Goal: Task Accomplishment & Management: Complete application form

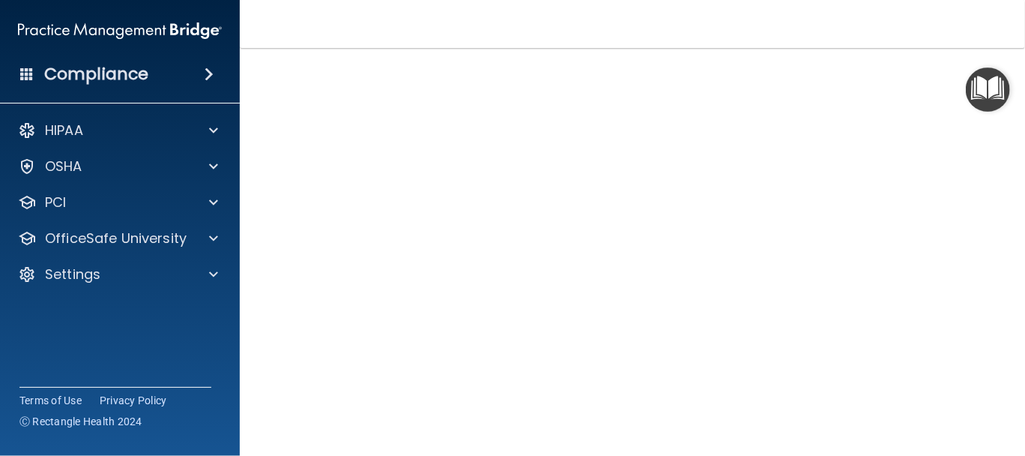
scroll to position [95, 0]
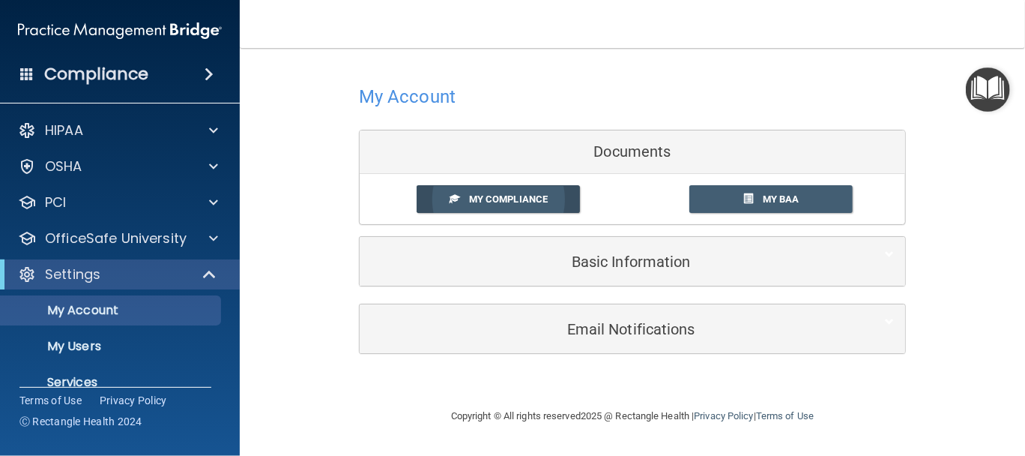
click at [504, 199] on span "My Compliance" at bounding box center [508, 198] width 79 height 11
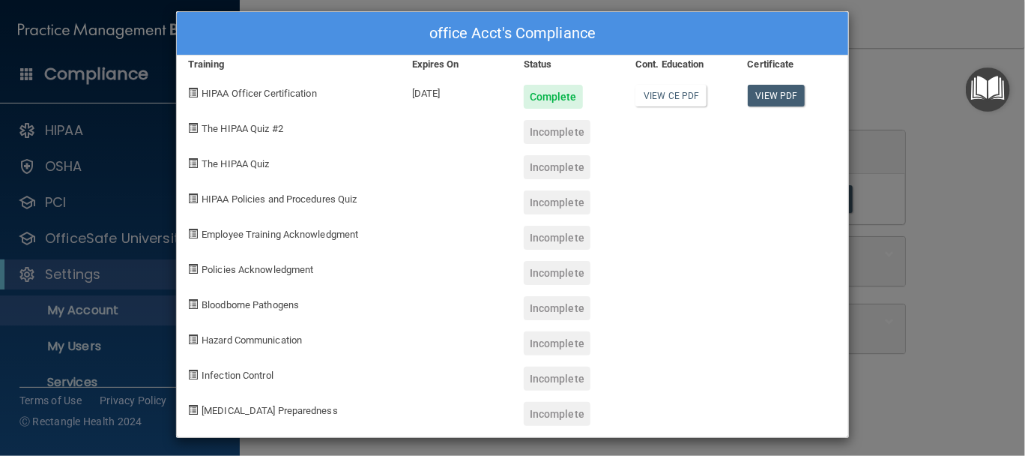
scroll to position [16, 0]
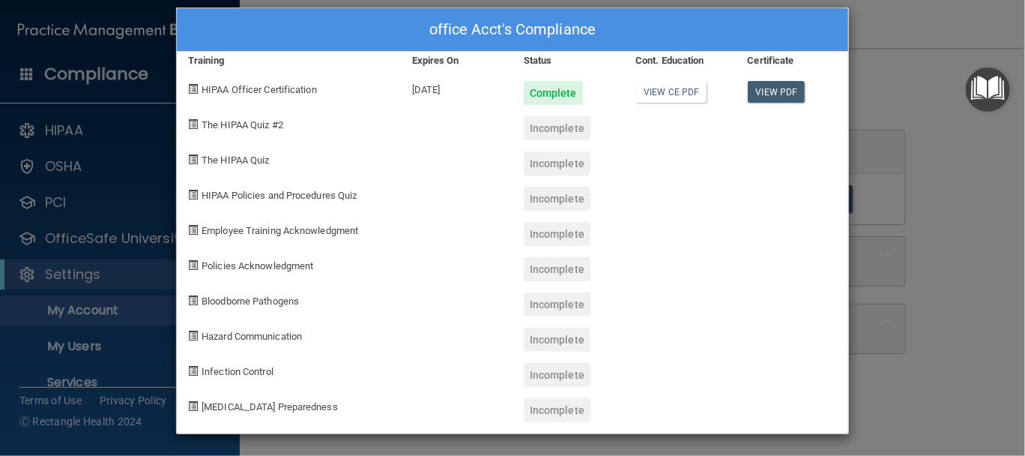
click at [961, 78] on div "office Acct's Compliance Training Expires On Status Cont. Education Certificate…" at bounding box center [512, 228] width 1025 height 456
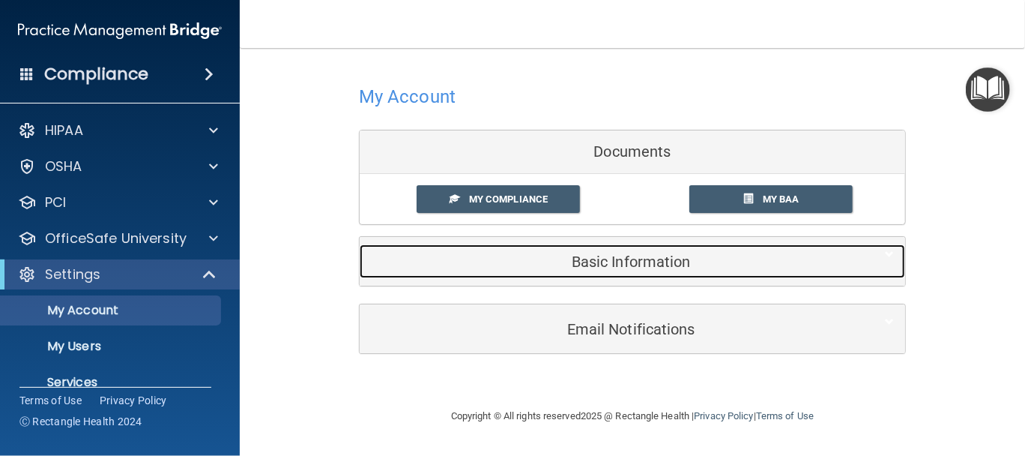
click at [625, 260] on h5 "Basic Information" at bounding box center [609, 261] width 477 height 16
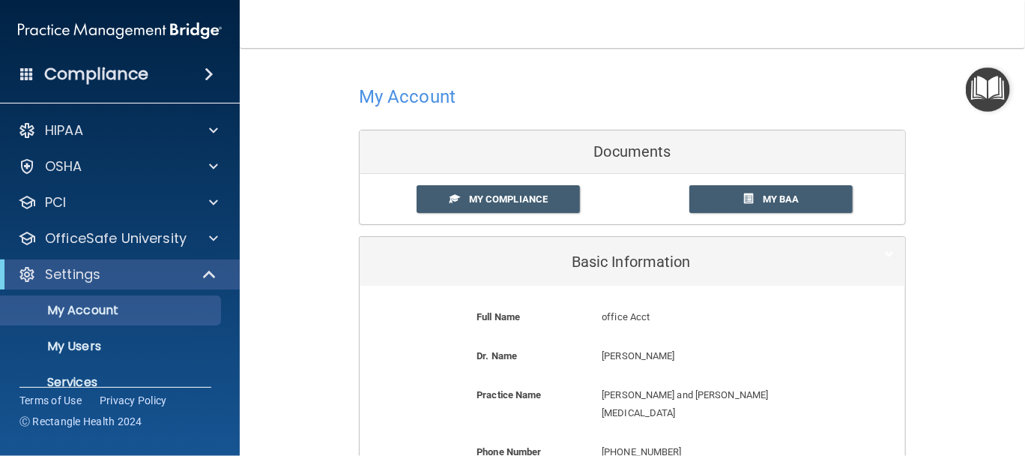
click at [982, 91] on img "Open Resource Center" at bounding box center [988, 89] width 44 height 44
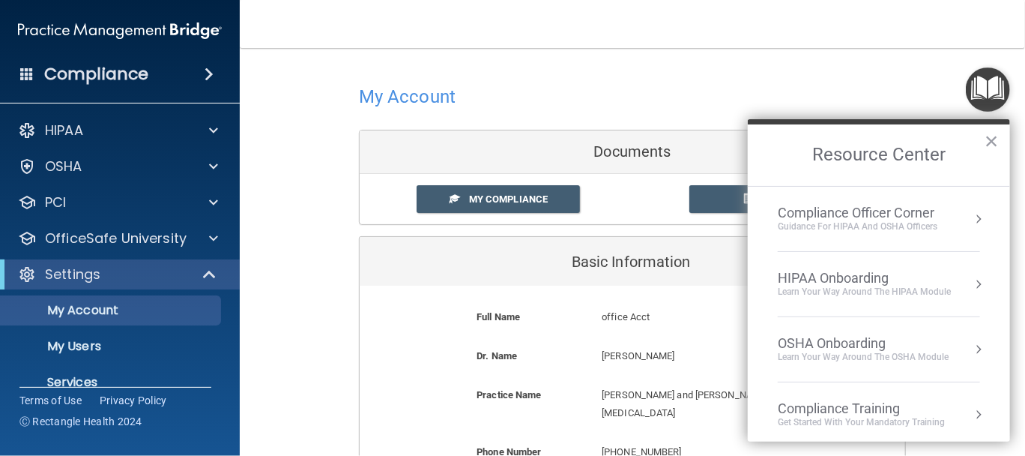
click at [837, 86] on div at bounding box center [632, 96] width 547 height 37
click at [988, 139] on button "×" at bounding box center [992, 141] width 14 height 24
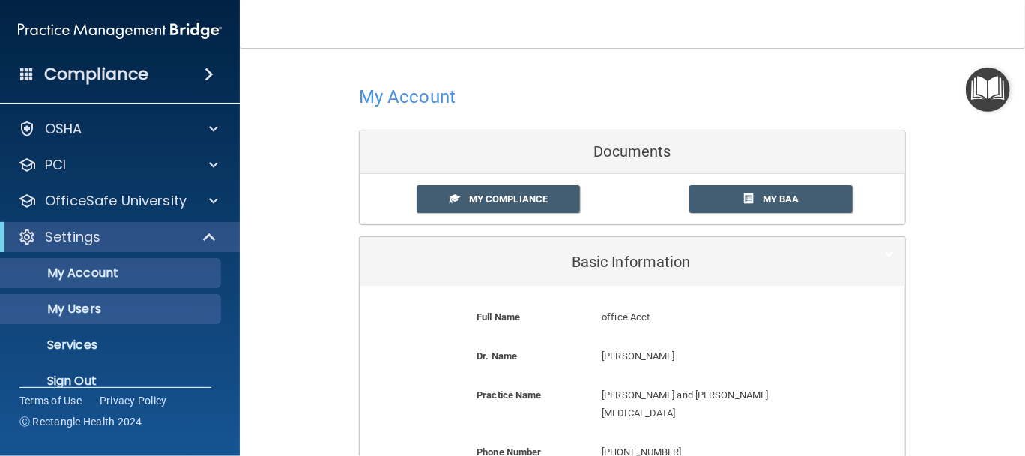
scroll to position [57, 0]
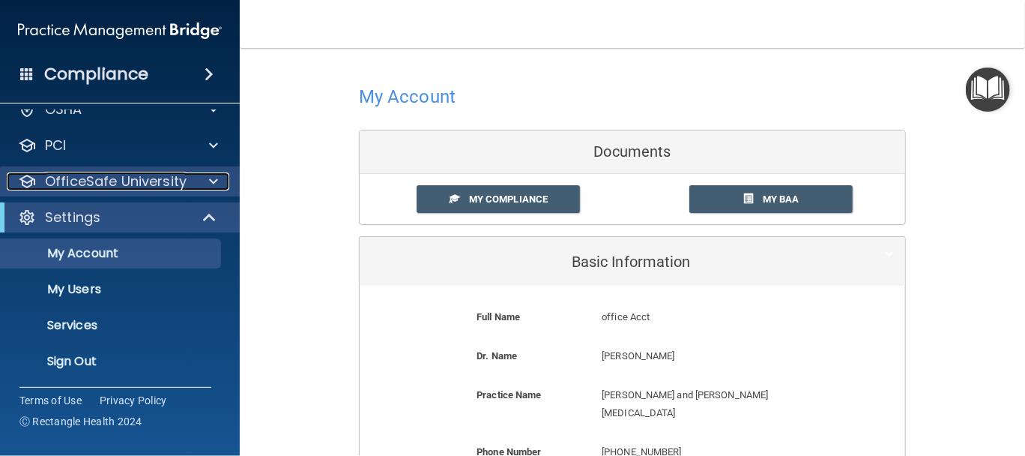
click at [82, 177] on p "OfficeSafe University" at bounding box center [116, 181] width 142 height 18
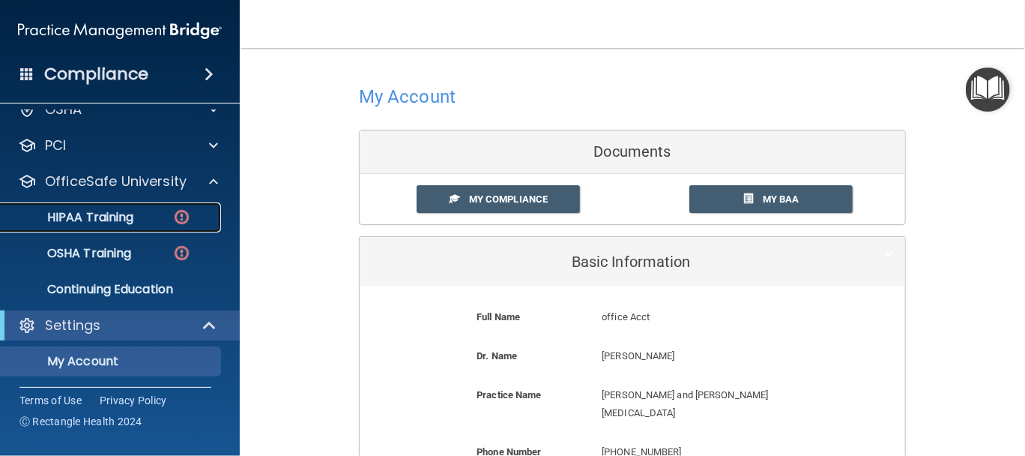
click at [101, 217] on p "HIPAA Training" at bounding box center [72, 217] width 124 height 15
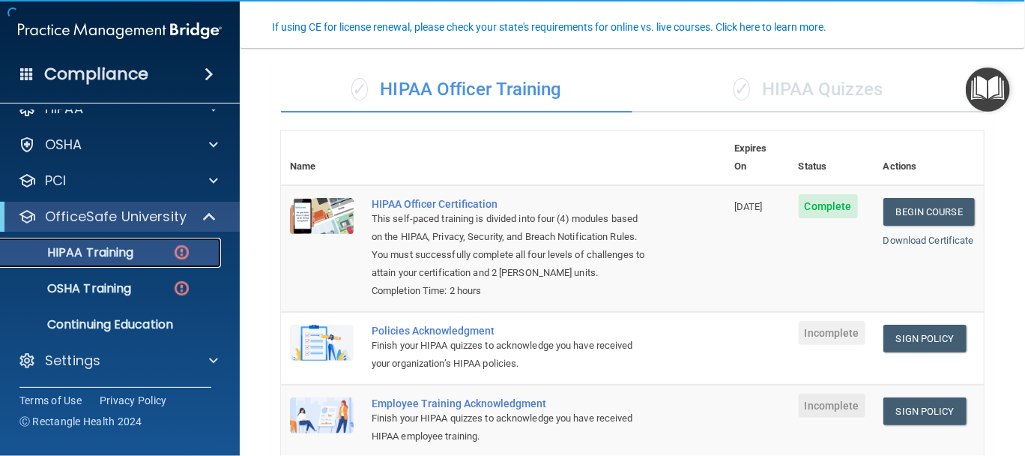
scroll to position [124, 0]
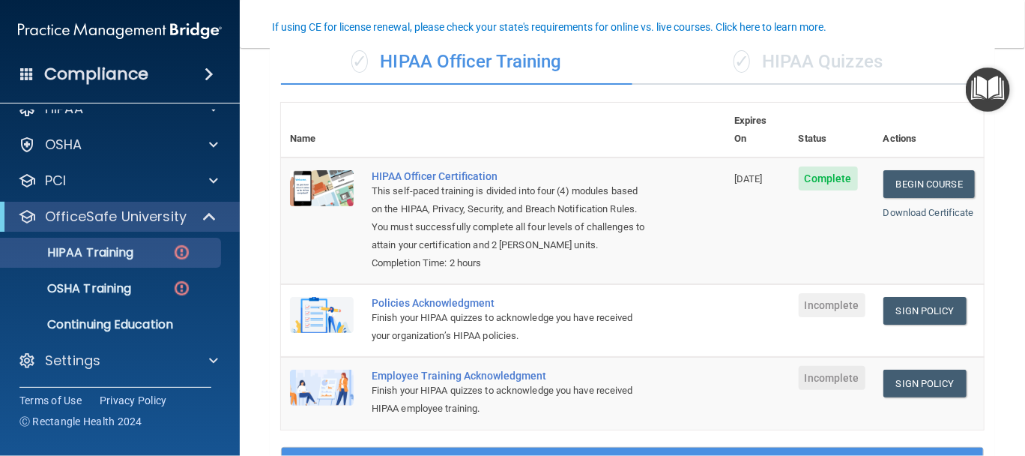
click at [824, 306] on span "Incomplete" at bounding box center [832, 305] width 67 height 24
click at [471, 311] on div "Finish your HIPAA quizzes to acknowledge you have received your organization’s …" at bounding box center [511, 327] width 279 height 36
click at [922, 318] on link "Sign Policy" at bounding box center [924, 311] width 83 height 28
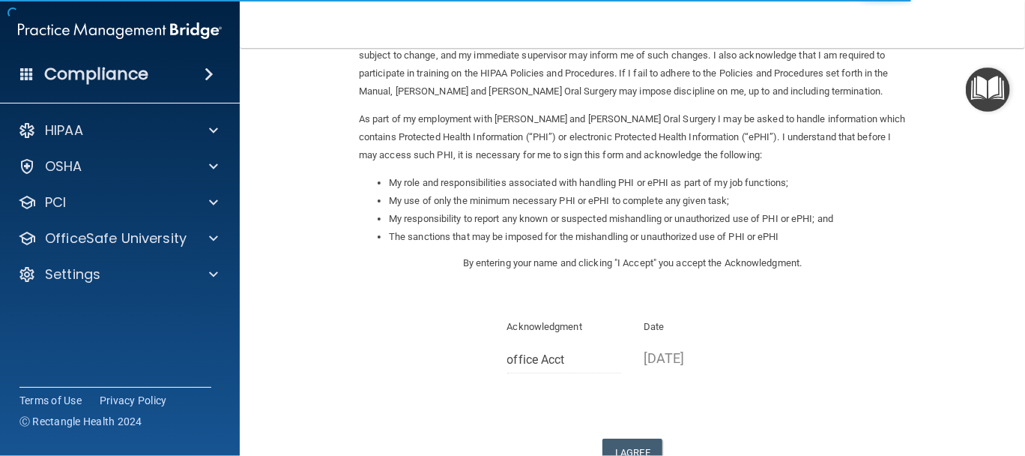
scroll to position [230, 0]
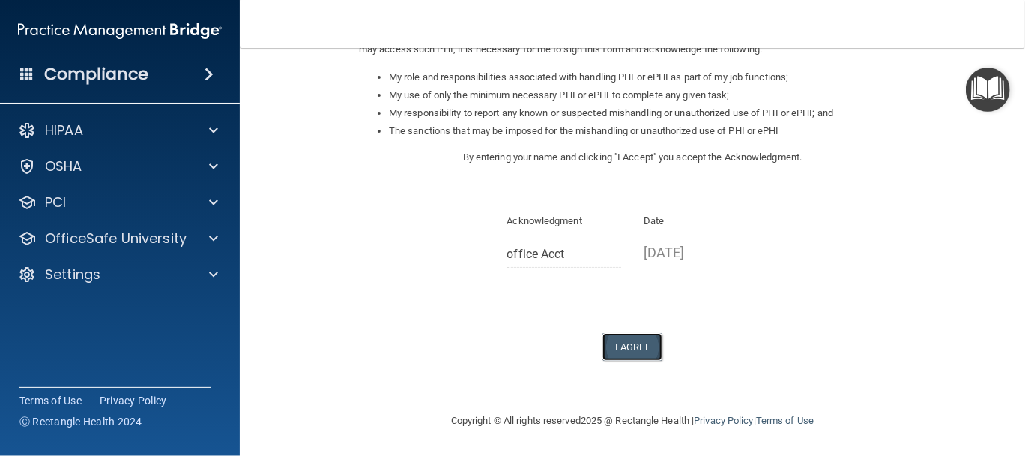
click at [628, 345] on button "I Agree" at bounding box center [632, 347] width 60 height 28
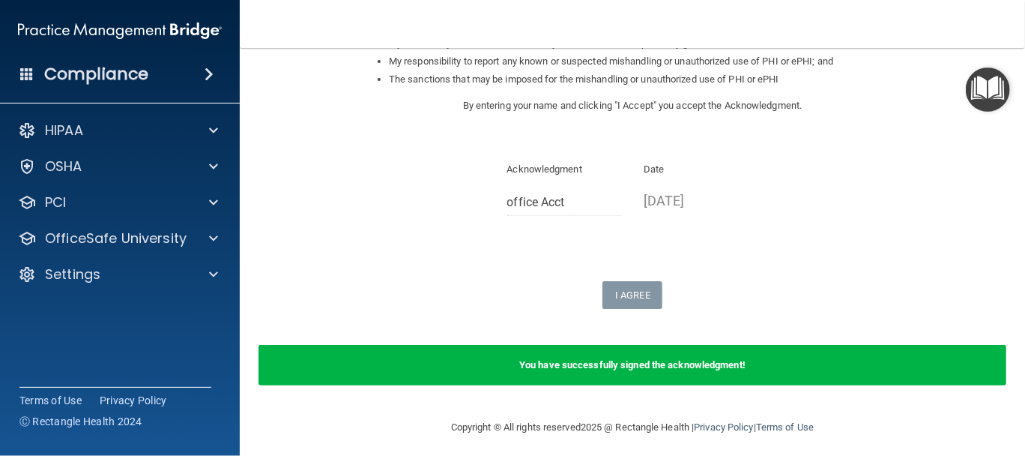
scroll to position [289, 0]
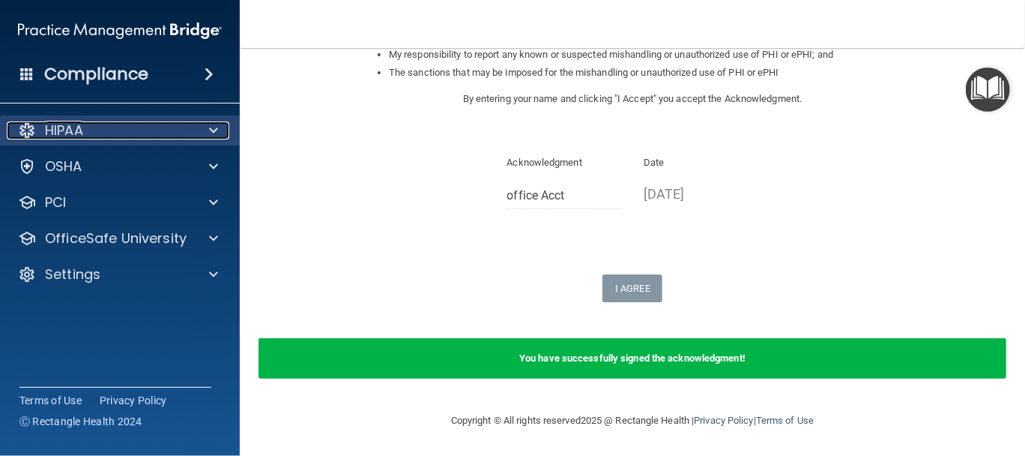
click at [67, 126] on p "HIPAA" at bounding box center [64, 130] width 38 height 18
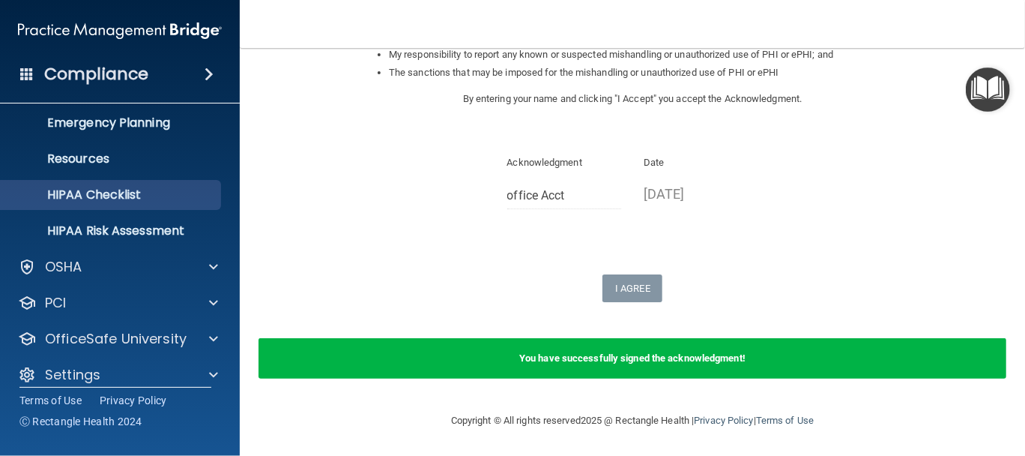
scroll to position [166, 0]
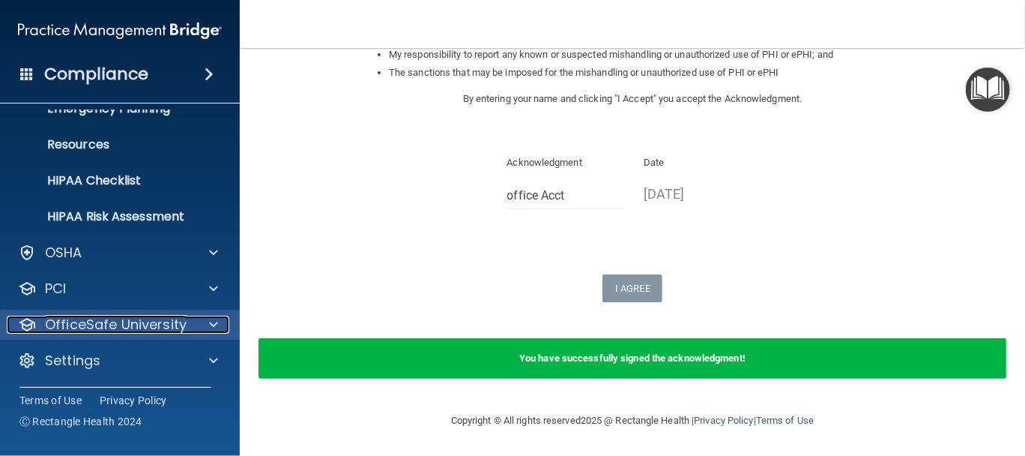
click at [124, 330] on p "OfficeSafe University" at bounding box center [116, 324] width 142 height 18
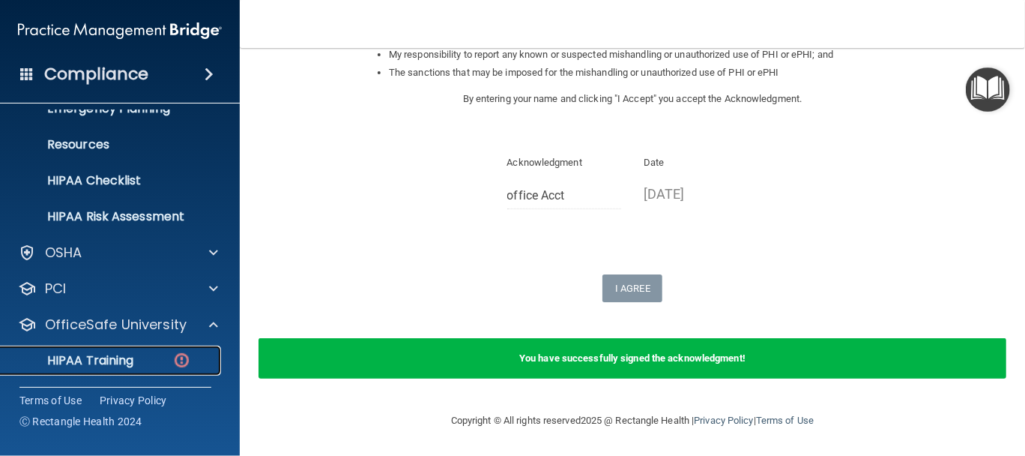
click at [112, 360] on p "HIPAA Training" at bounding box center [72, 360] width 124 height 15
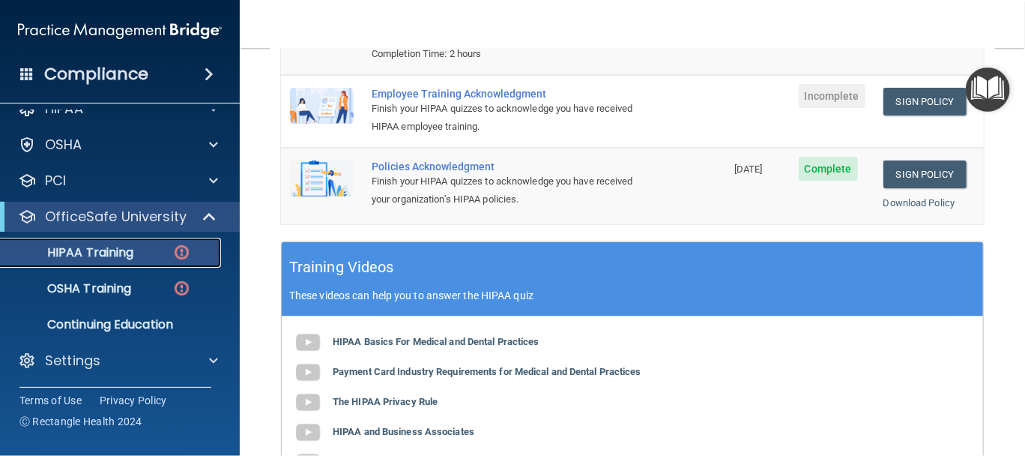
scroll to position [208, 0]
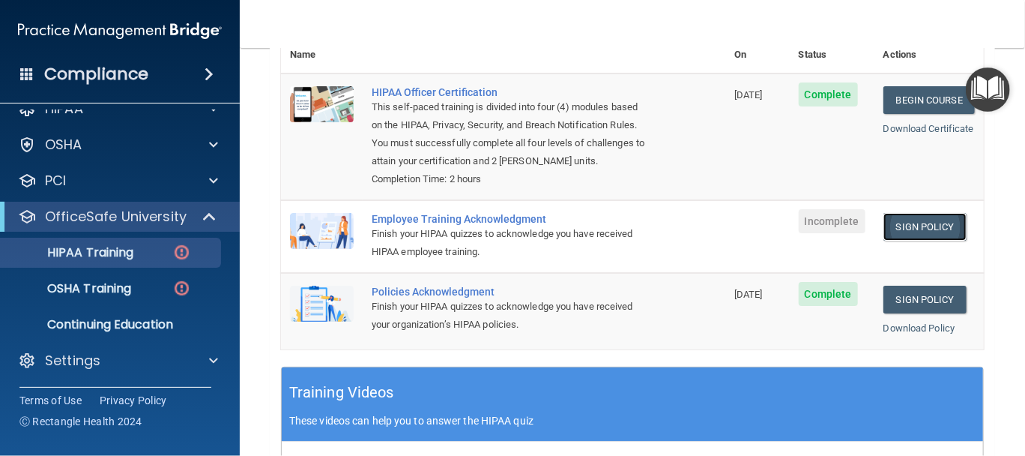
click at [919, 230] on link "Sign Policy" at bounding box center [924, 227] width 83 height 28
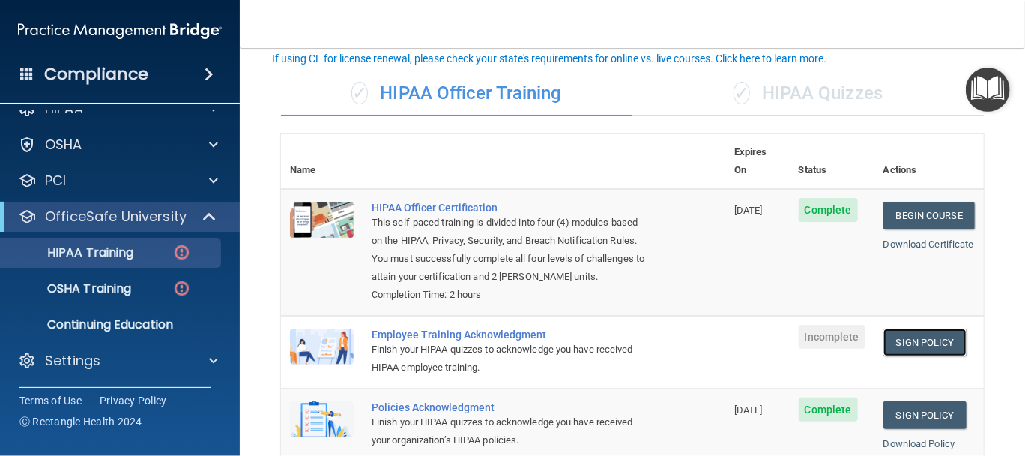
scroll to position [124, 0]
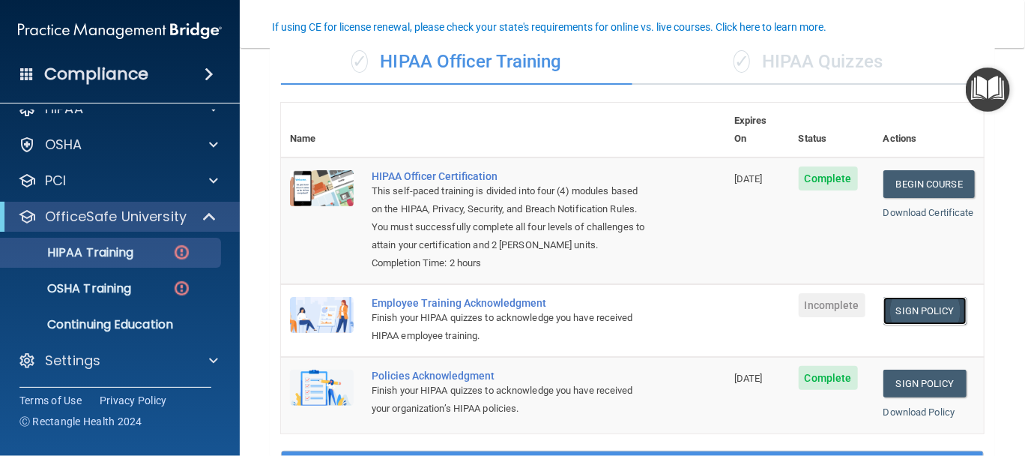
click at [916, 302] on link "Sign Policy" at bounding box center [924, 311] width 83 height 28
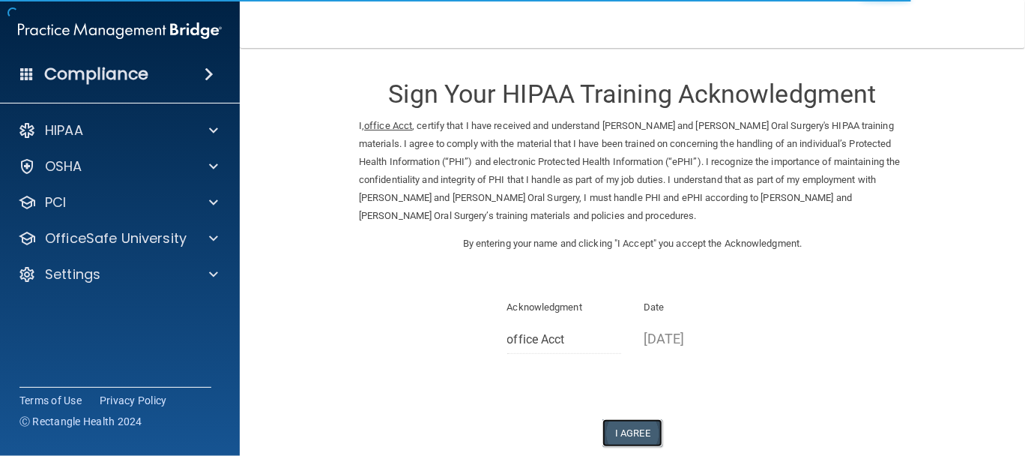
click at [629, 433] on button "I Agree" at bounding box center [632, 433] width 60 height 28
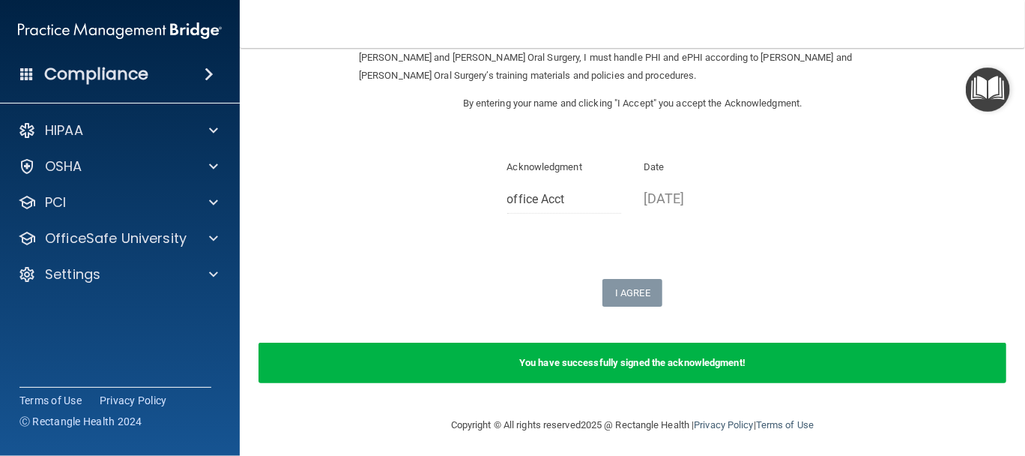
scroll to position [145, 0]
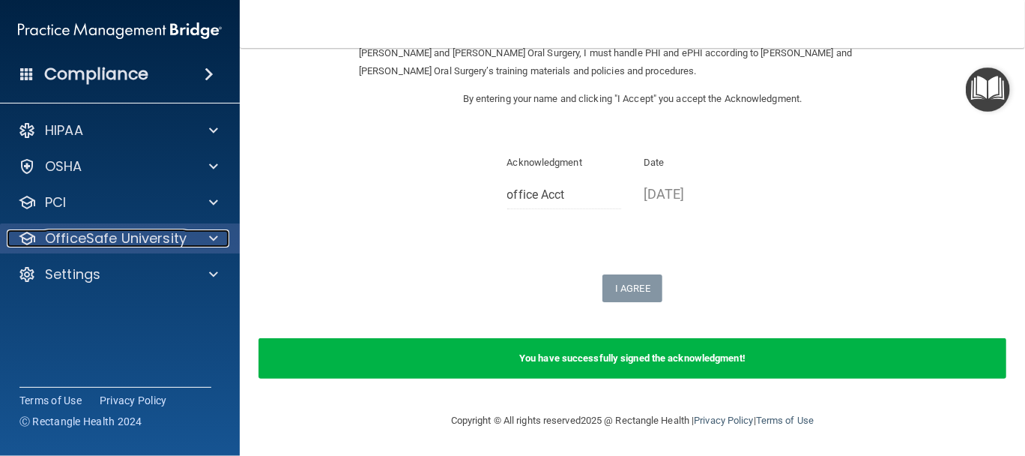
click at [166, 238] on p "OfficeSafe University" at bounding box center [116, 238] width 142 height 18
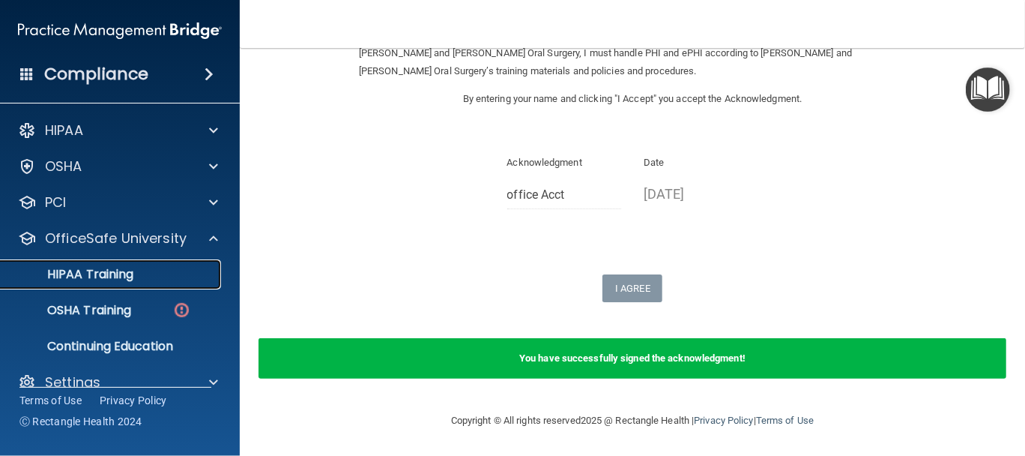
click at [124, 274] on p "HIPAA Training" at bounding box center [72, 274] width 124 height 15
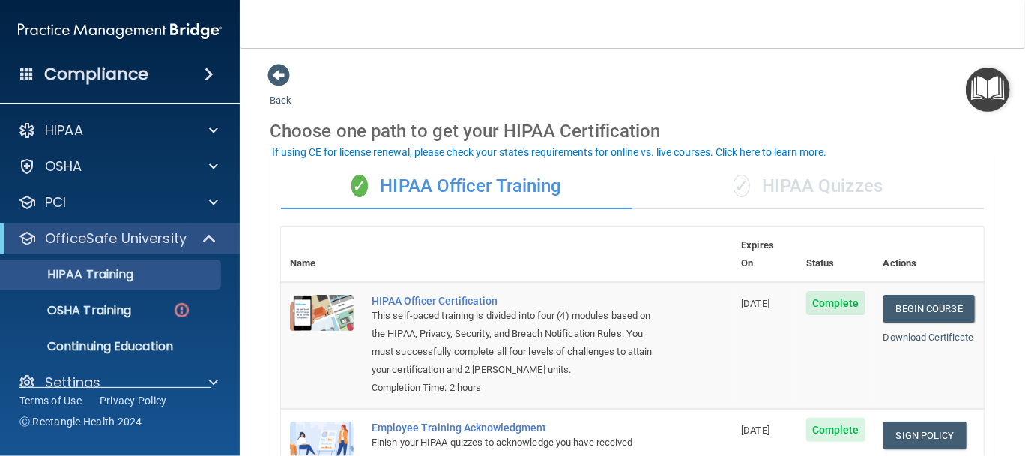
click at [860, 187] on div "✓ HIPAA Quizzes" at bounding box center [807, 186] width 351 height 45
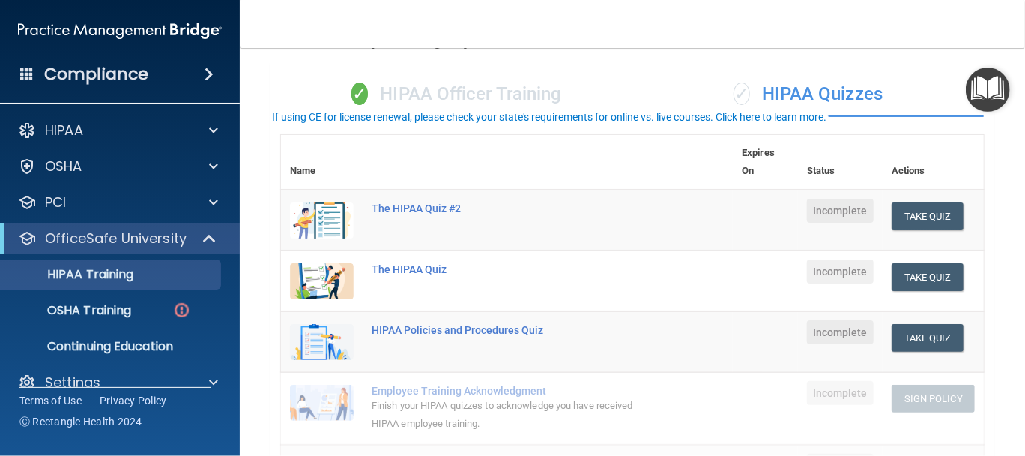
scroll to position [124, 0]
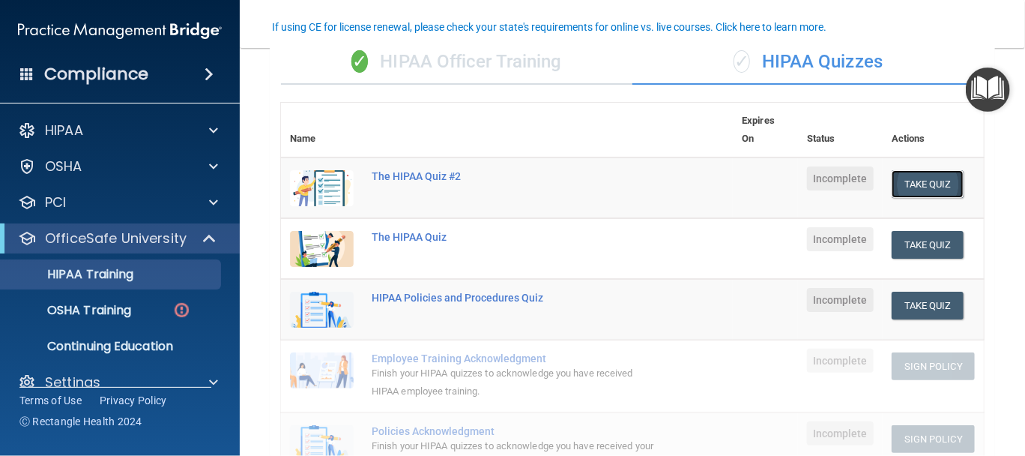
click at [940, 190] on button "Take Quiz" at bounding box center [928, 184] width 72 height 28
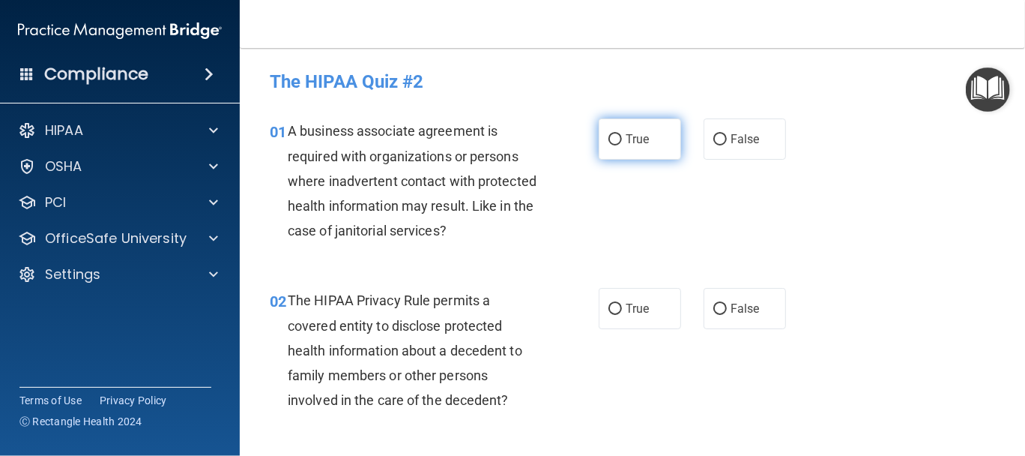
click at [608, 139] on input "True" at bounding box center [614, 139] width 13 height 11
radio input "true"
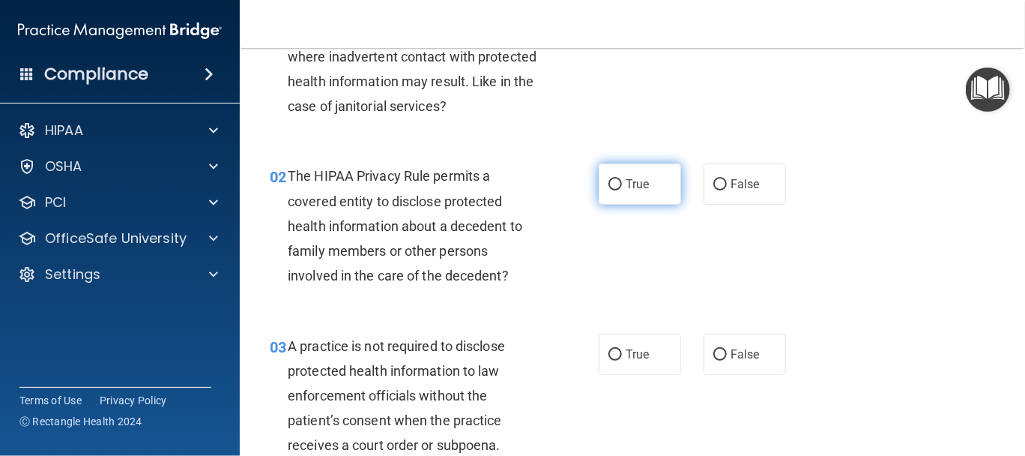
click at [613, 188] on input "True" at bounding box center [614, 184] width 13 height 11
radio input "true"
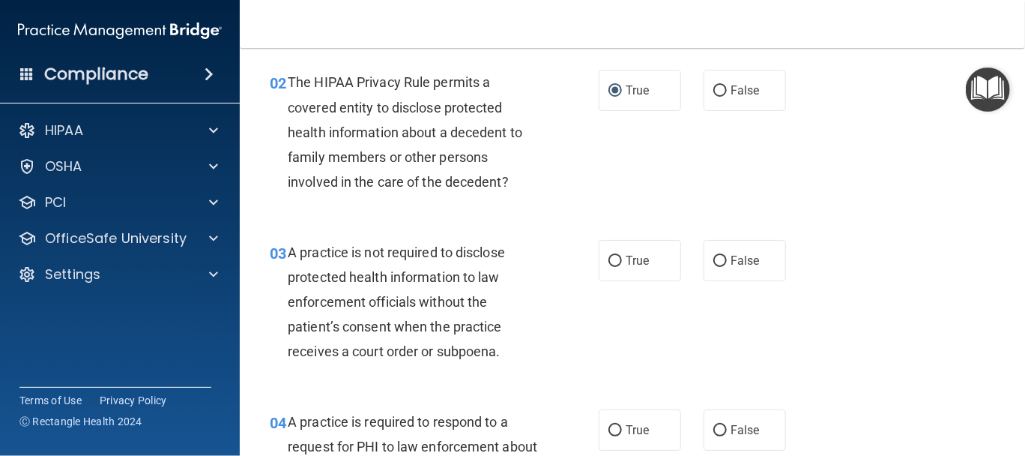
scroll to position [250, 0]
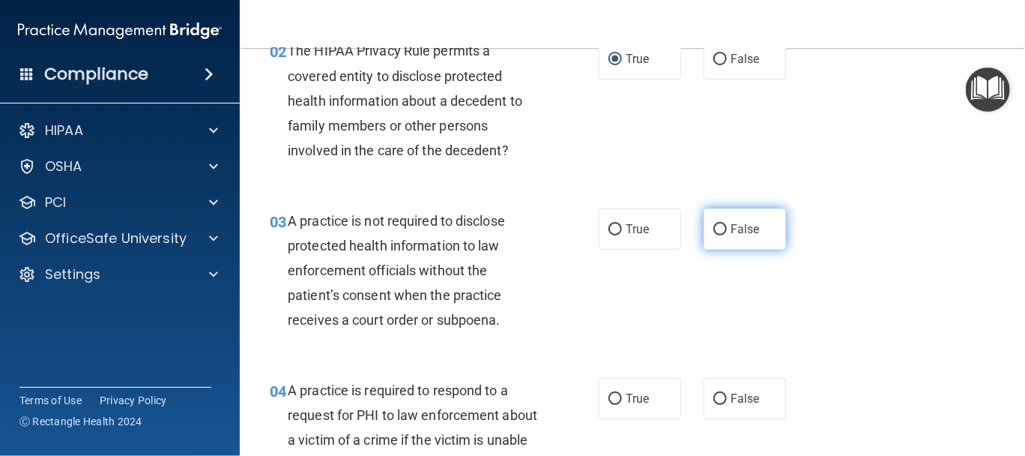
click at [736, 238] on label "False" at bounding box center [745, 228] width 82 height 41
click at [727, 235] on input "False" at bounding box center [719, 229] width 13 height 11
radio input "true"
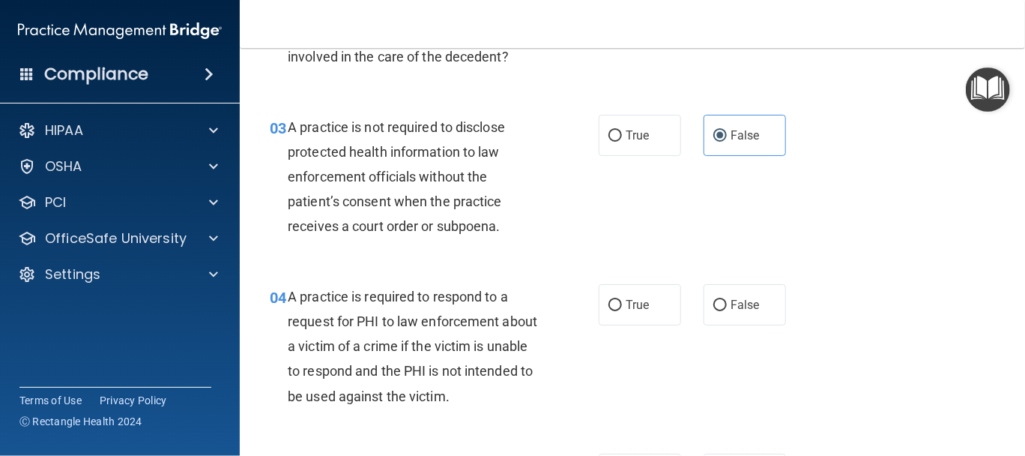
scroll to position [375, 0]
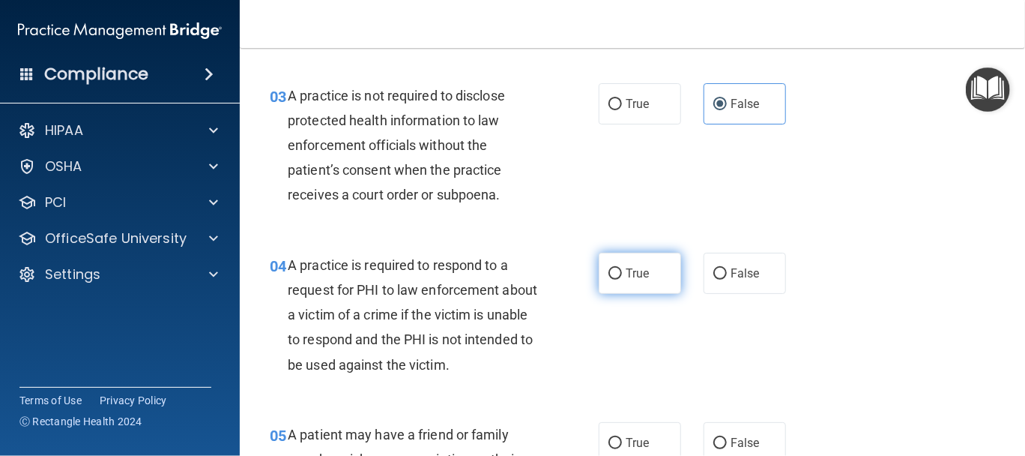
click at [614, 282] on label "True" at bounding box center [640, 273] width 82 height 41
click at [614, 280] on input "True" at bounding box center [614, 273] width 13 height 11
radio input "true"
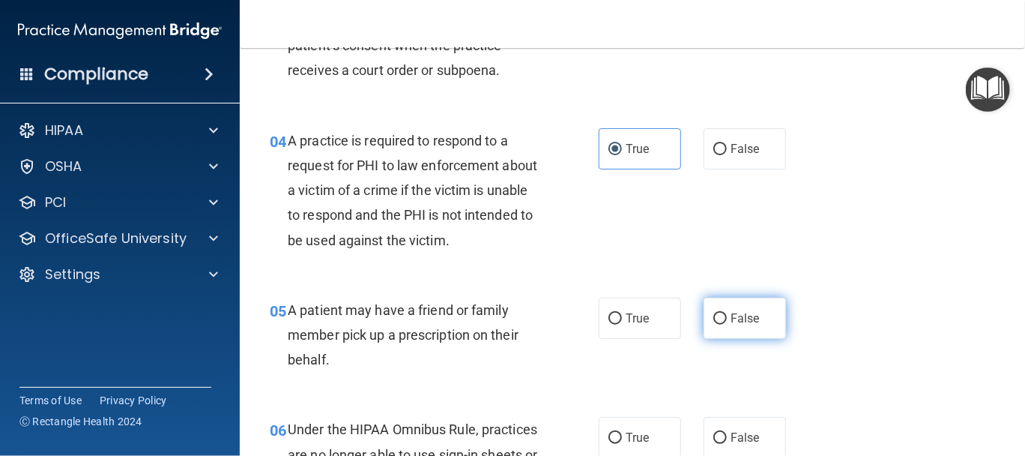
click at [720, 325] on label "False" at bounding box center [745, 317] width 82 height 41
click at [720, 324] on input "False" at bounding box center [719, 318] width 13 height 11
radio input "true"
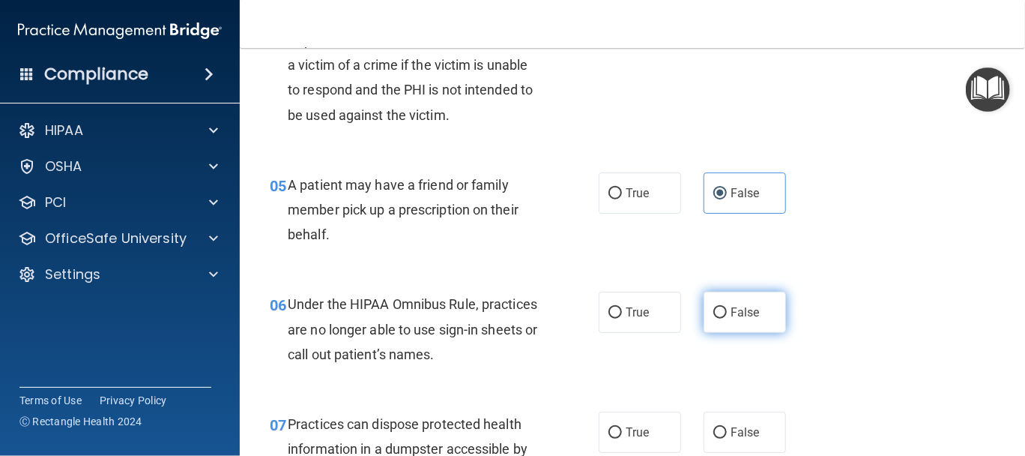
drag, startPoint x: 716, startPoint y: 316, endPoint x: 730, endPoint y: 334, distance: 22.5
click at [716, 317] on input "False" at bounding box center [719, 312] width 13 height 11
radio input "true"
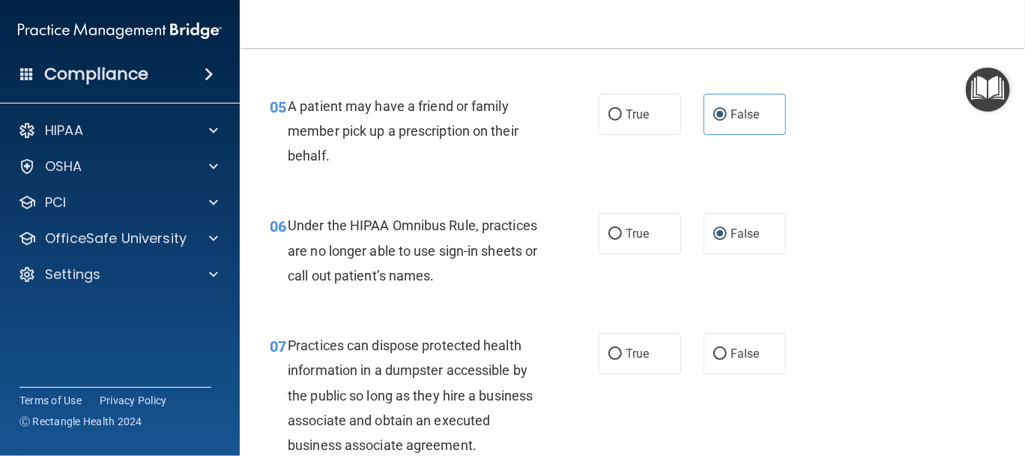
scroll to position [749, 0]
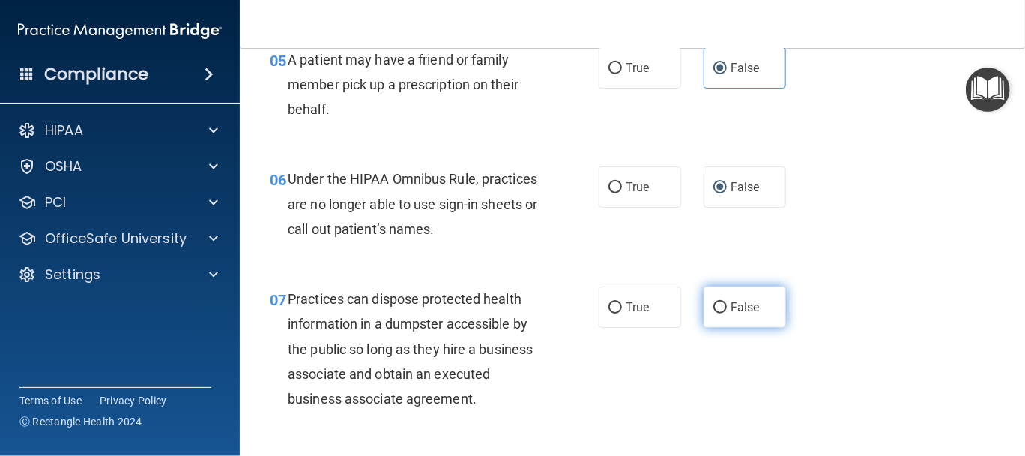
click at [714, 313] on label "False" at bounding box center [745, 306] width 82 height 41
click at [714, 313] on input "False" at bounding box center [719, 307] width 13 height 11
radio input "true"
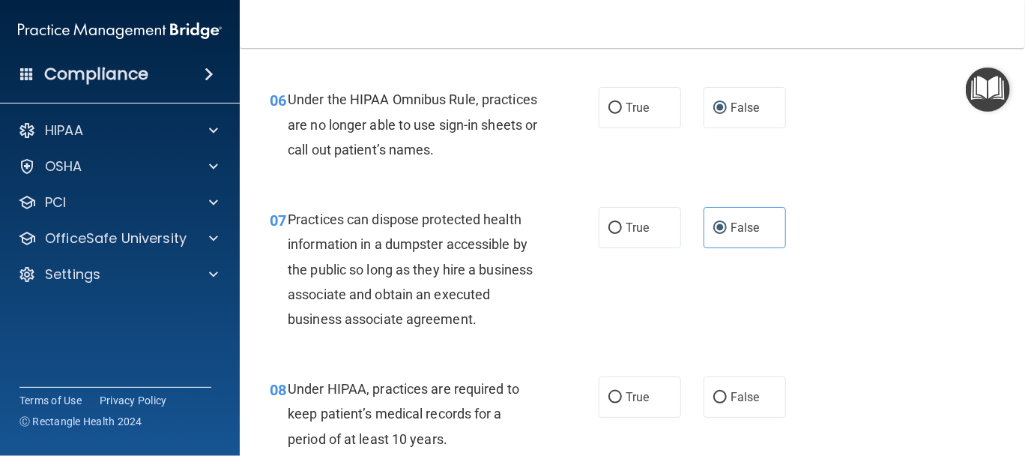
scroll to position [874, 0]
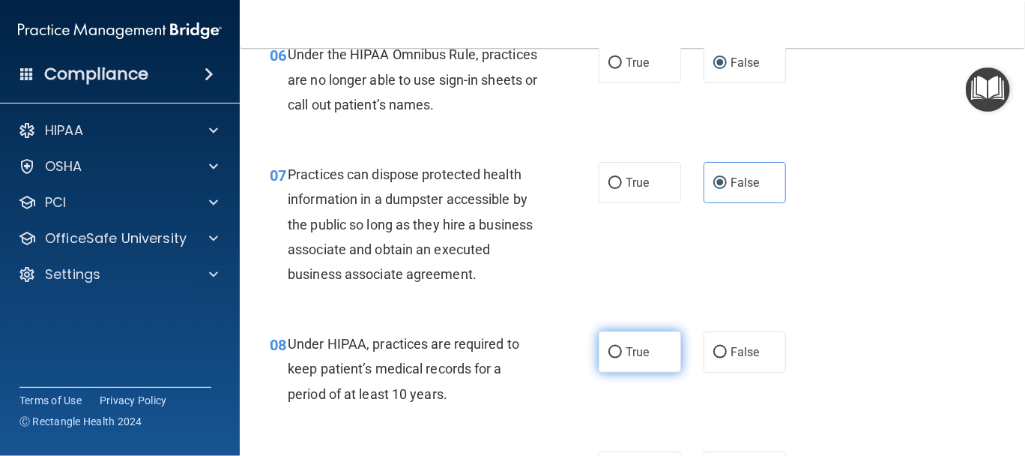
click at [626, 357] on span "True" at bounding box center [637, 352] width 23 height 14
click at [620, 357] on input "True" at bounding box center [614, 352] width 13 height 11
radio input "true"
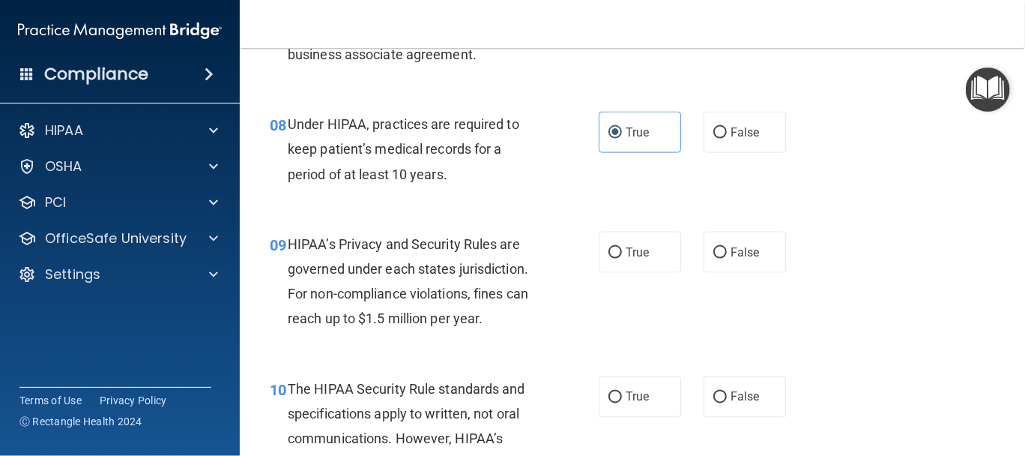
scroll to position [1124, 0]
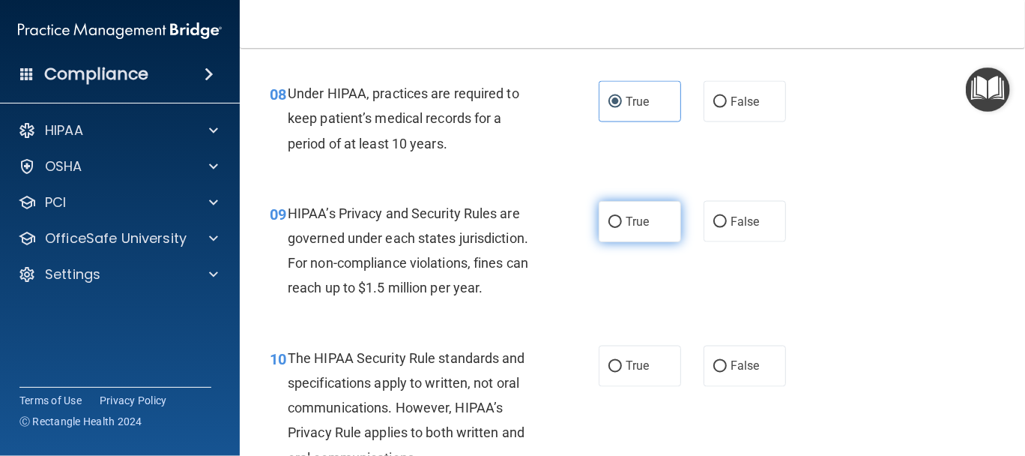
click at [610, 226] on input "True" at bounding box center [614, 222] width 13 height 11
radio input "true"
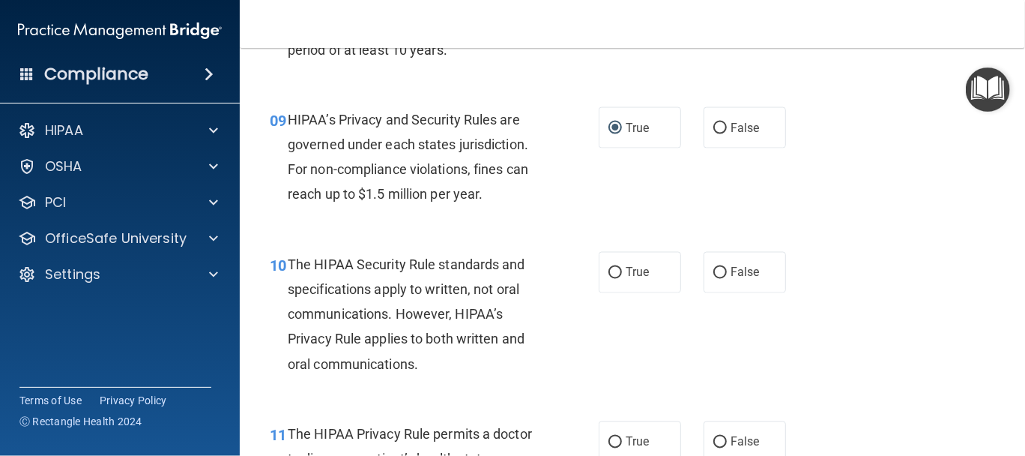
scroll to position [1248, 0]
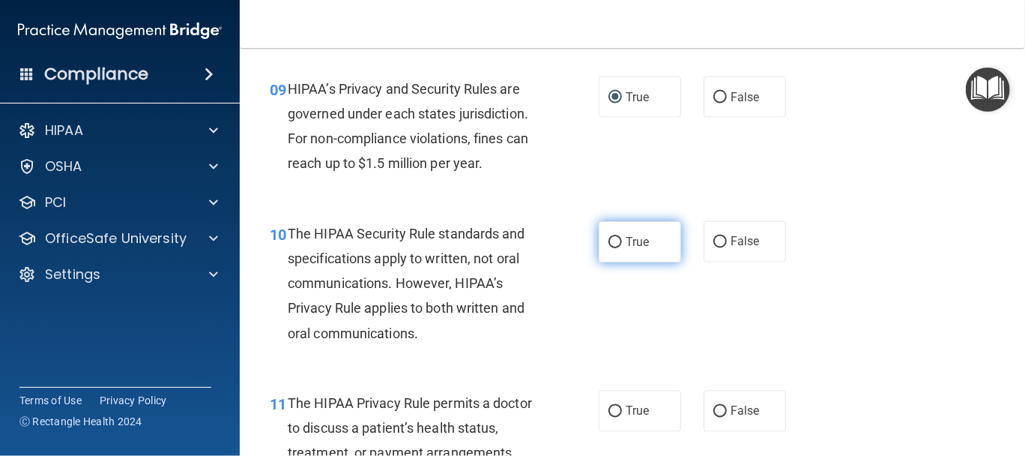
click at [626, 241] on span "True" at bounding box center [637, 242] width 23 height 14
click at [622, 241] on input "True" at bounding box center [614, 242] width 13 height 11
radio input "true"
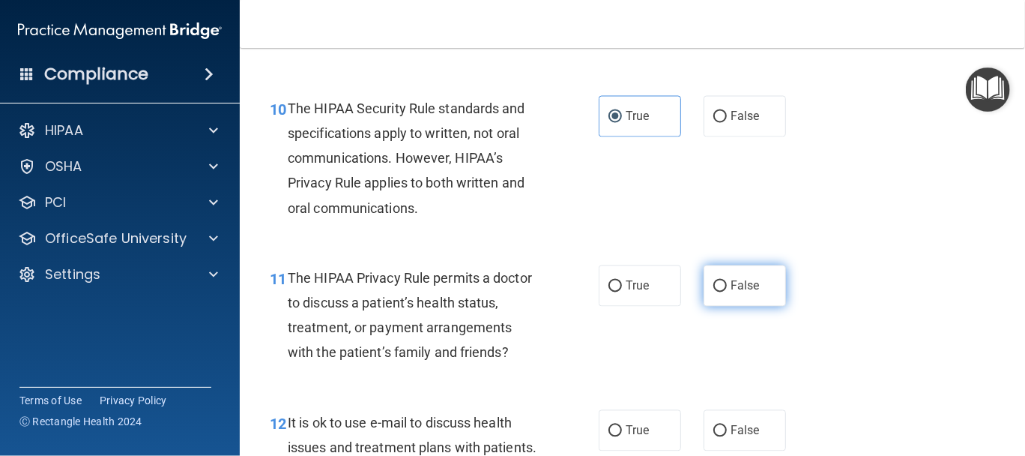
click at [731, 286] on span "False" at bounding box center [745, 286] width 29 height 14
click at [727, 286] on input "False" at bounding box center [719, 286] width 13 height 11
radio input "true"
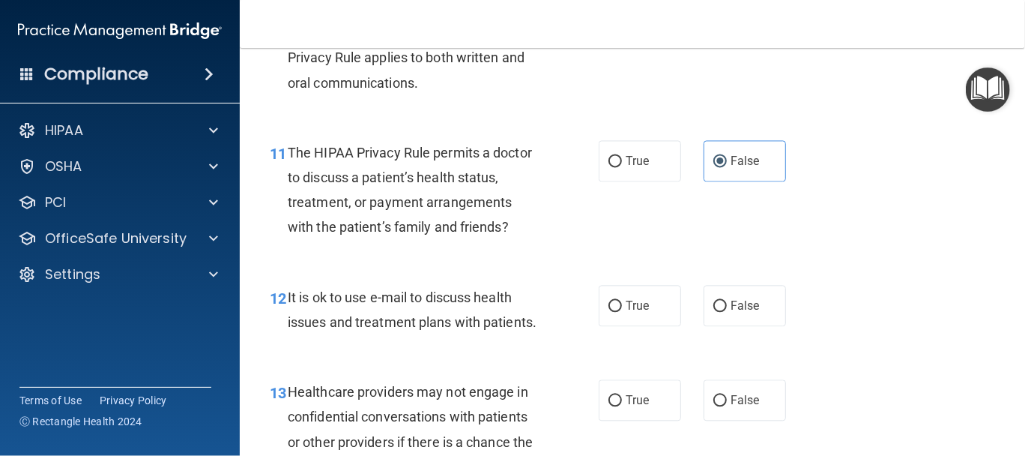
drag, startPoint x: 622, startPoint y: 317, endPoint x: 626, endPoint y: 330, distance: 14.0
click at [622, 319] on label "True" at bounding box center [640, 305] width 82 height 41
click at [622, 312] on input "True" at bounding box center [614, 305] width 13 height 11
radio input "true"
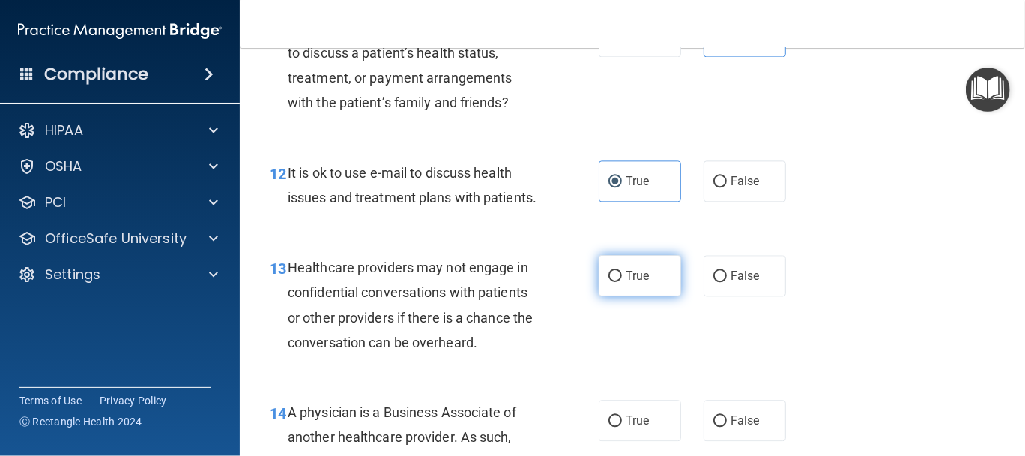
click at [626, 283] on span "True" at bounding box center [637, 275] width 23 height 14
click at [622, 282] on input "True" at bounding box center [614, 276] width 13 height 11
radio input "true"
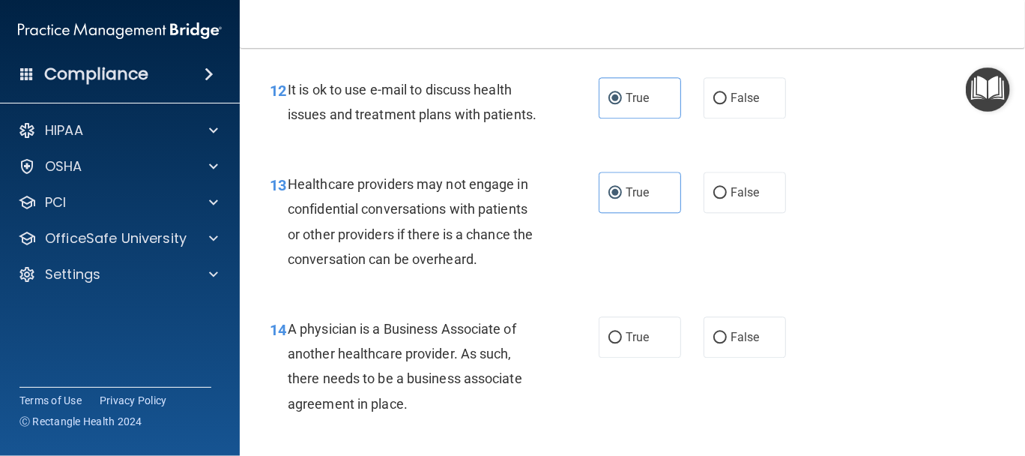
scroll to position [1748, 0]
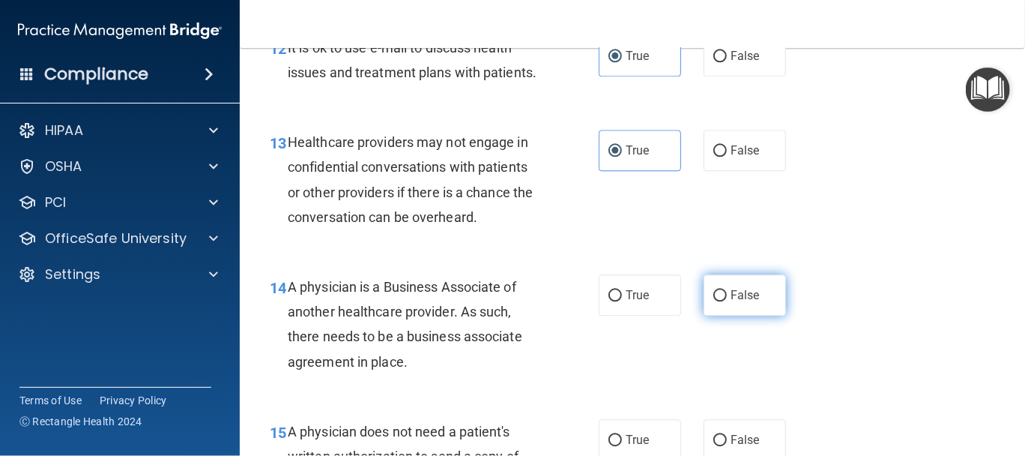
click at [713, 315] on label "False" at bounding box center [745, 294] width 82 height 41
click at [713, 301] on input "False" at bounding box center [719, 295] width 13 height 11
radio input "true"
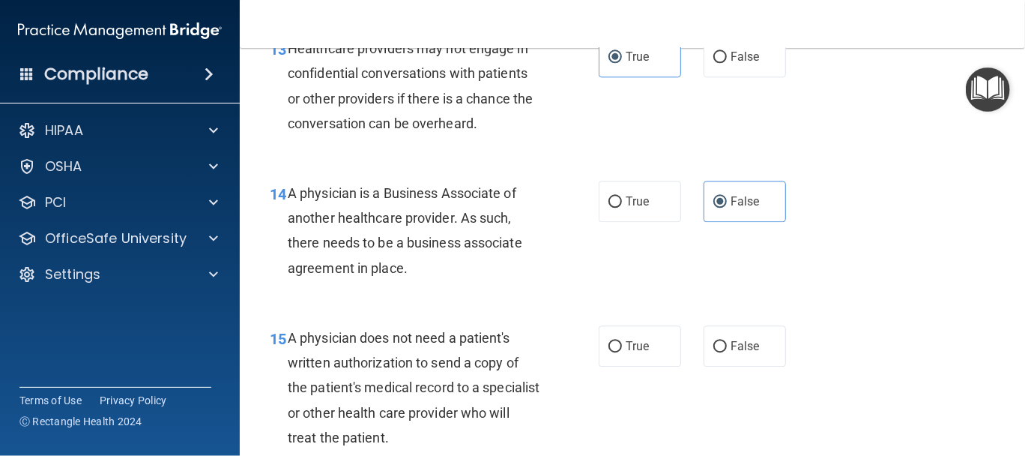
scroll to position [1873, 0]
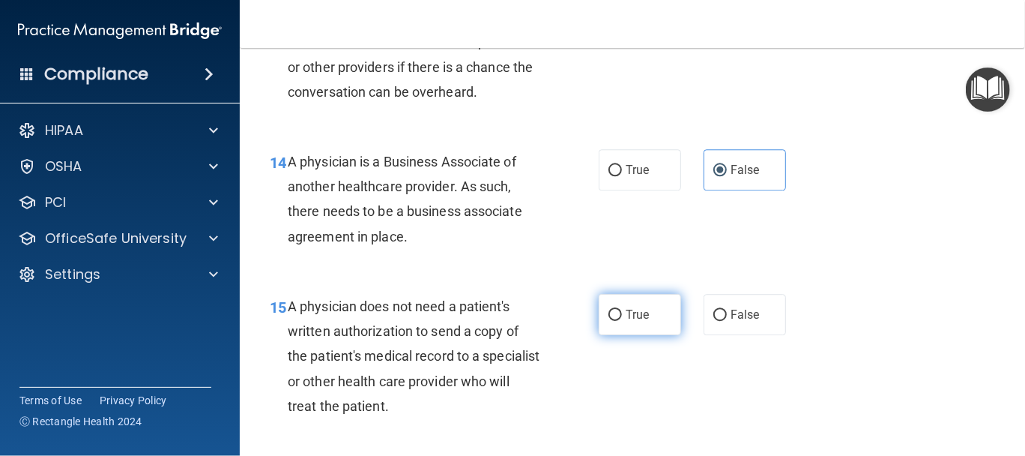
click at [608, 321] on input "True" at bounding box center [614, 314] width 13 height 11
radio input "true"
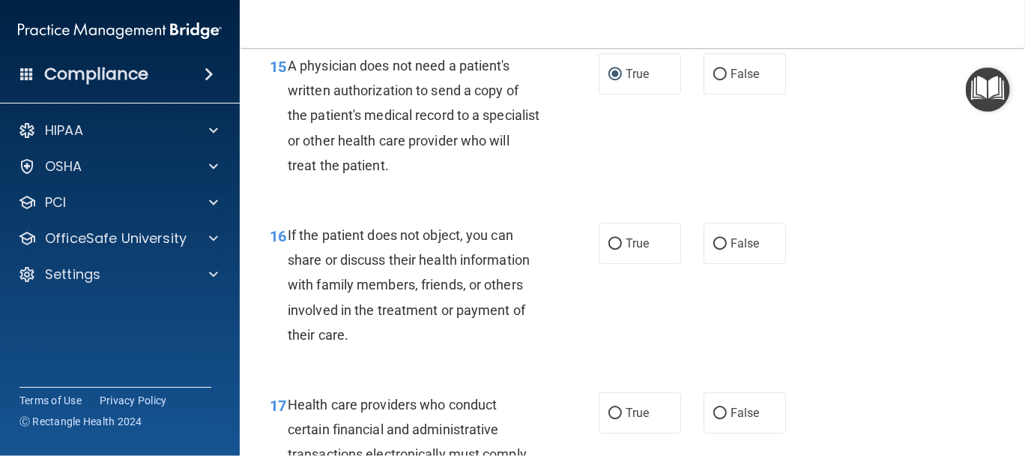
scroll to position [2123, 0]
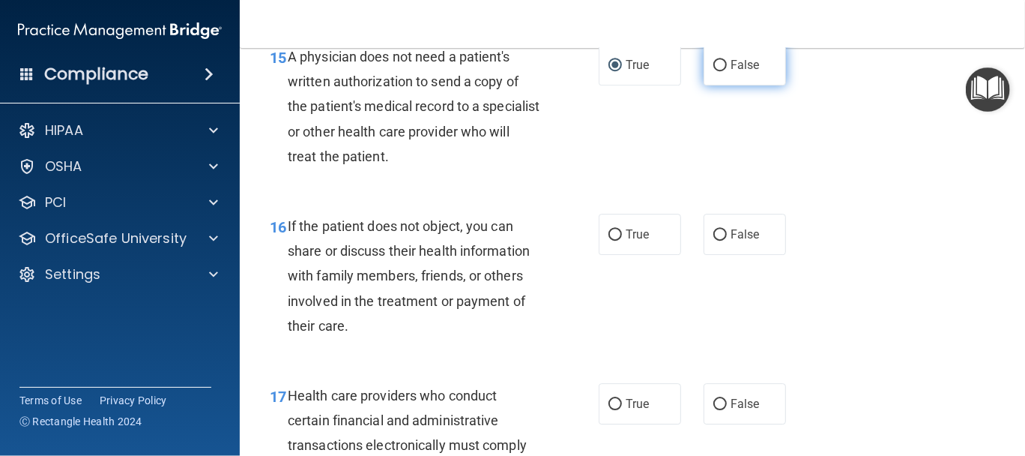
drag, startPoint x: 758, startPoint y: 100, endPoint x: 763, endPoint y: 128, distance: 28.2
click at [758, 85] on label "False" at bounding box center [745, 64] width 82 height 41
click at [727, 71] on input "False" at bounding box center [719, 65] width 13 height 11
radio input "true"
radio input "false"
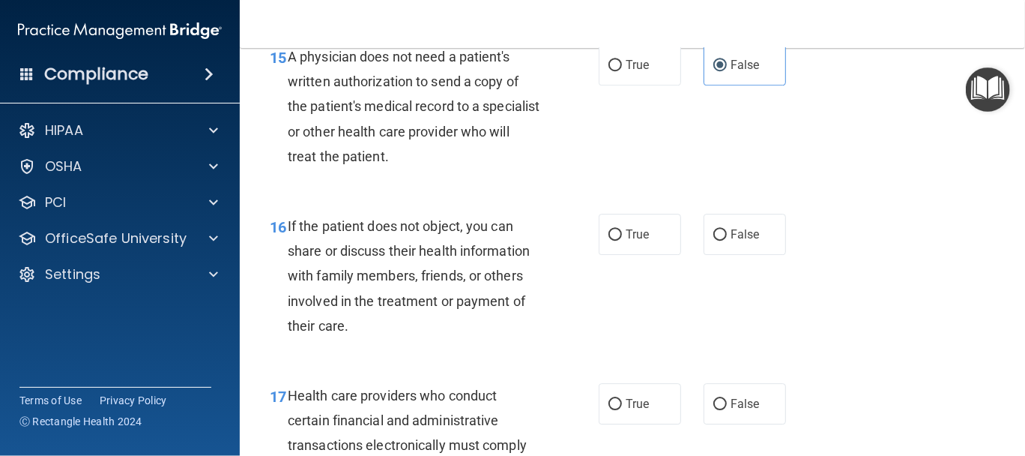
scroll to position [2248, 0]
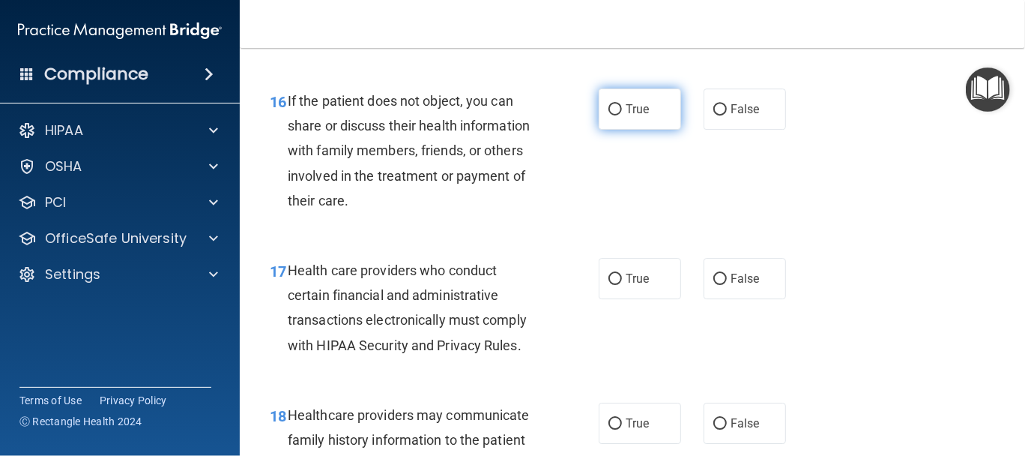
click at [635, 130] on label "True" at bounding box center [640, 108] width 82 height 41
click at [622, 115] on input "True" at bounding box center [614, 109] width 13 height 11
radio input "true"
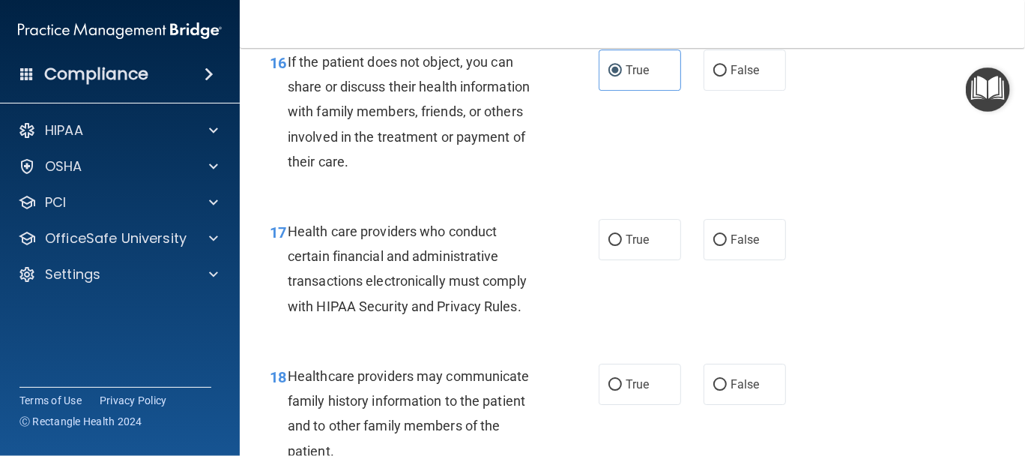
scroll to position [2372, 0]
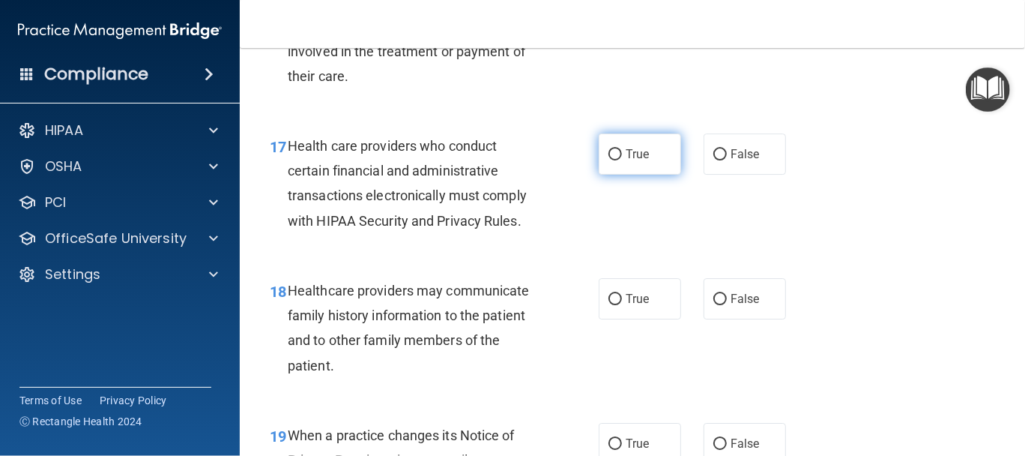
click at [651, 175] on label "True" at bounding box center [640, 153] width 82 height 41
click at [622, 160] on input "True" at bounding box center [614, 154] width 13 height 11
radio input "true"
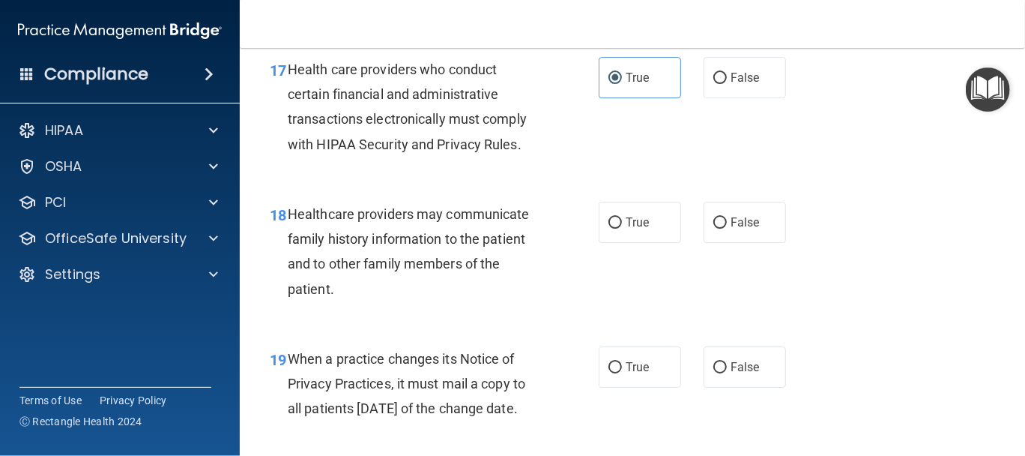
scroll to position [2498, 0]
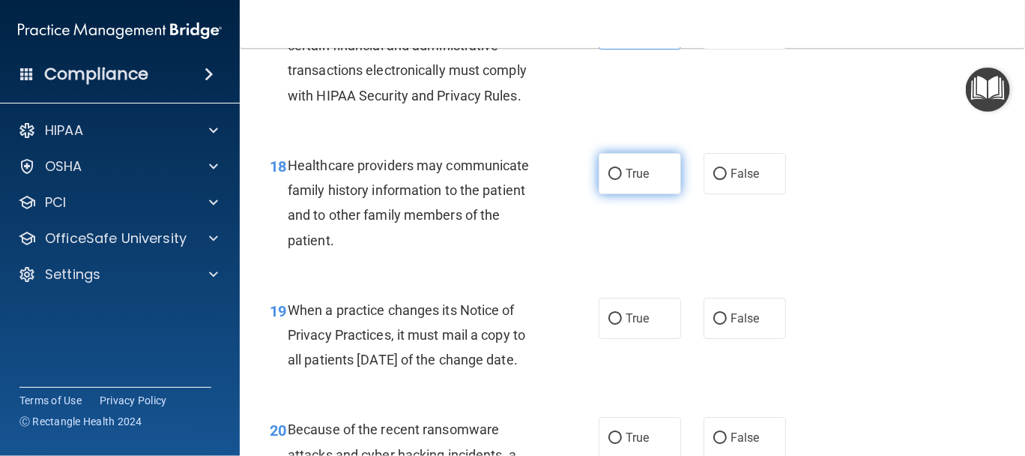
click at [608, 194] on label "True" at bounding box center [640, 173] width 82 height 41
click at [608, 180] on input "True" at bounding box center [614, 174] width 13 height 11
radio input "true"
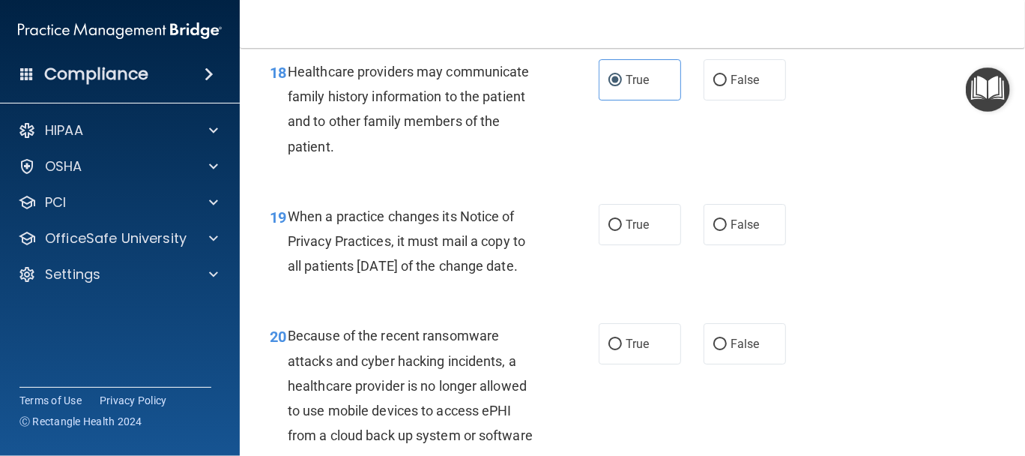
scroll to position [2623, 0]
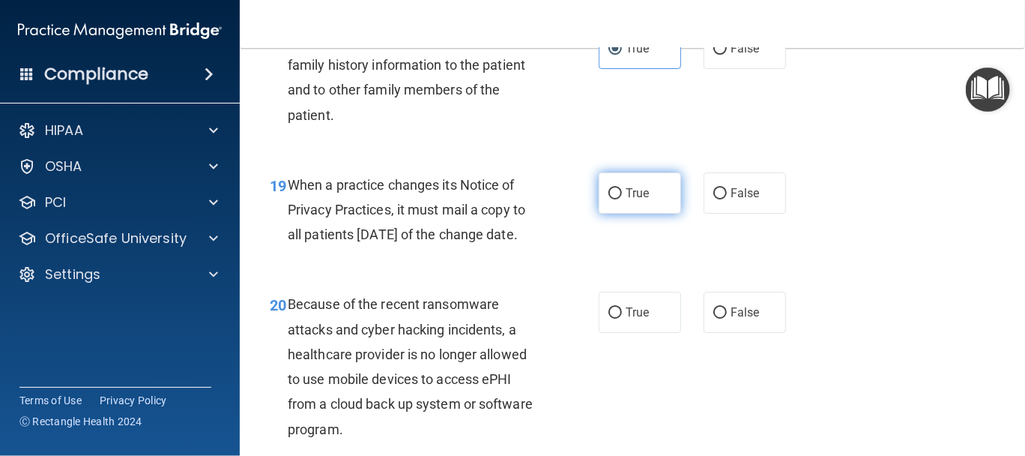
click at [647, 214] on label "True" at bounding box center [640, 192] width 82 height 41
click at [622, 199] on input "True" at bounding box center [614, 193] width 13 height 11
radio input "true"
click at [647, 214] on label "True" at bounding box center [640, 192] width 82 height 41
click at [622, 199] on input "True" at bounding box center [614, 193] width 13 height 11
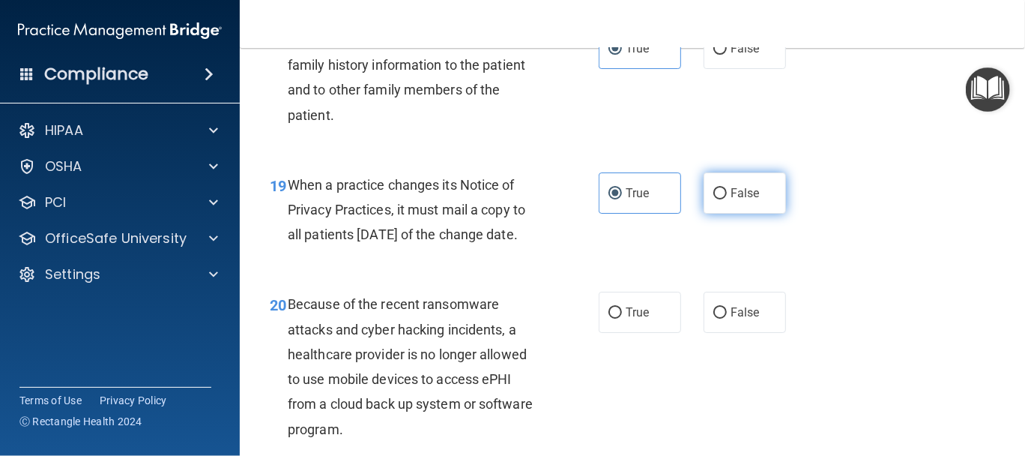
click at [711, 214] on label "False" at bounding box center [745, 192] width 82 height 41
click at [713, 199] on input "False" at bounding box center [719, 193] width 13 height 11
radio input "true"
radio input "false"
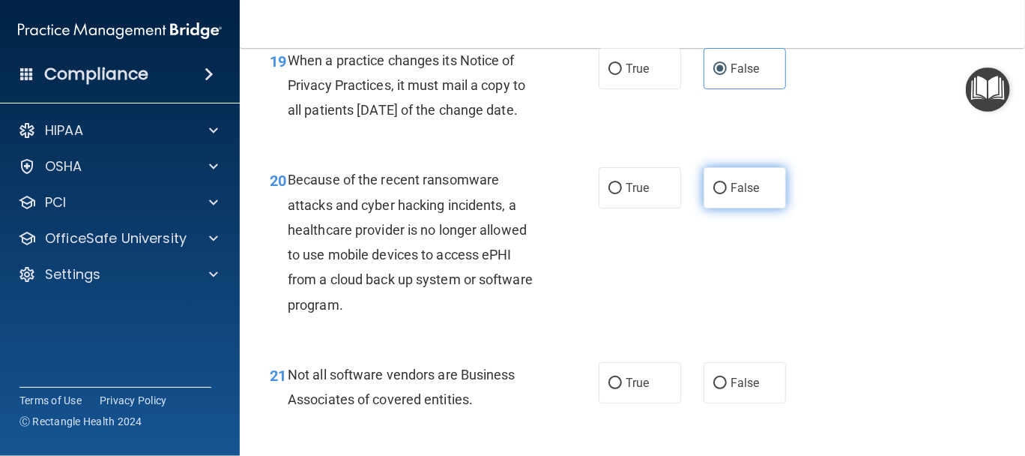
click at [755, 208] on label "False" at bounding box center [745, 187] width 82 height 41
click at [727, 194] on input "False" at bounding box center [719, 188] width 13 height 11
radio input "true"
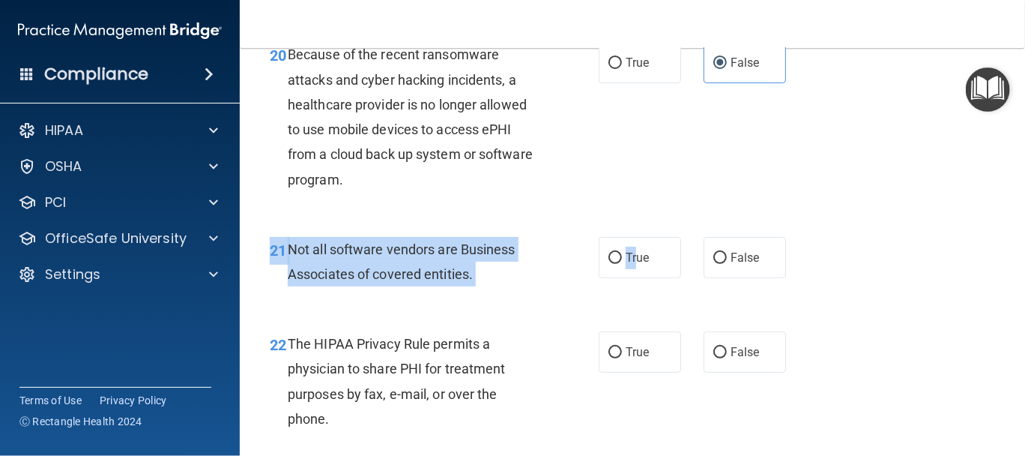
drag, startPoint x: 629, startPoint y: 316, endPoint x: 638, endPoint y: 337, distance: 22.5
click at [638, 312] on div "21 Not all software vendors are Business Associates of covered entities. True F…" at bounding box center [633, 265] width 748 height 94
click at [622, 278] on label "True" at bounding box center [640, 257] width 82 height 41
click at [622, 264] on input "True" at bounding box center [614, 258] width 13 height 11
radio input "true"
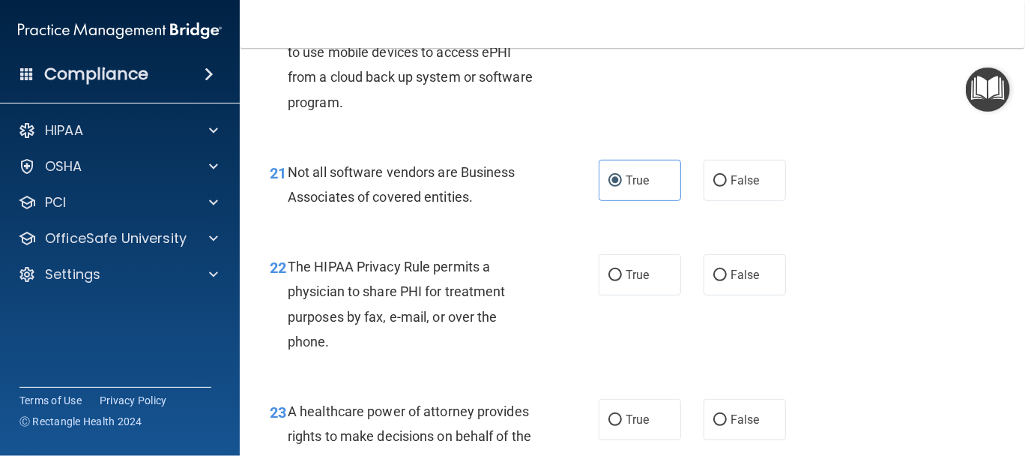
scroll to position [2997, 0]
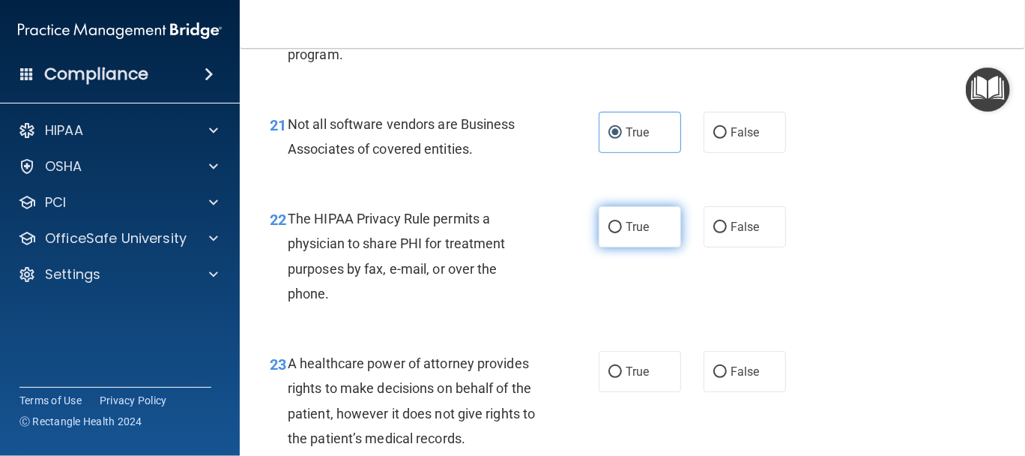
click at [645, 247] on label "True" at bounding box center [640, 226] width 82 height 41
click at [622, 233] on input "True" at bounding box center [614, 227] width 13 height 11
radio input "true"
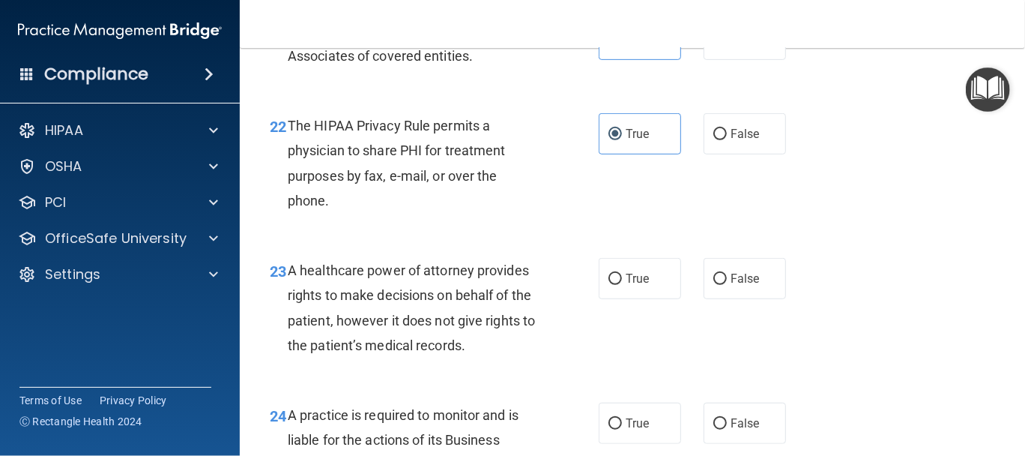
scroll to position [3122, 0]
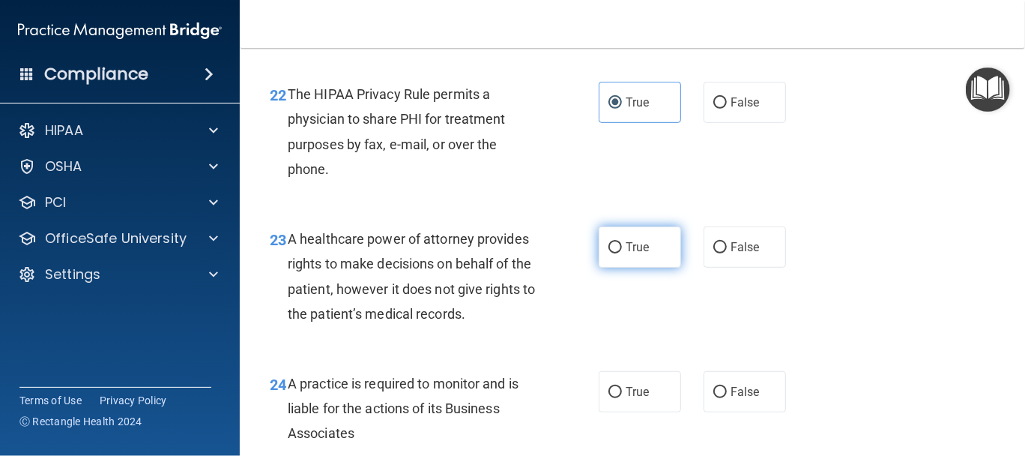
click at [659, 268] on label "True" at bounding box center [640, 246] width 82 height 41
click at [622, 253] on input "True" at bounding box center [614, 247] width 13 height 11
radio input "true"
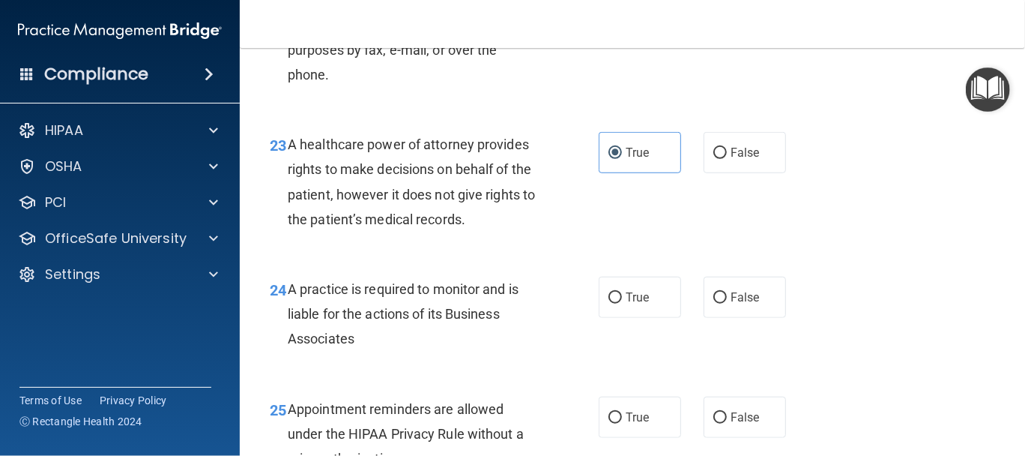
scroll to position [3247, 0]
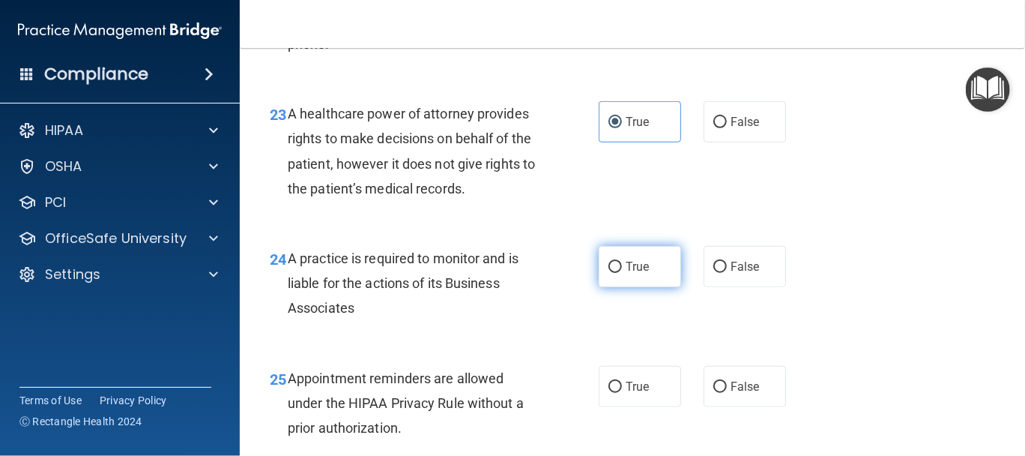
drag, startPoint x: 634, startPoint y: 327, endPoint x: 630, endPoint y: 346, distance: 19.1
click at [634, 287] on label "True" at bounding box center [640, 266] width 82 height 41
click at [622, 273] on input "True" at bounding box center [614, 267] width 13 height 11
radio input "true"
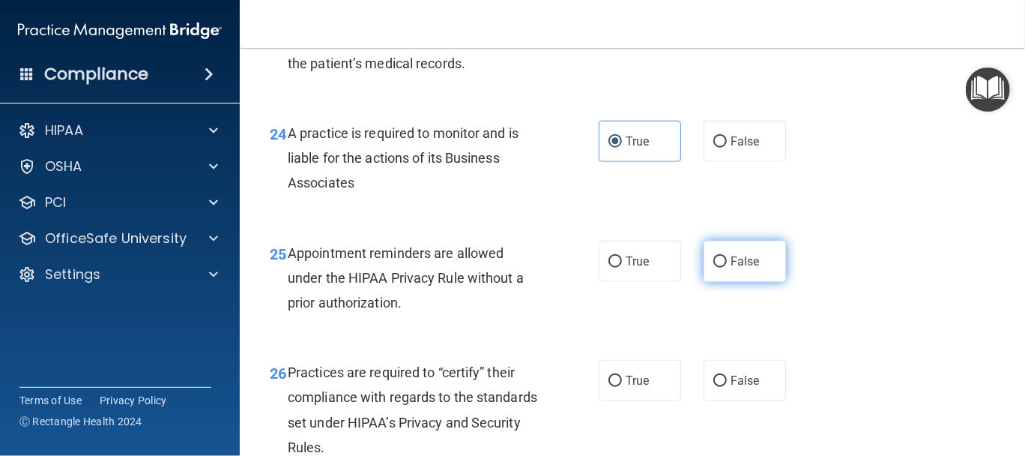
click at [767, 282] on label "False" at bounding box center [745, 261] width 82 height 41
click at [727, 268] on input "False" at bounding box center [719, 261] width 13 height 11
radio input "true"
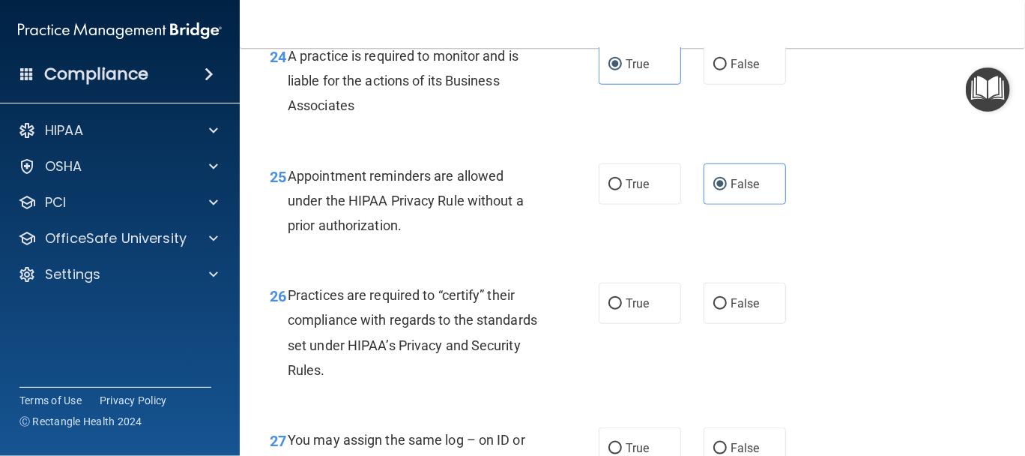
scroll to position [3496, 0]
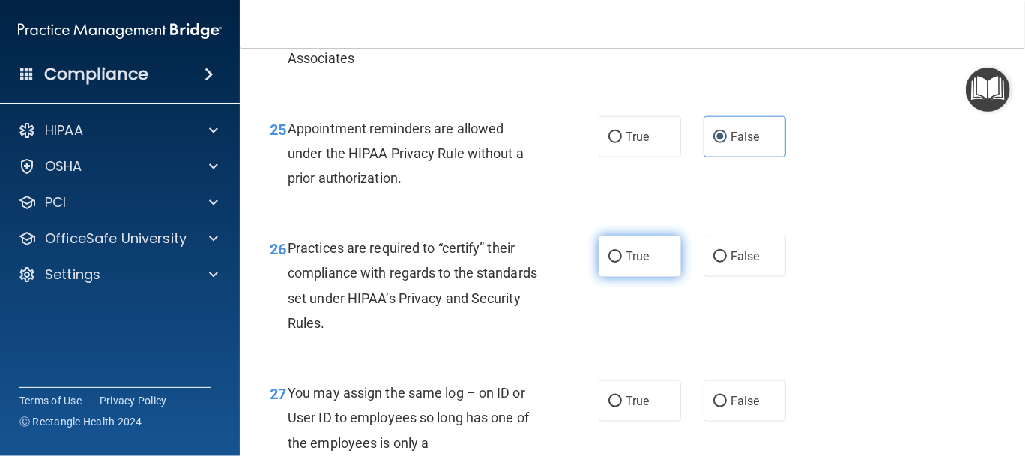
click at [617, 277] on label "True" at bounding box center [640, 255] width 82 height 41
click at [617, 262] on input "True" at bounding box center [614, 256] width 13 height 11
radio input "true"
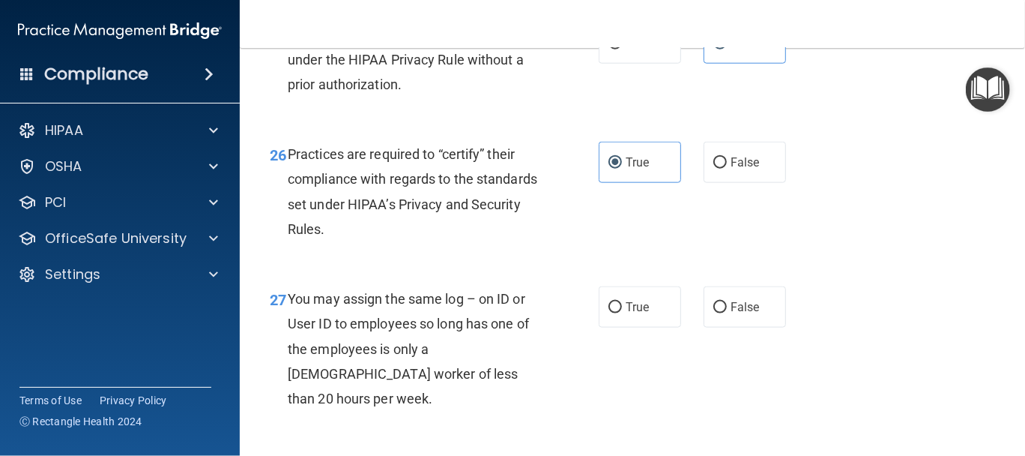
scroll to position [3622, 0]
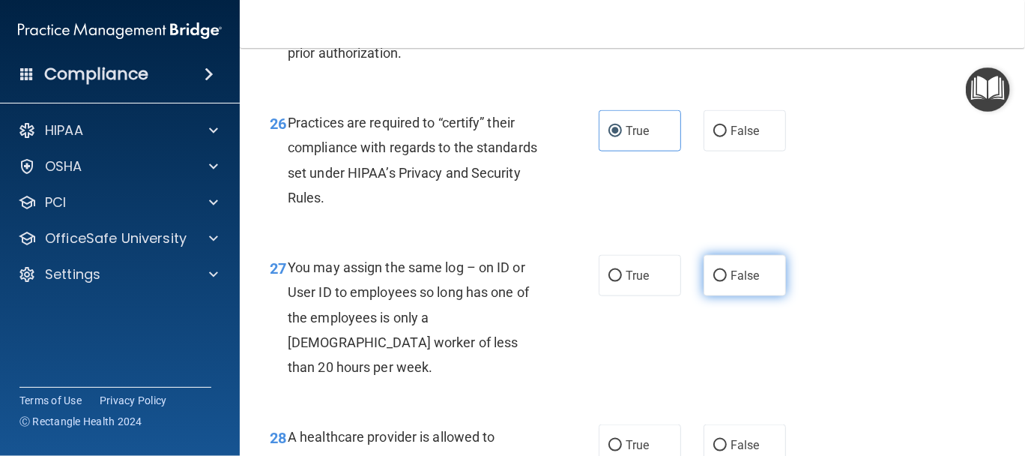
click at [741, 296] on label "False" at bounding box center [745, 275] width 82 height 41
click at [727, 282] on input "False" at bounding box center [719, 276] width 13 height 11
radio input "true"
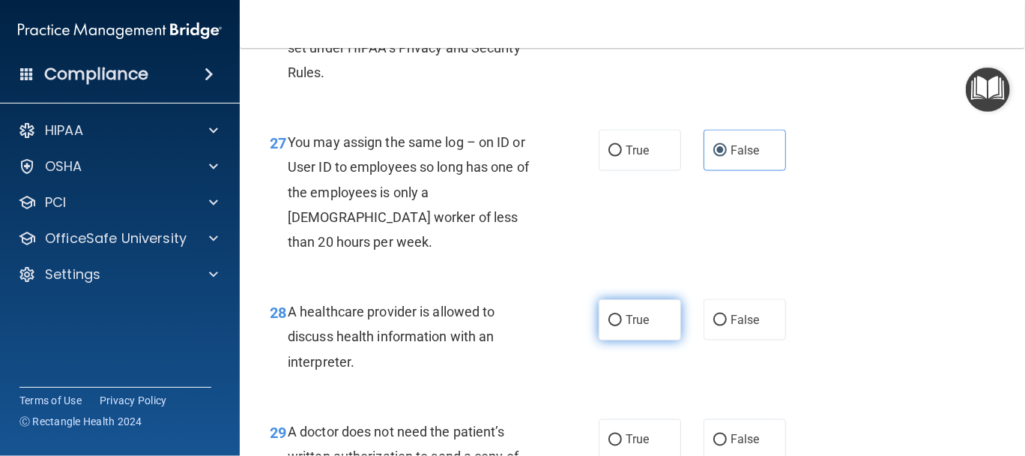
click at [619, 340] on label "True" at bounding box center [640, 319] width 82 height 41
click at [619, 326] on input "True" at bounding box center [614, 320] width 13 height 11
radio input "true"
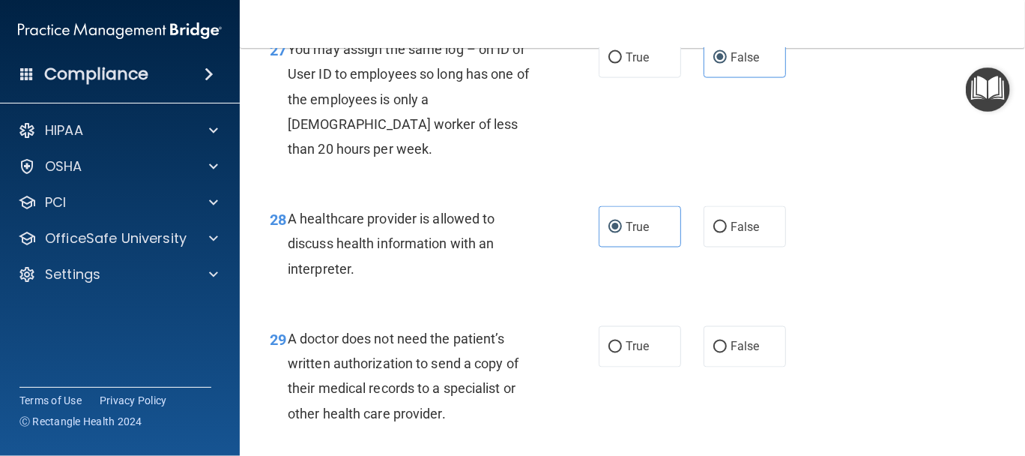
scroll to position [3871, 0]
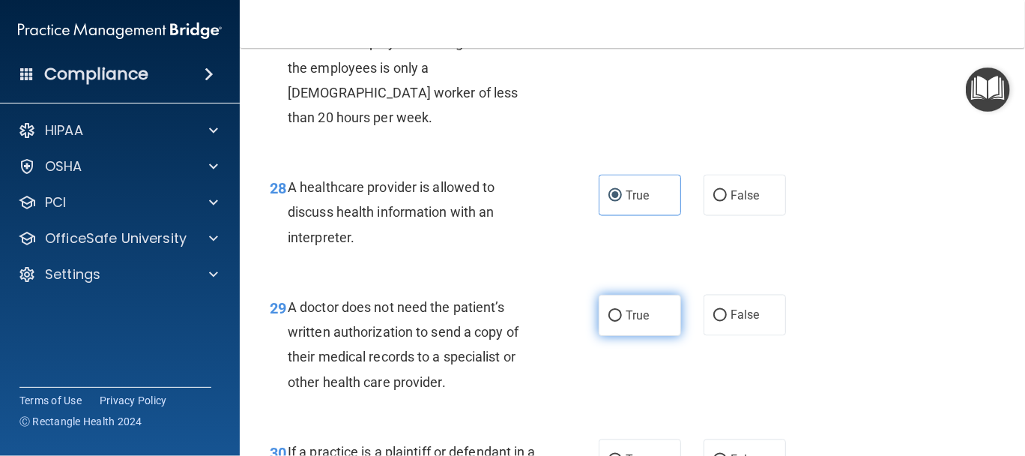
click at [614, 321] on input "True" at bounding box center [614, 315] width 13 height 11
radio input "true"
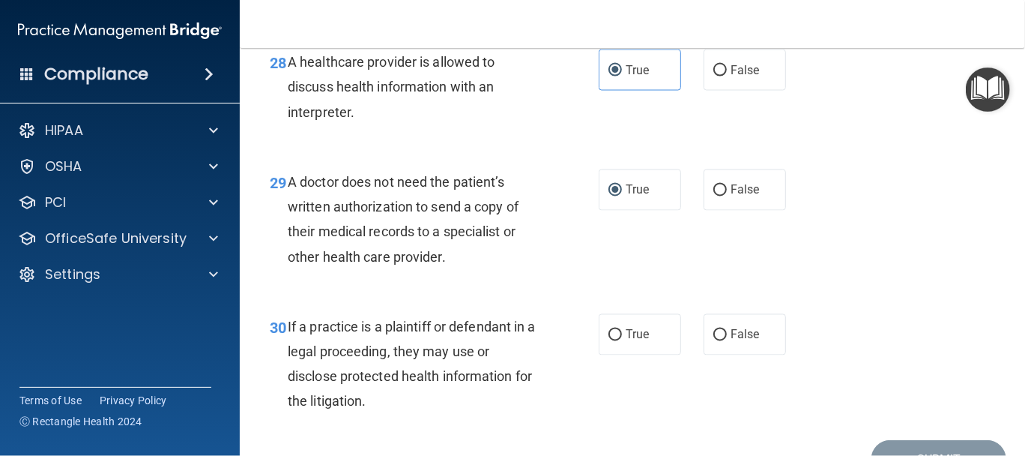
scroll to position [4102, 0]
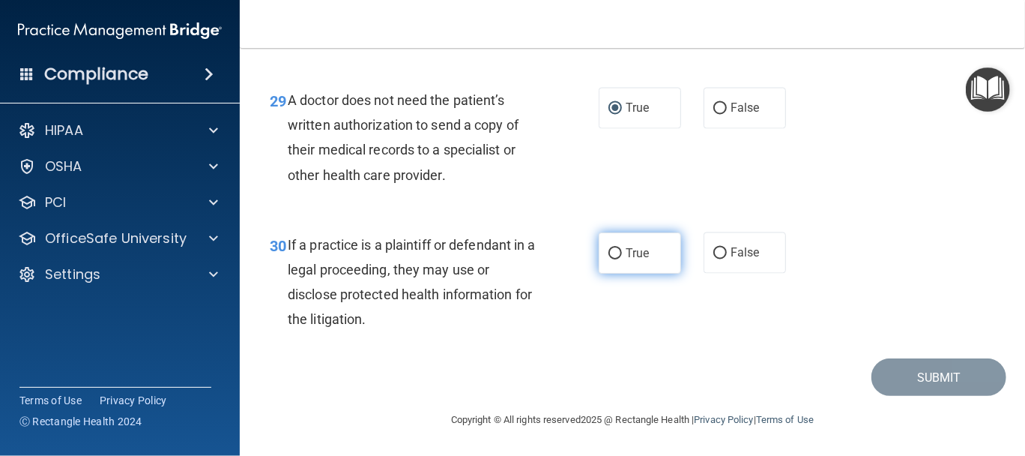
click at [631, 261] on label "True" at bounding box center [640, 252] width 82 height 41
click at [622, 259] on input "True" at bounding box center [614, 253] width 13 height 11
radio input "true"
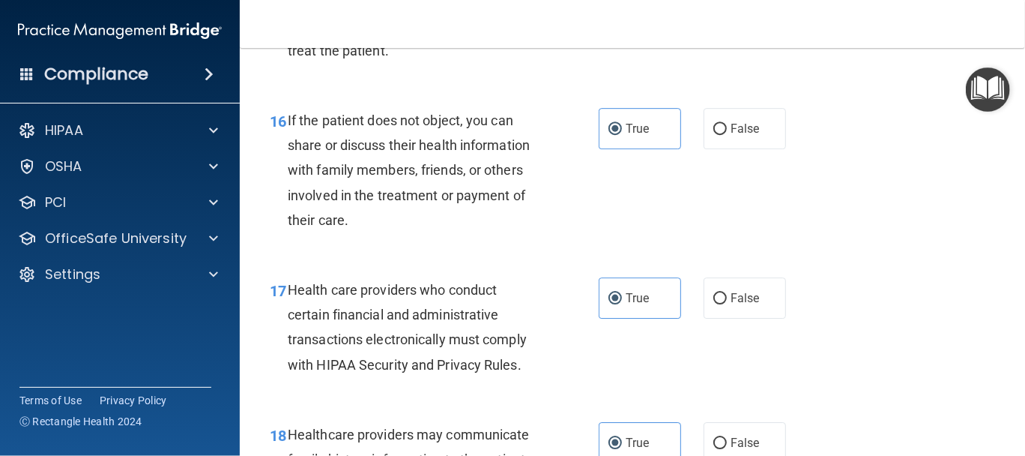
scroll to position [2103, 0]
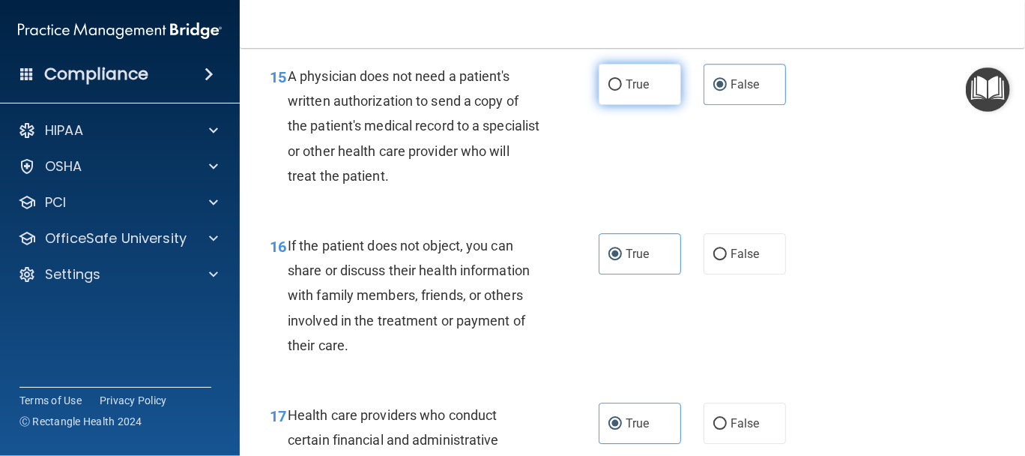
click at [625, 105] on label "True" at bounding box center [640, 84] width 82 height 41
click at [622, 91] on input "True" at bounding box center [614, 84] width 13 height 11
radio input "true"
radio input "false"
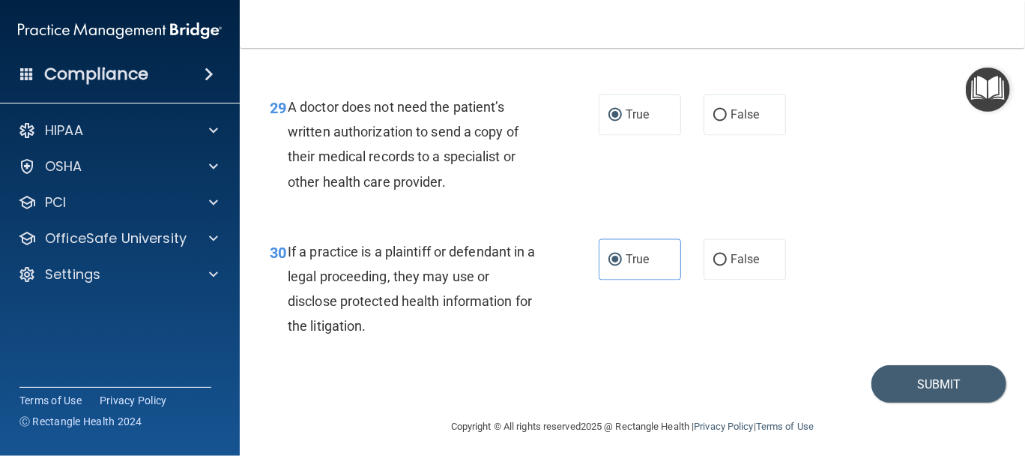
scroll to position [4102, 0]
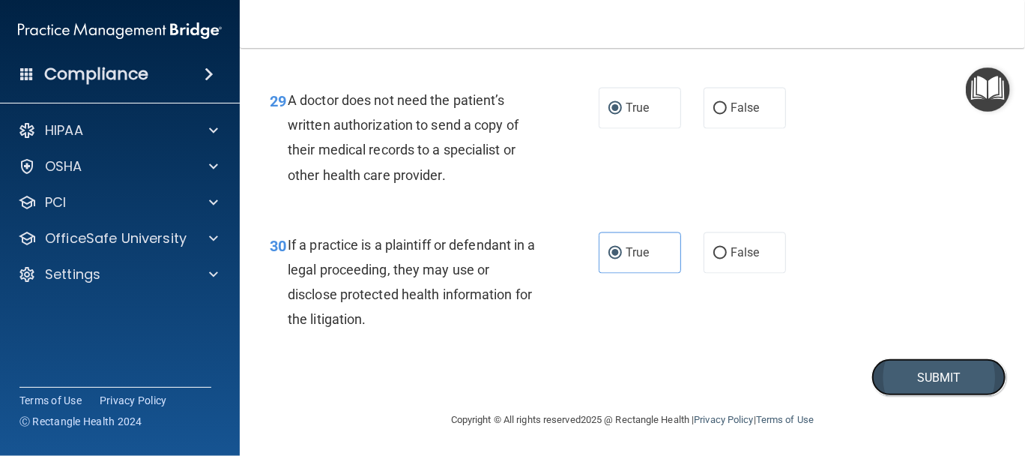
click at [959, 393] on button "Submit" at bounding box center [938, 377] width 135 height 38
click at [898, 385] on button "Submit" at bounding box center [938, 377] width 135 height 38
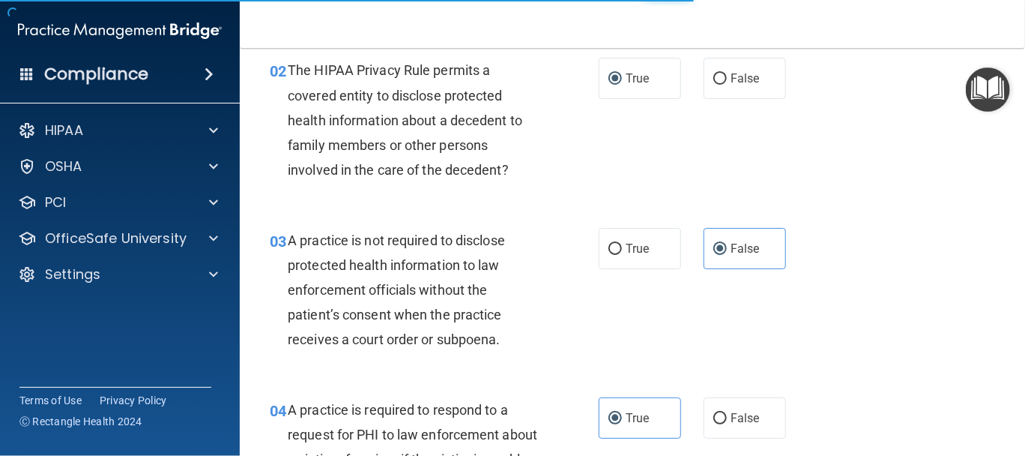
scroll to position [28, 0]
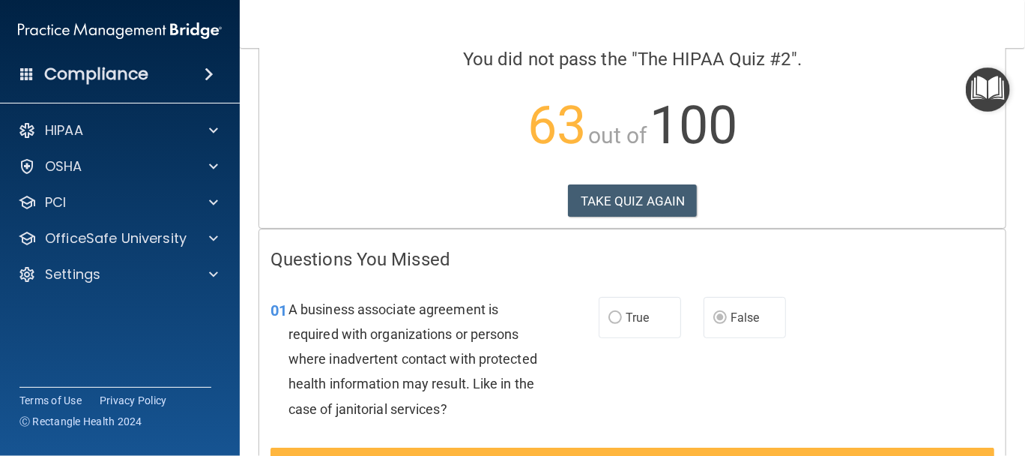
scroll to position [250, 0]
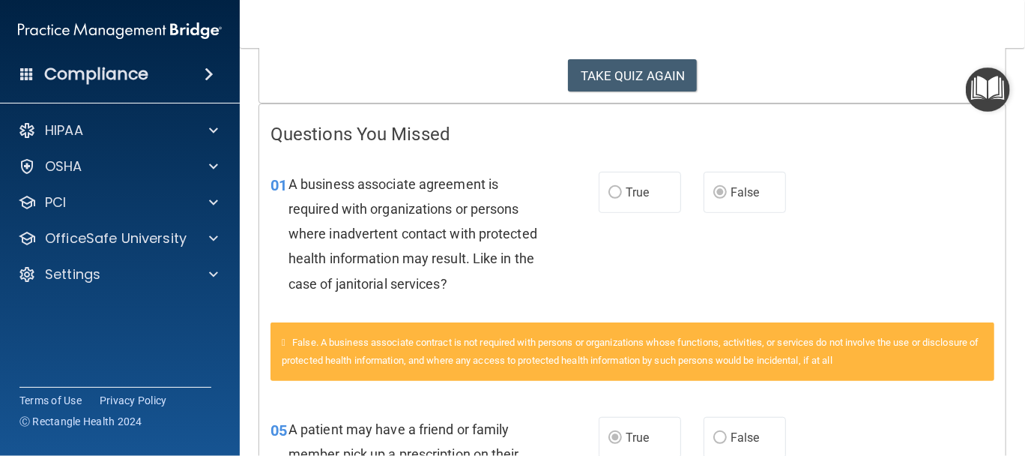
click at [643, 192] on span "True" at bounding box center [637, 192] width 23 height 14
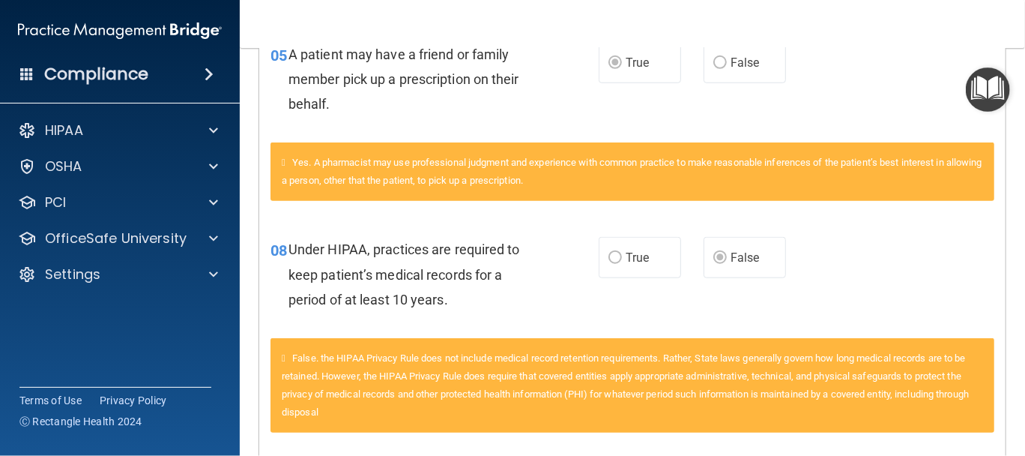
scroll to position [0, 0]
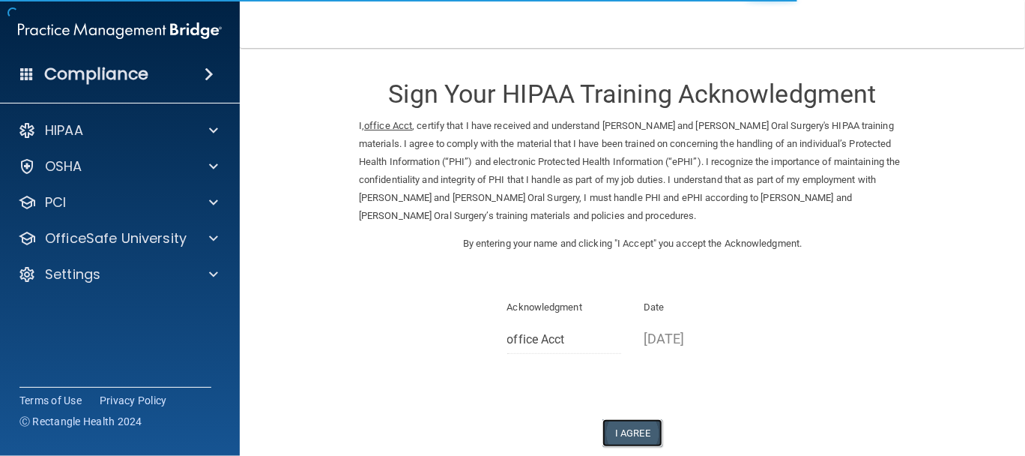
click at [629, 430] on button "I Agree" at bounding box center [632, 433] width 60 height 28
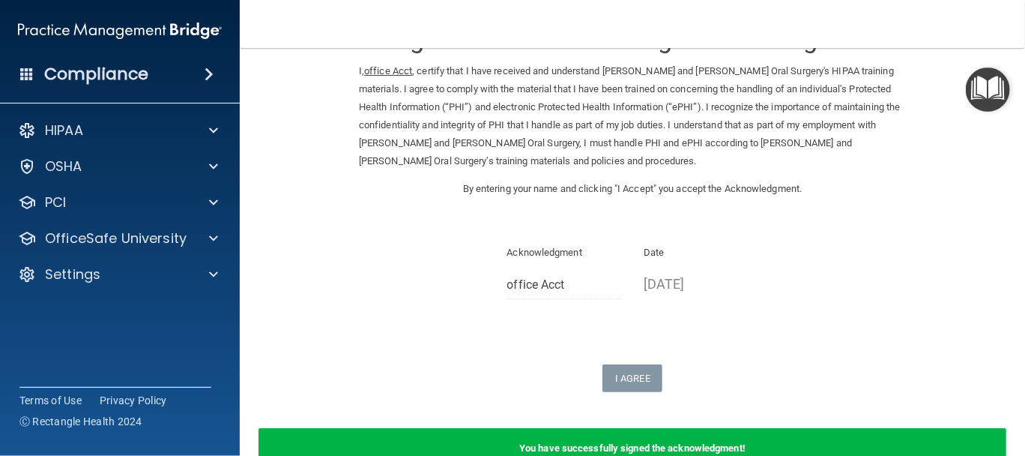
scroll to position [124, 0]
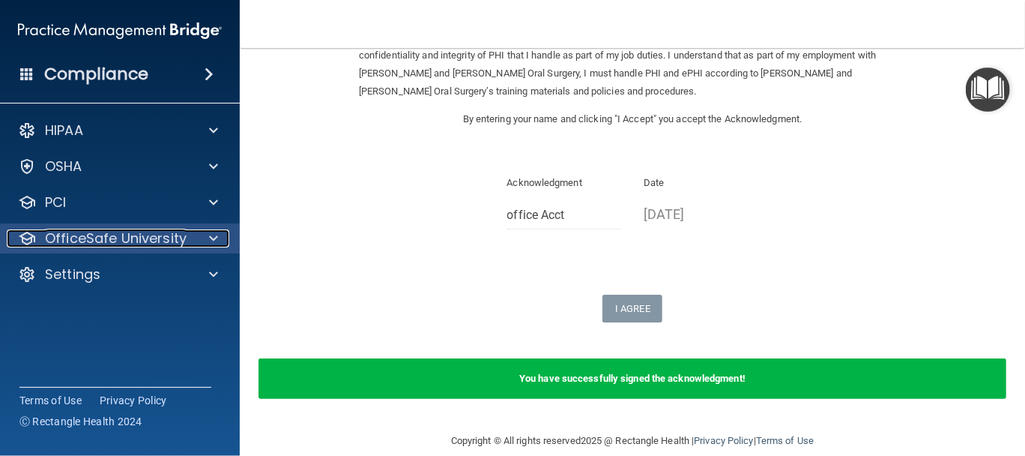
click at [79, 235] on p "OfficeSafe University" at bounding box center [116, 238] width 142 height 18
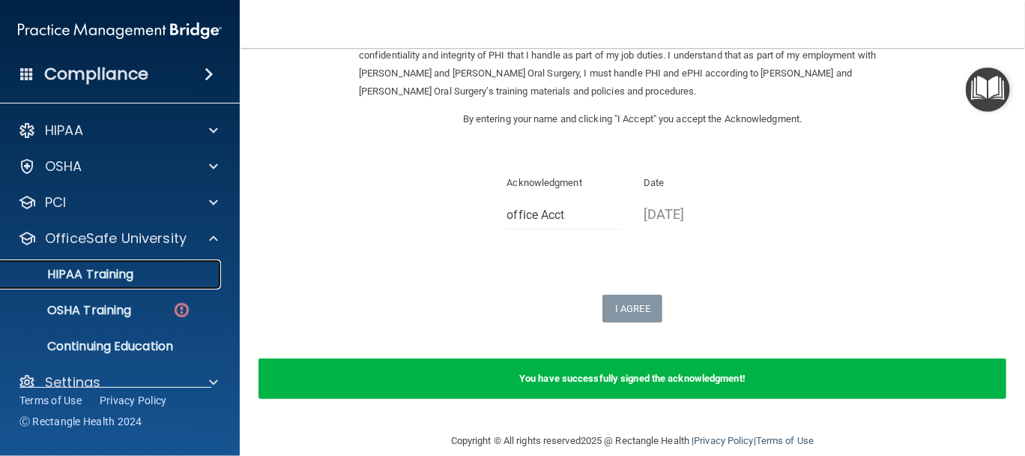
click at [83, 271] on p "HIPAA Training" at bounding box center [72, 274] width 124 height 15
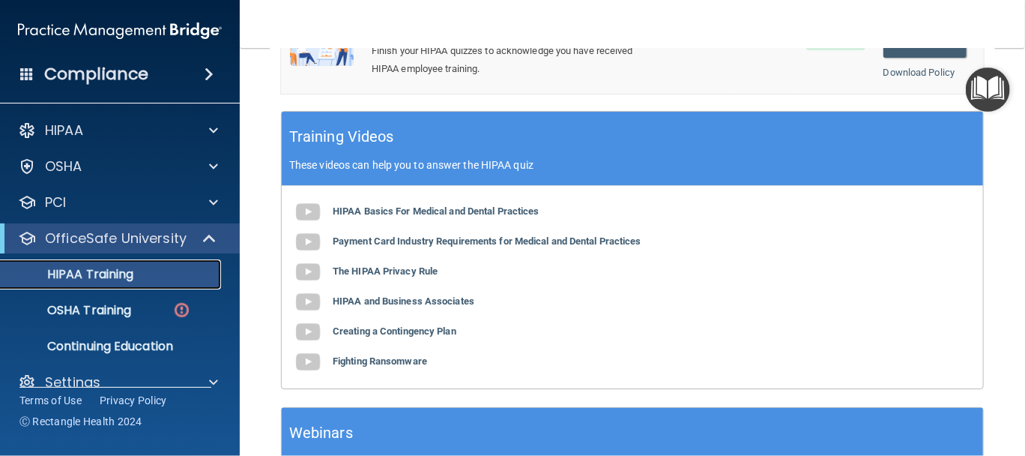
scroll to position [499, 0]
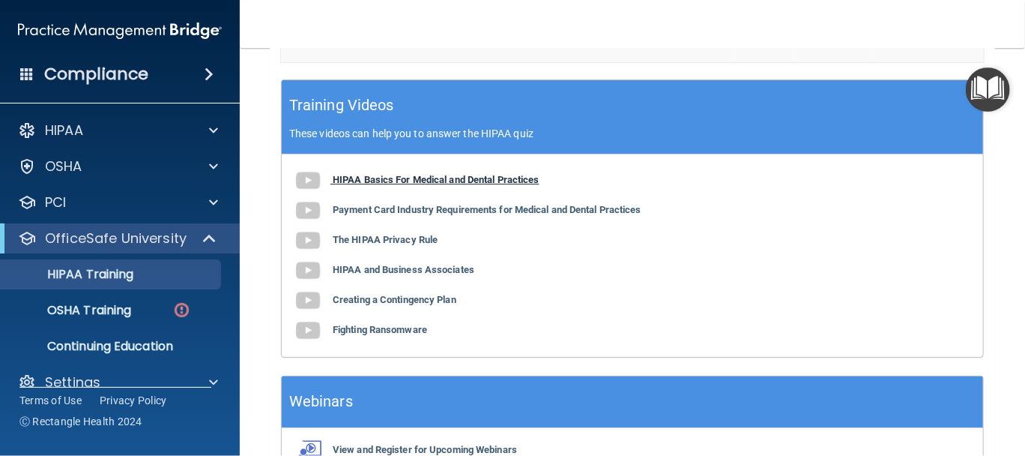
click at [391, 178] on b "HIPAA Basics For Medical and Dental Practices" at bounding box center [436, 179] width 207 height 11
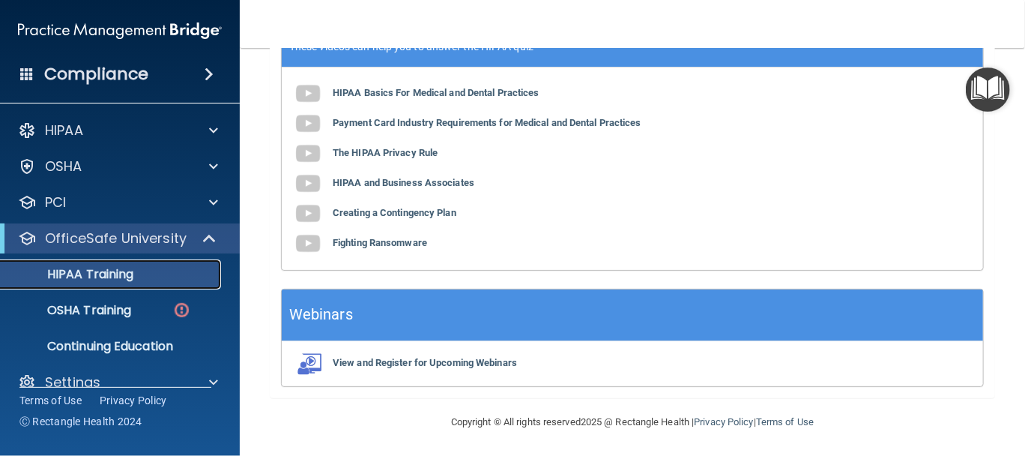
click at [109, 275] on p "HIPAA Training" at bounding box center [72, 274] width 124 height 15
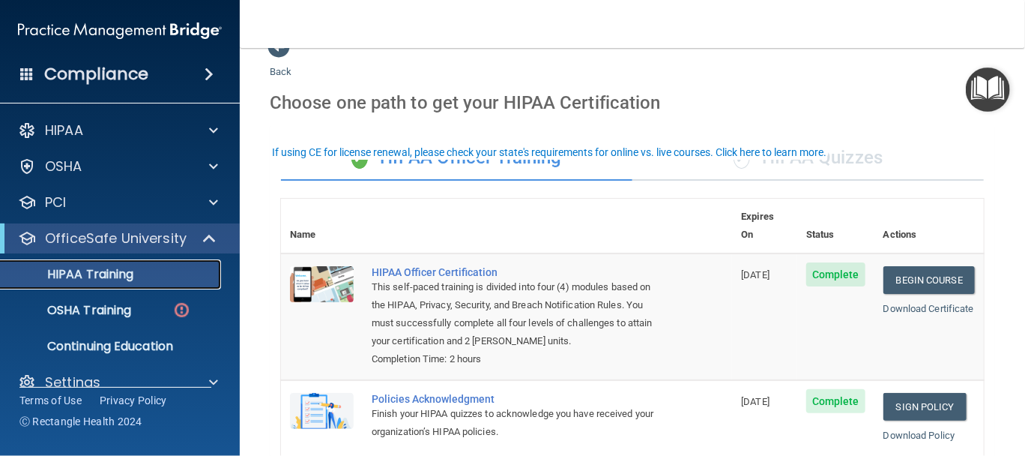
scroll to position [0, 0]
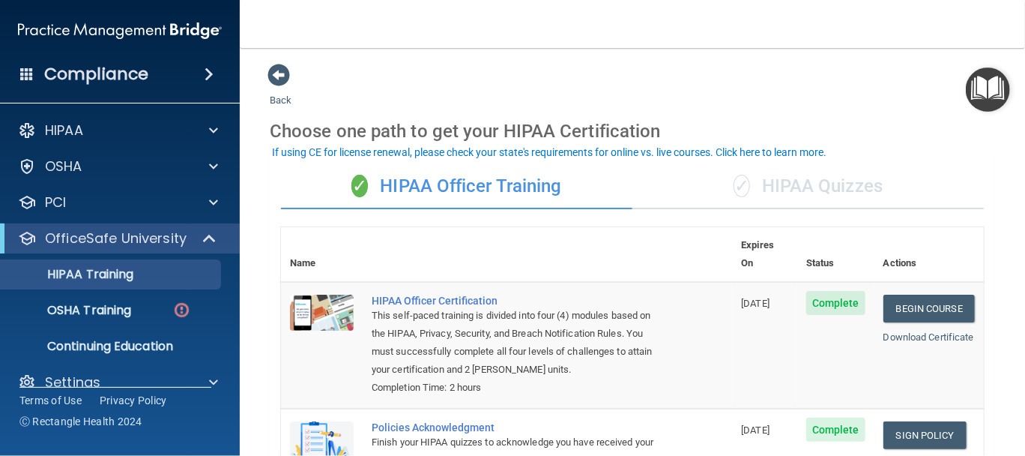
click at [809, 188] on div "✓ HIPAA Quizzes" at bounding box center [807, 186] width 351 height 45
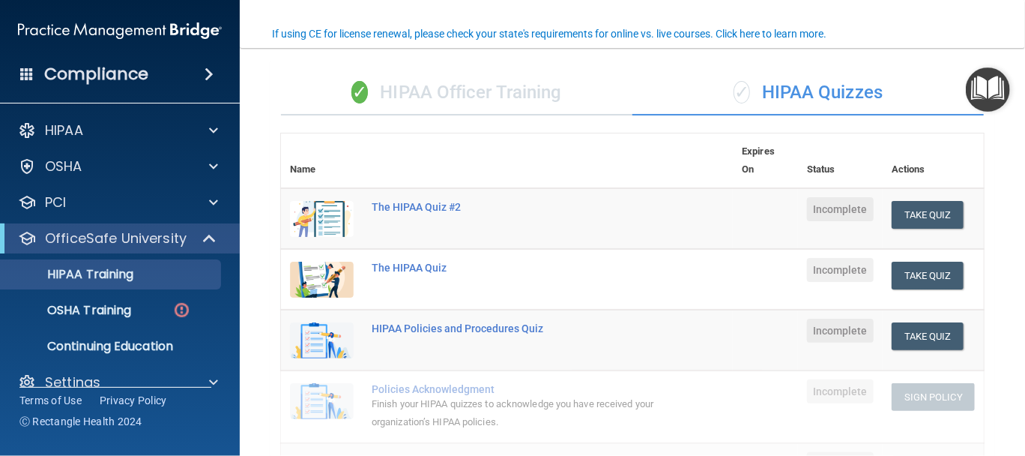
scroll to position [124, 0]
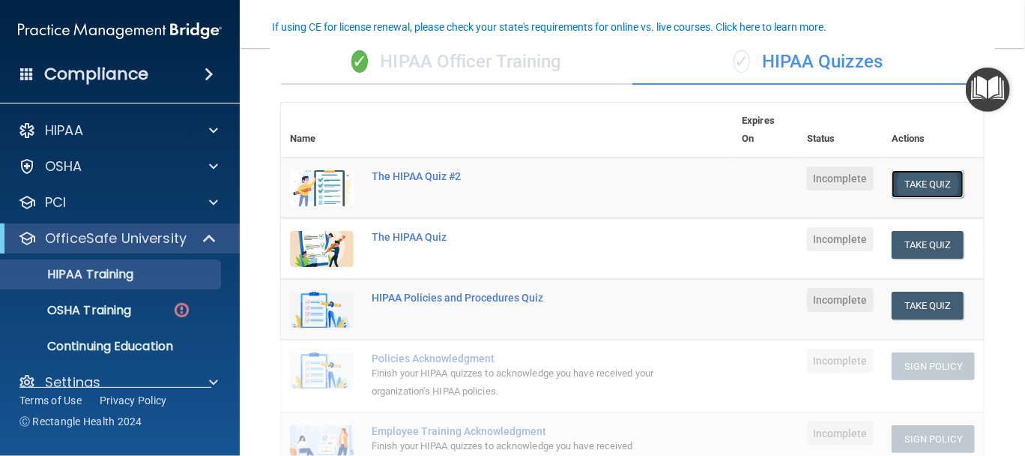
click at [931, 178] on button "Take Quiz" at bounding box center [928, 184] width 72 height 28
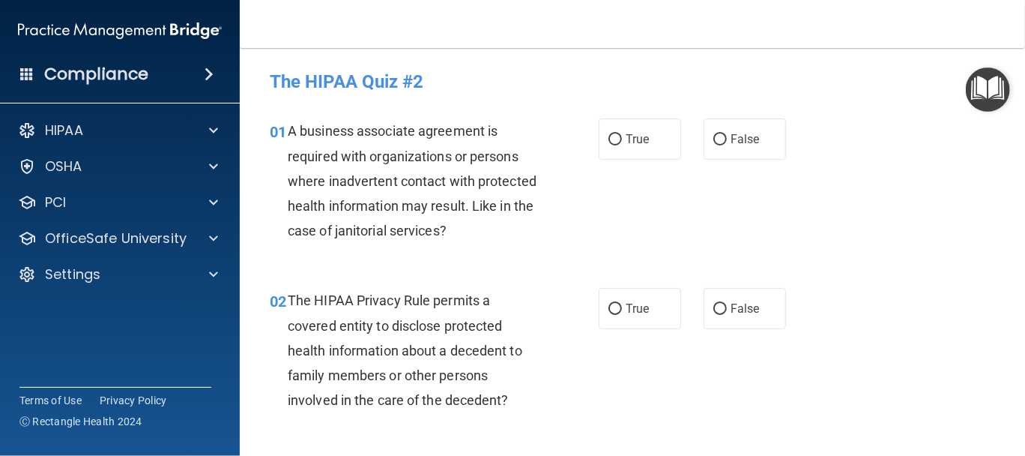
drag, startPoint x: 728, startPoint y: 150, endPoint x: 724, endPoint y: 172, distance: 22.2
click at [728, 151] on label "False" at bounding box center [745, 138] width 82 height 41
click at [727, 145] on input "False" at bounding box center [719, 139] width 13 height 11
radio input "true"
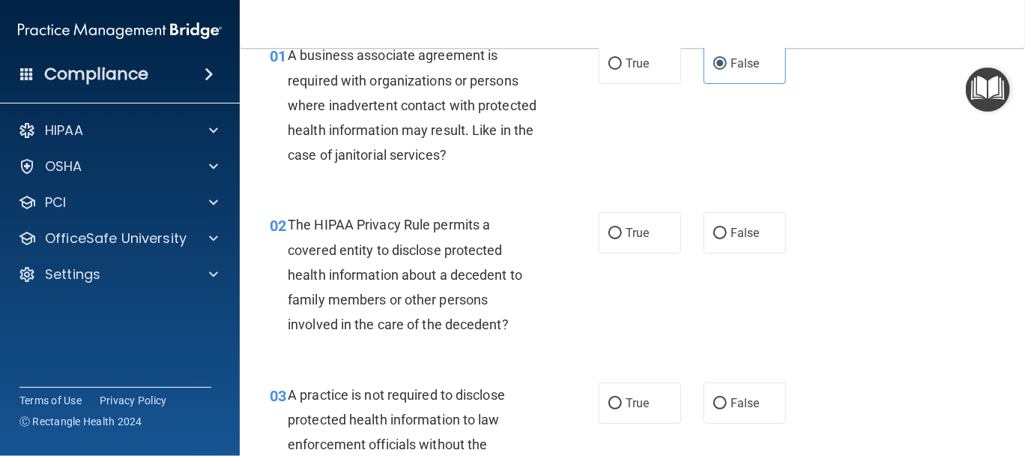
scroll to position [124, 0]
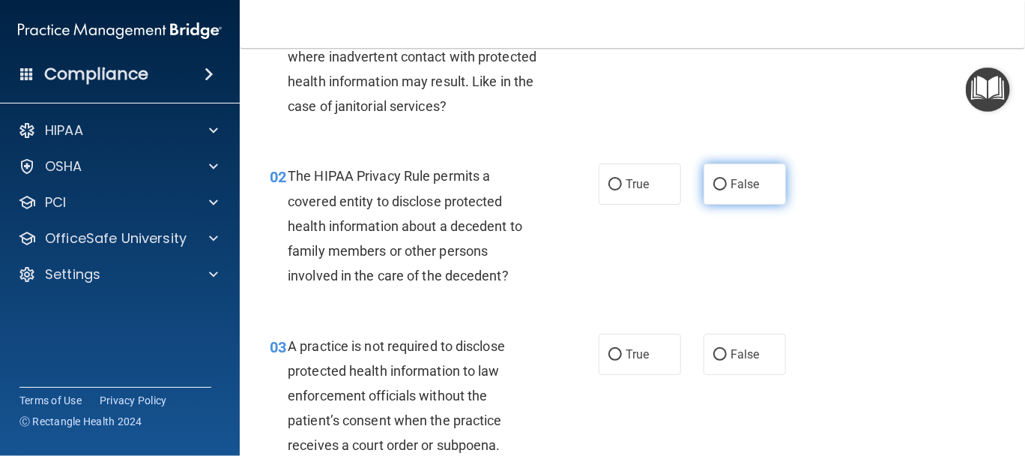
click at [715, 199] on label "False" at bounding box center [745, 183] width 82 height 41
click at [715, 190] on input "False" at bounding box center [719, 184] width 13 height 11
radio input "true"
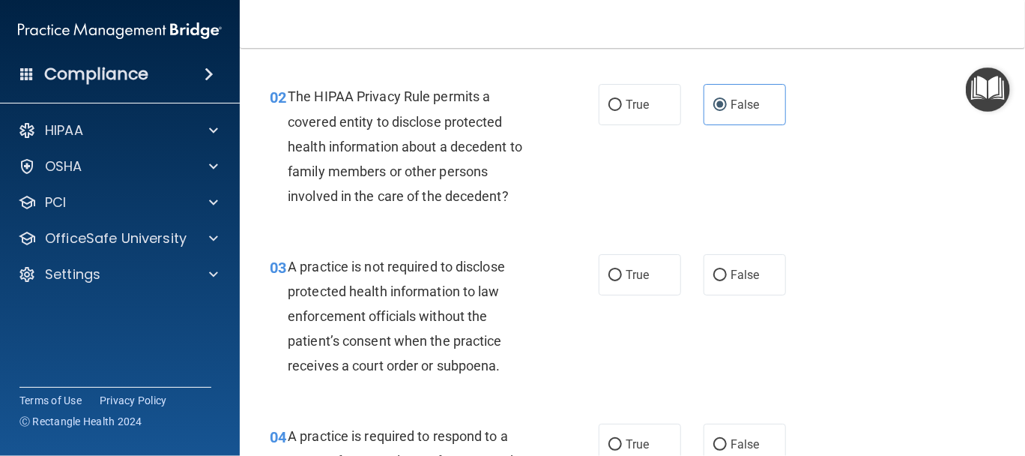
scroll to position [250, 0]
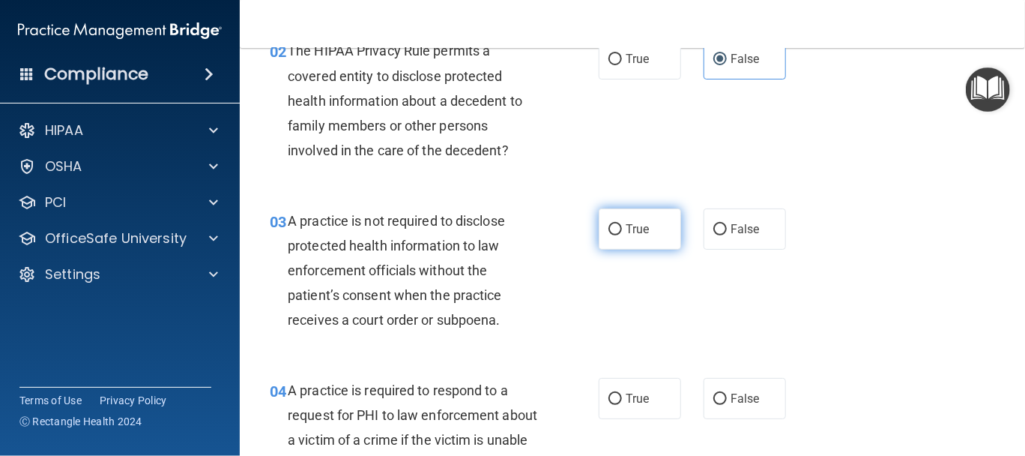
click at [638, 235] on span "True" at bounding box center [637, 229] width 23 height 14
click at [622, 235] on input "True" at bounding box center [614, 229] width 13 height 11
radio input "true"
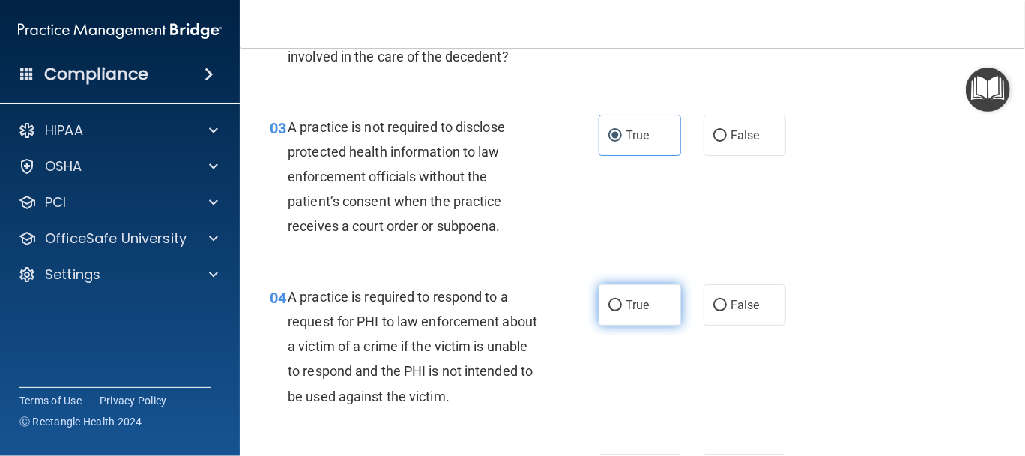
scroll to position [375, 0]
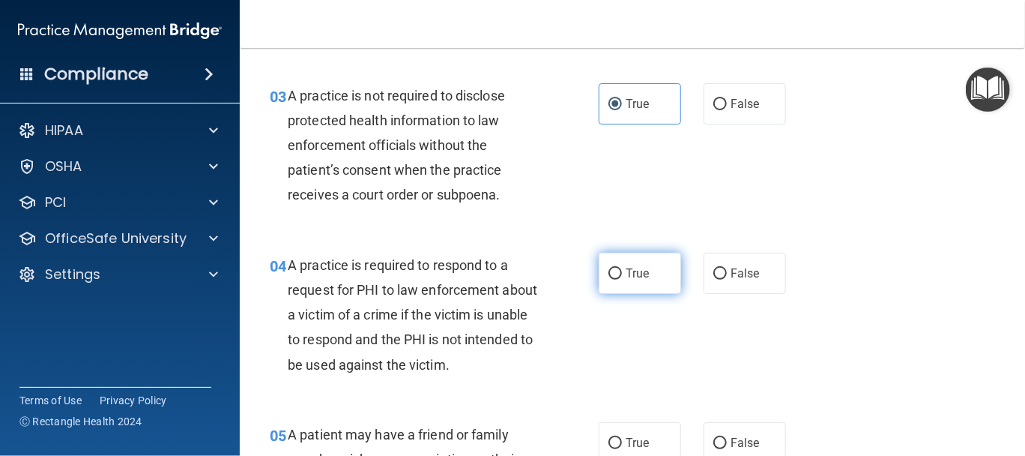
click at [629, 284] on label "True" at bounding box center [640, 273] width 82 height 41
click at [622, 280] on input "True" at bounding box center [614, 273] width 13 height 11
radio input "true"
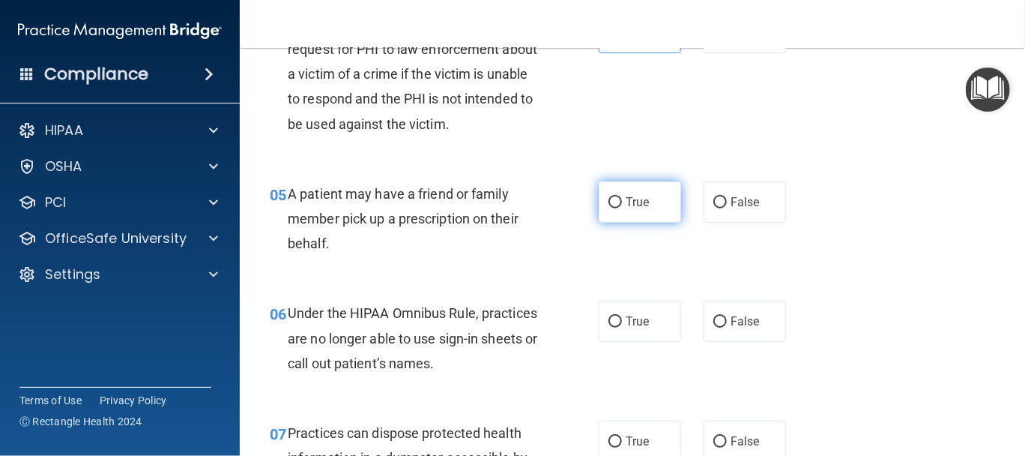
scroll to position [624, 0]
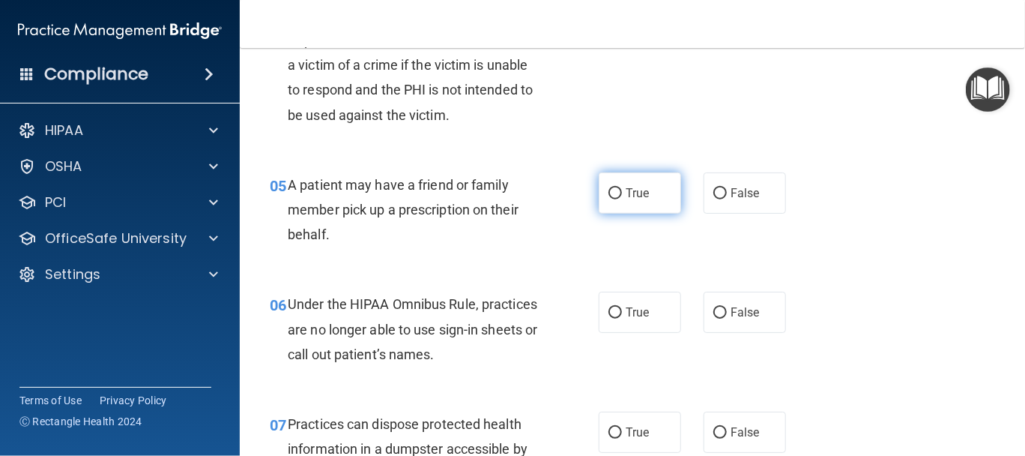
click at [645, 200] on label "True" at bounding box center [640, 192] width 82 height 41
click at [622, 199] on input "True" at bounding box center [614, 193] width 13 height 11
radio input "true"
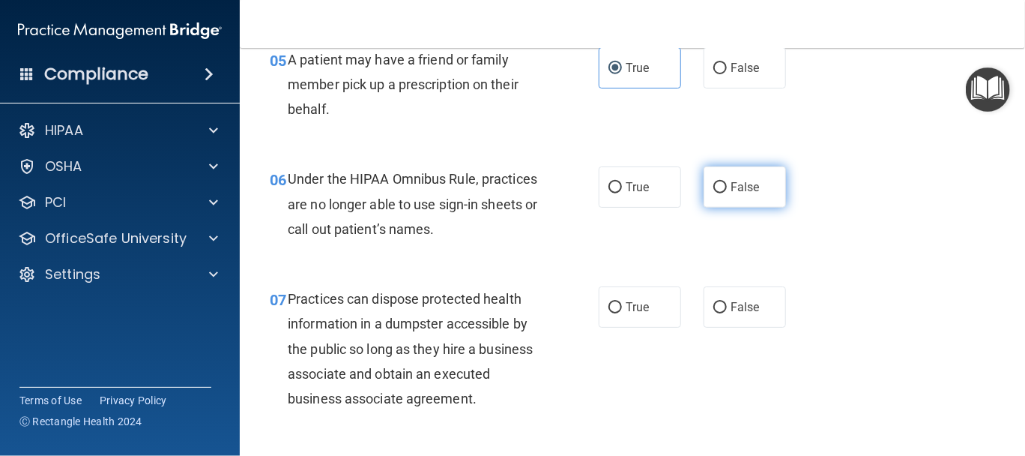
click at [722, 195] on label "False" at bounding box center [745, 186] width 82 height 41
click at [722, 193] on input "False" at bounding box center [719, 187] width 13 height 11
radio input "true"
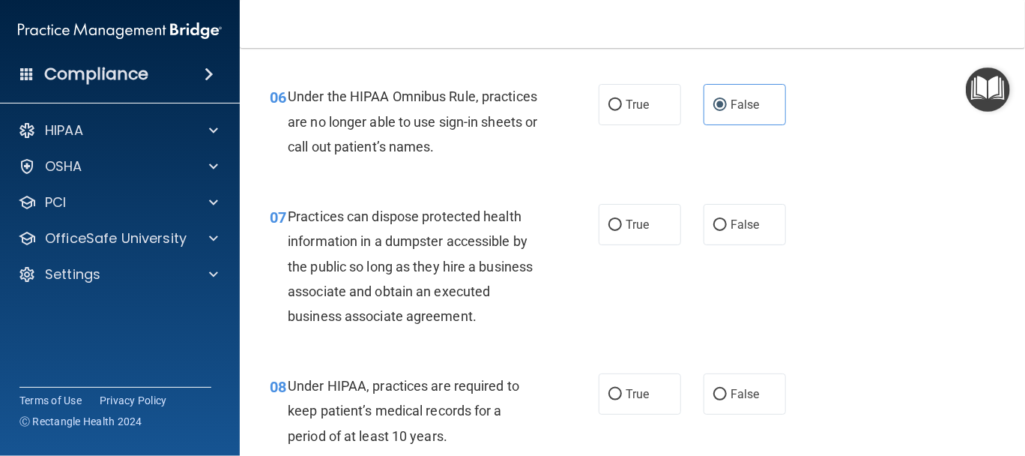
scroll to position [874, 0]
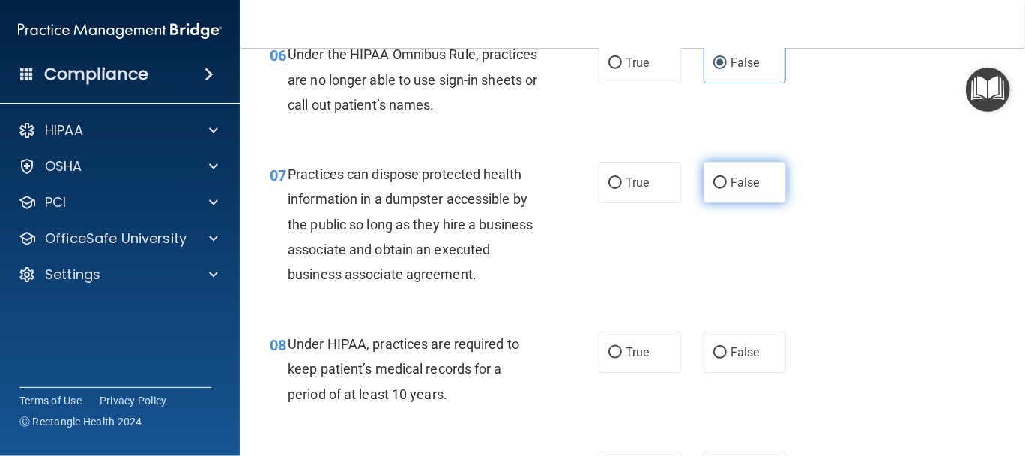
click at [743, 189] on label "False" at bounding box center [745, 182] width 82 height 41
click at [727, 189] on input "False" at bounding box center [719, 183] width 13 height 11
radio input "true"
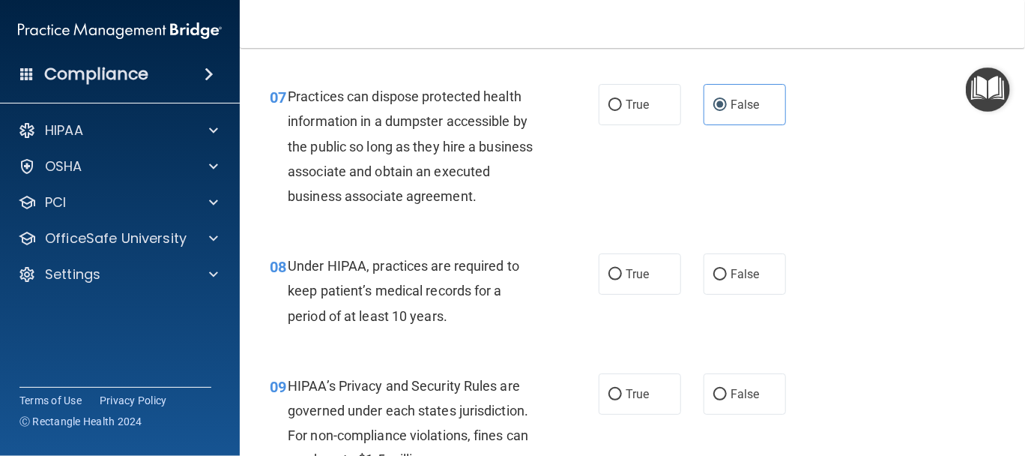
scroll to position [999, 0]
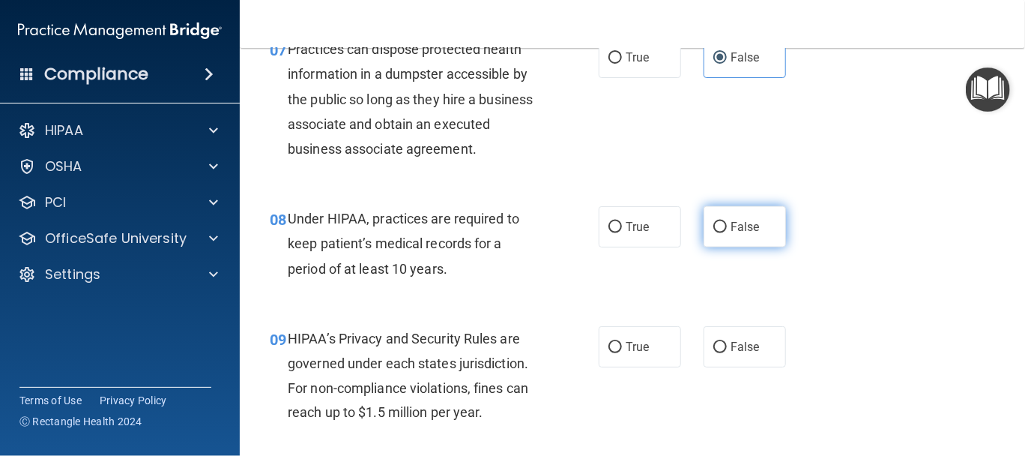
click at [743, 235] on label "False" at bounding box center [745, 226] width 82 height 41
click at [727, 233] on input "False" at bounding box center [719, 227] width 13 height 11
radio input "true"
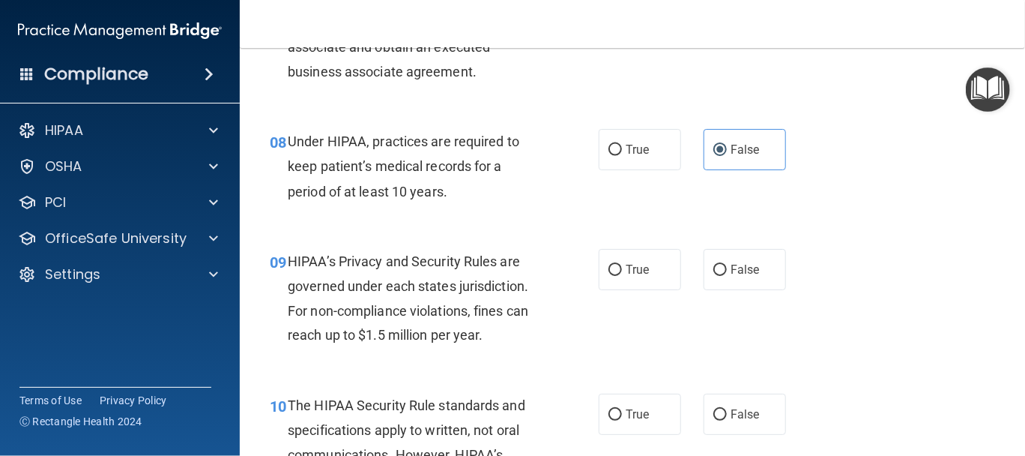
scroll to position [1124, 0]
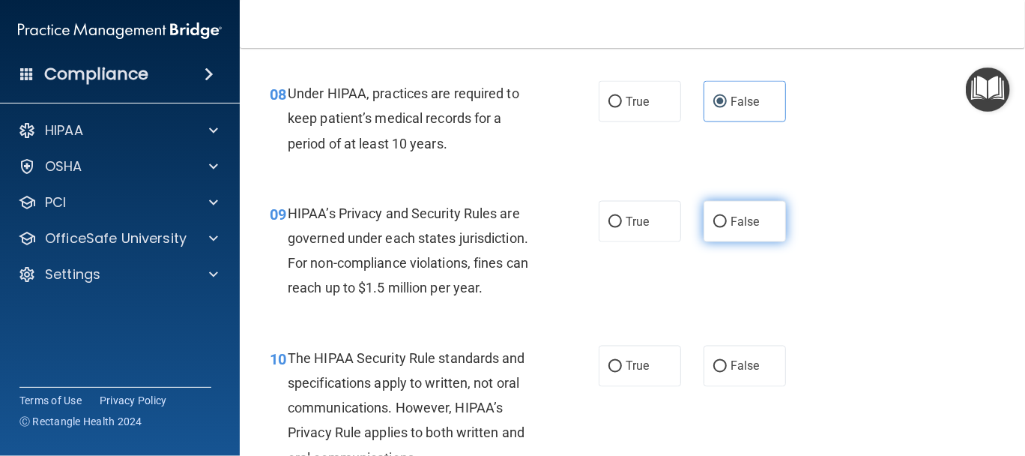
click at [725, 230] on label "False" at bounding box center [745, 221] width 82 height 41
click at [725, 228] on input "False" at bounding box center [719, 222] width 13 height 11
radio input "true"
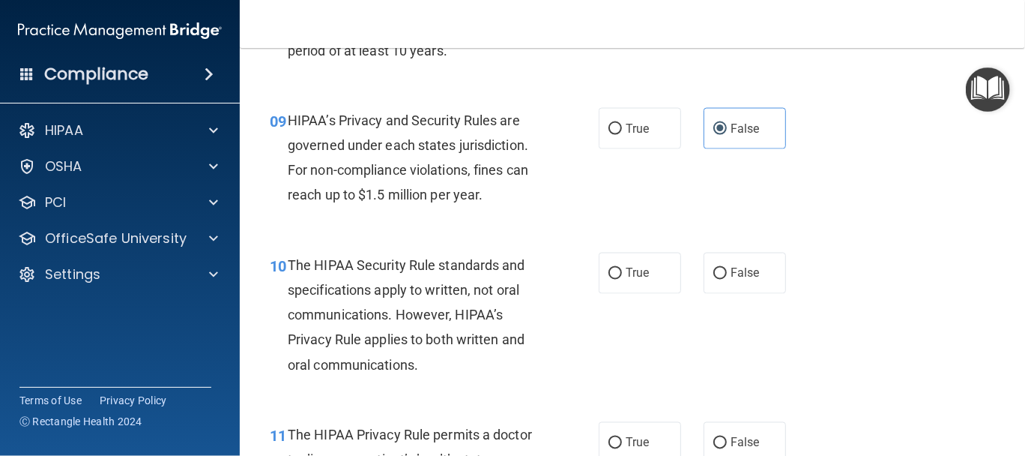
scroll to position [1248, 0]
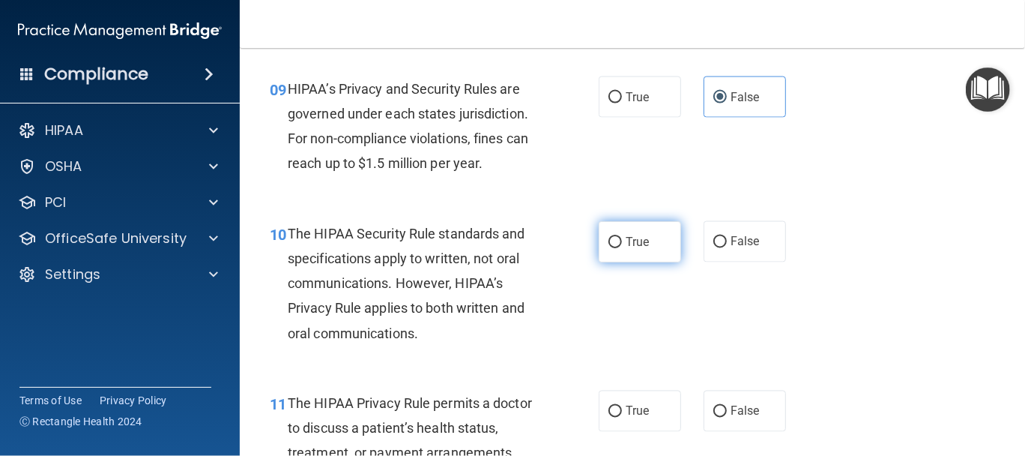
click at [619, 253] on label "True" at bounding box center [640, 241] width 82 height 41
click at [619, 248] on input "True" at bounding box center [614, 242] width 13 height 11
radio input "true"
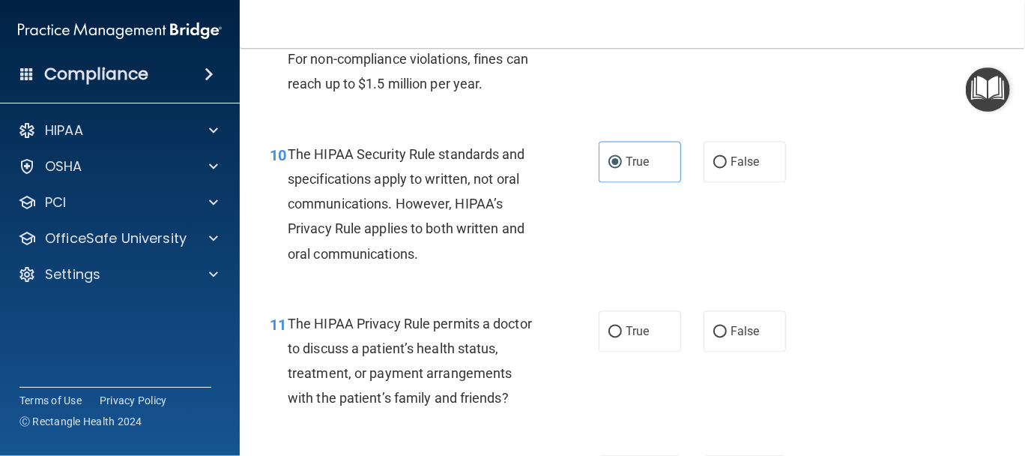
scroll to position [1374, 0]
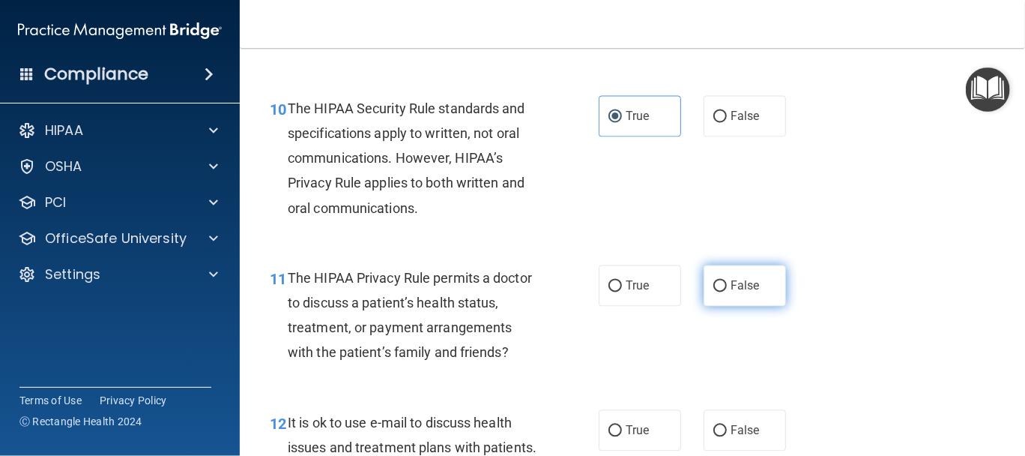
click at [719, 297] on label "False" at bounding box center [745, 285] width 82 height 41
click at [719, 292] on input "False" at bounding box center [719, 286] width 13 height 11
radio input "true"
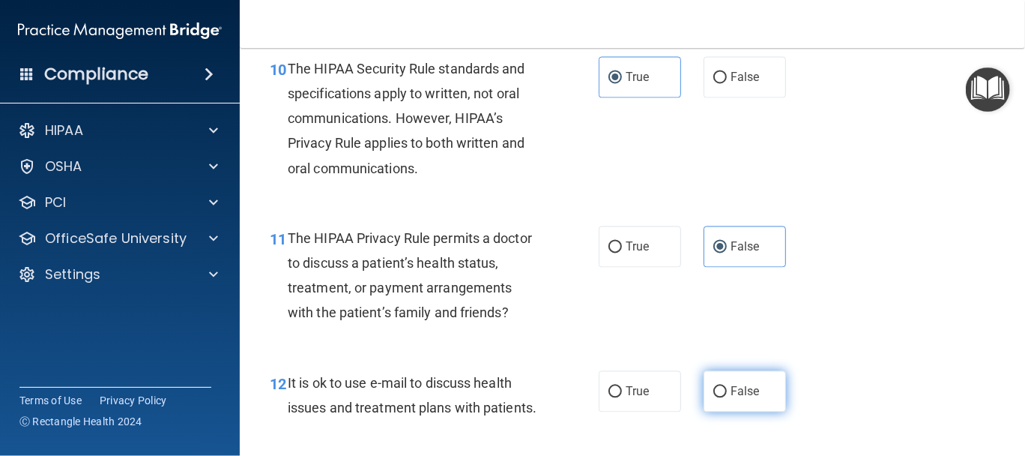
scroll to position [1499, 0]
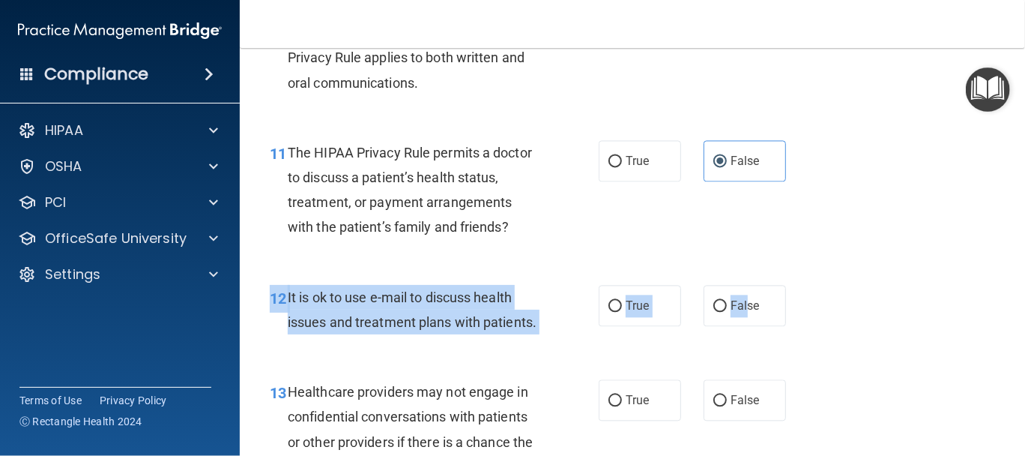
drag, startPoint x: 743, startPoint y: 314, endPoint x: 632, endPoint y: 336, distance: 113.0
click at [632, 337] on div "12 It is ok to use e-mail to discuss health issues and treatment plans with pat…" at bounding box center [633, 313] width 748 height 94
click at [630, 318] on label "True" at bounding box center [640, 305] width 82 height 41
click at [622, 312] on input "True" at bounding box center [614, 305] width 13 height 11
radio input "true"
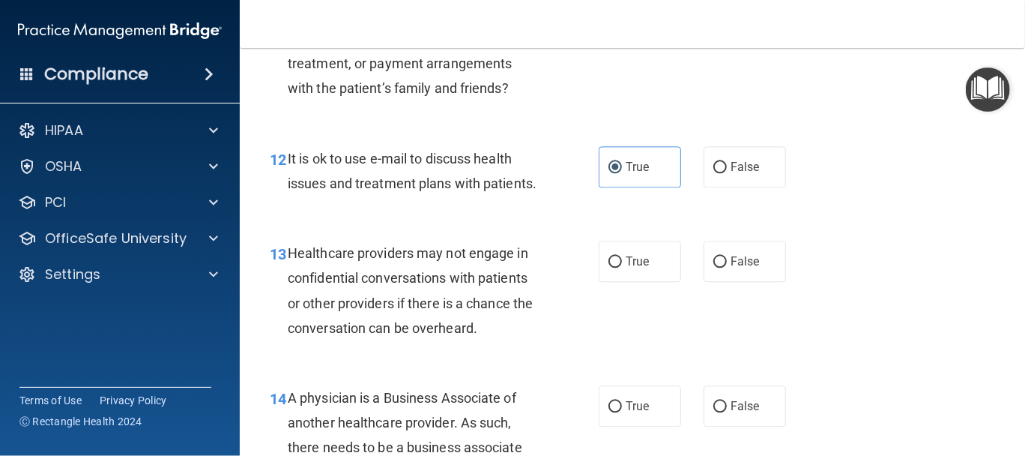
scroll to position [1748, 0]
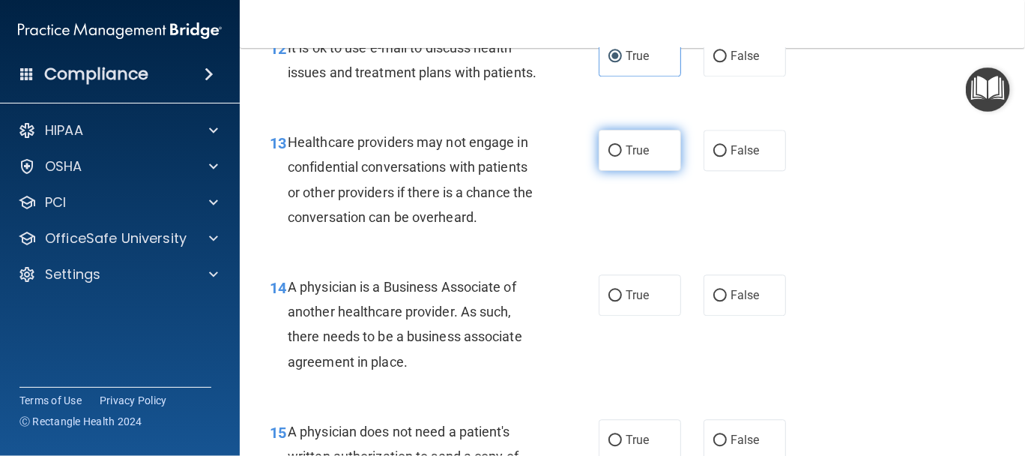
click at [635, 157] on span "True" at bounding box center [637, 150] width 23 height 14
click at [622, 157] on input "True" at bounding box center [614, 150] width 13 height 11
radio input "true"
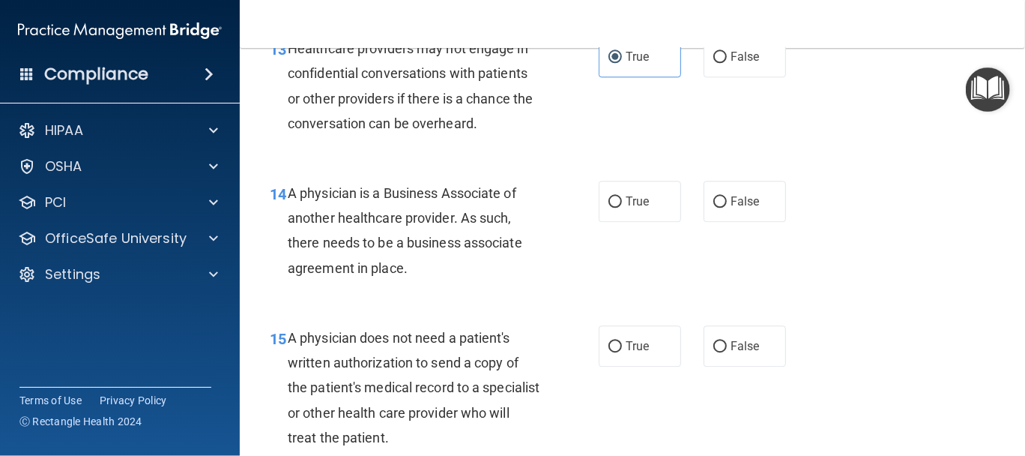
scroll to position [1873, 0]
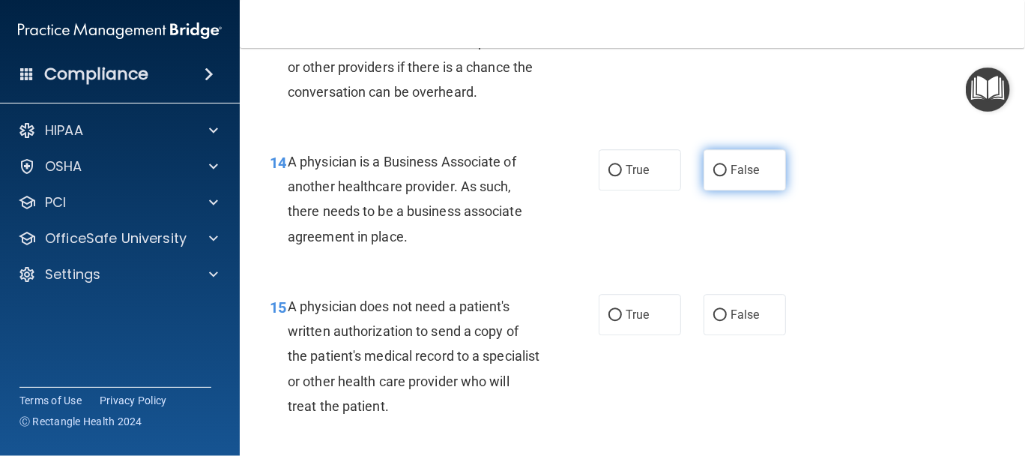
click at [749, 177] on span "False" at bounding box center [745, 170] width 29 height 14
click at [727, 176] on input "False" at bounding box center [719, 170] width 13 height 11
radio input "true"
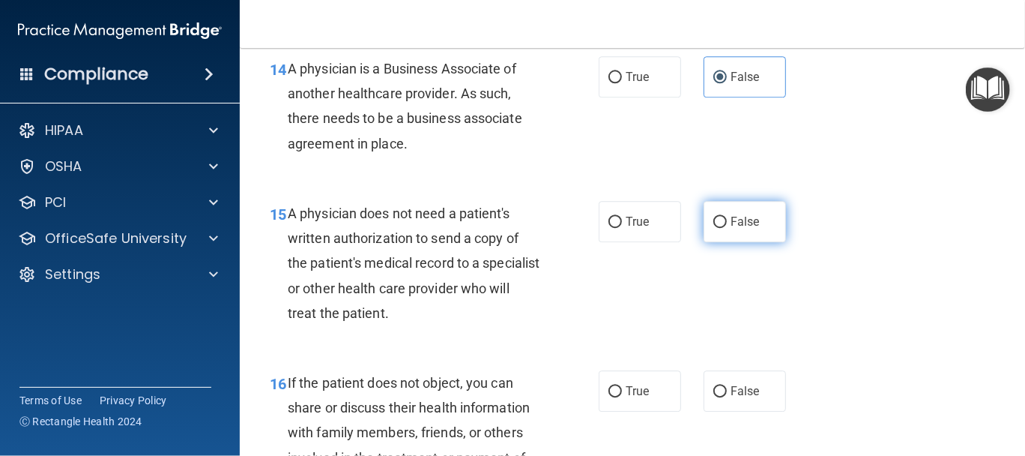
scroll to position [1998, 0]
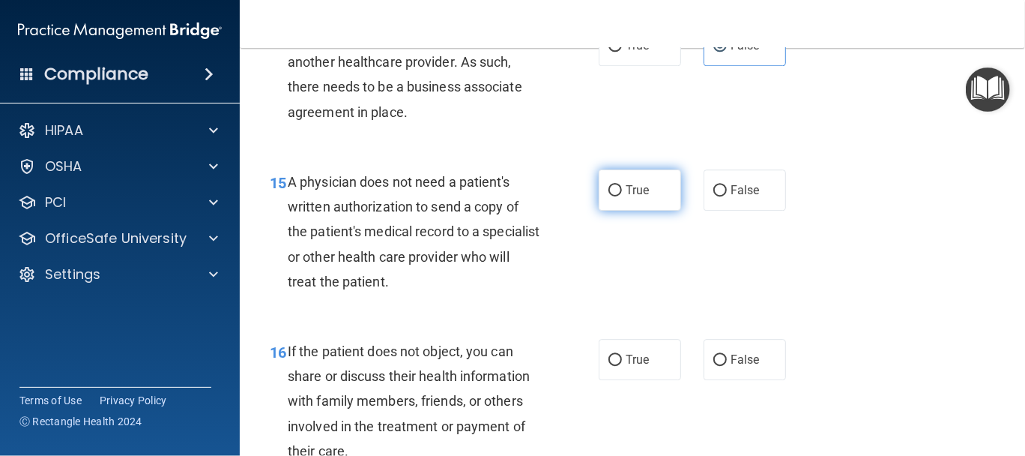
click at [628, 197] on span "True" at bounding box center [637, 190] width 23 height 14
click at [622, 196] on input "True" at bounding box center [614, 190] width 13 height 11
radio input "true"
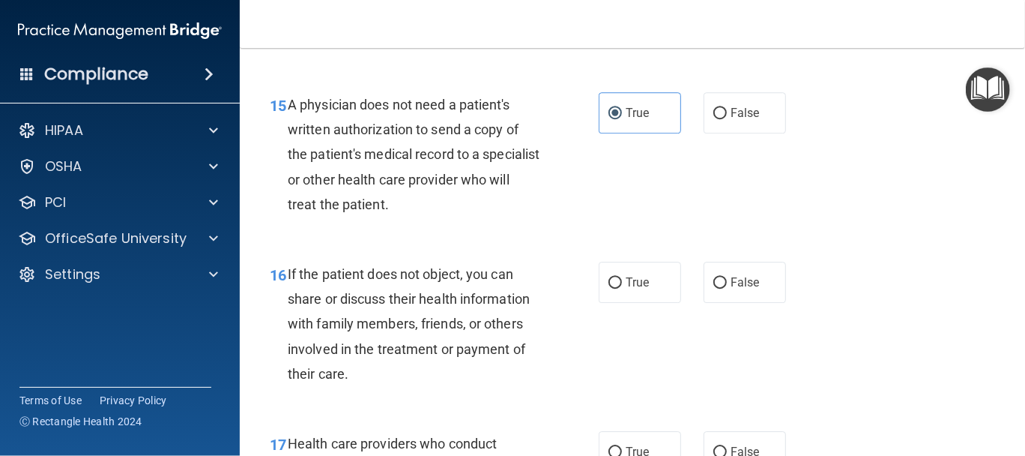
scroll to position [2123, 0]
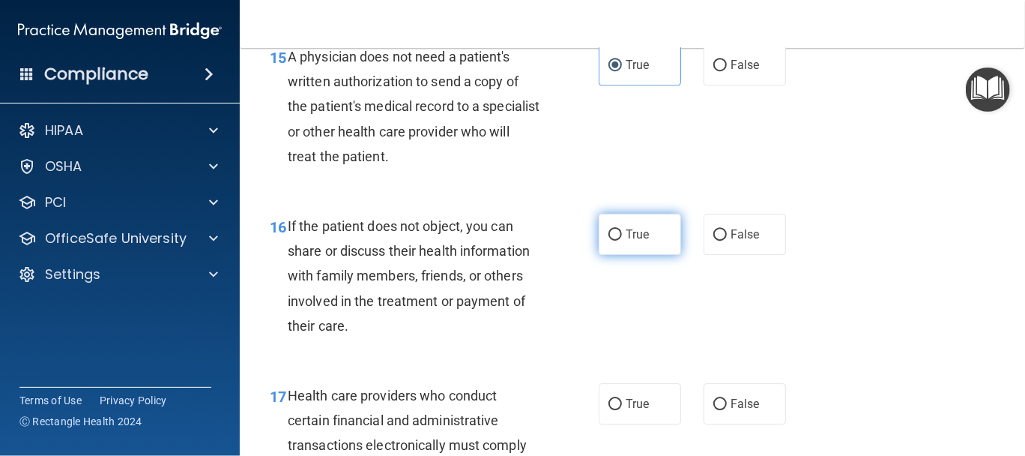
click at [636, 241] on span "True" at bounding box center [637, 234] width 23 height 14
click at [622, 241] on input "True" at bounding box center [614, 234] width 13 height 11
radio input "true"
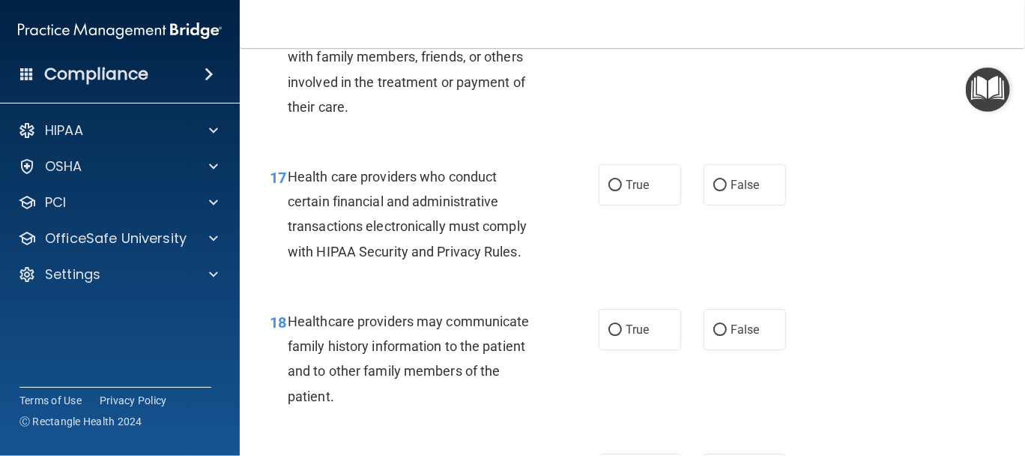
scroll to position [2372, 0]
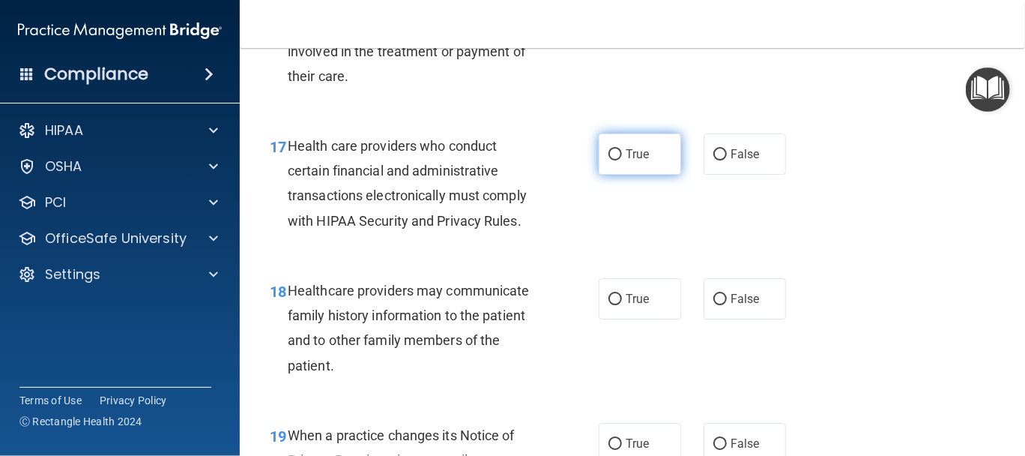
click at [612, 175] on label "True" at bounding box center [640, 153] width 82 height 41
click at [612, 160] on input "True" at bounding box center [614, 154] width 13 height 11
radio input "true"
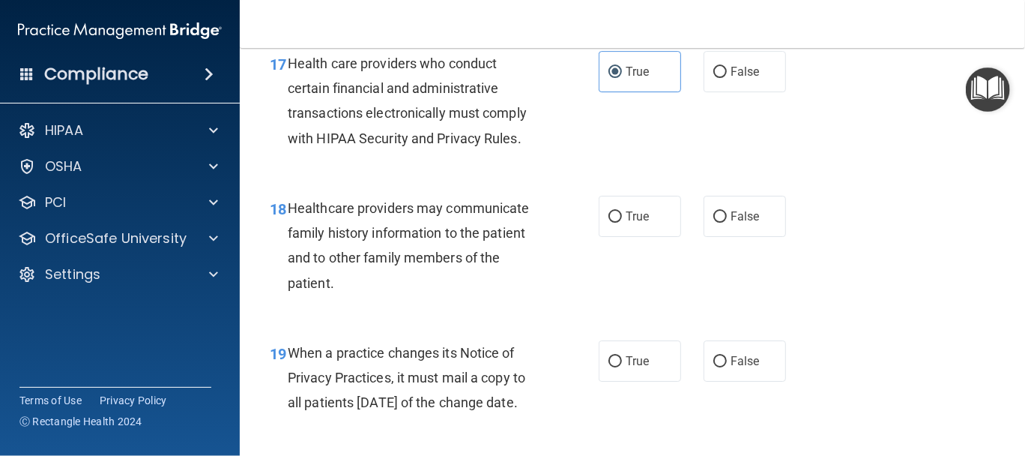
scroll to position [2498, 0]
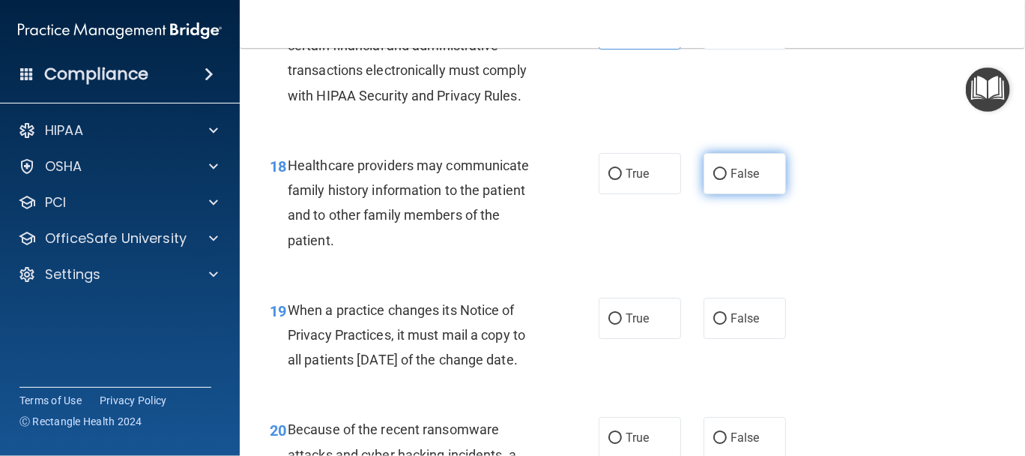
click at [758, 194] on label "False" at bounding box center [745, 173] width 82 height 41
click at [727, 180] on input "False" at bounding box center [719, 174] width 13 height 11
radio input "true"
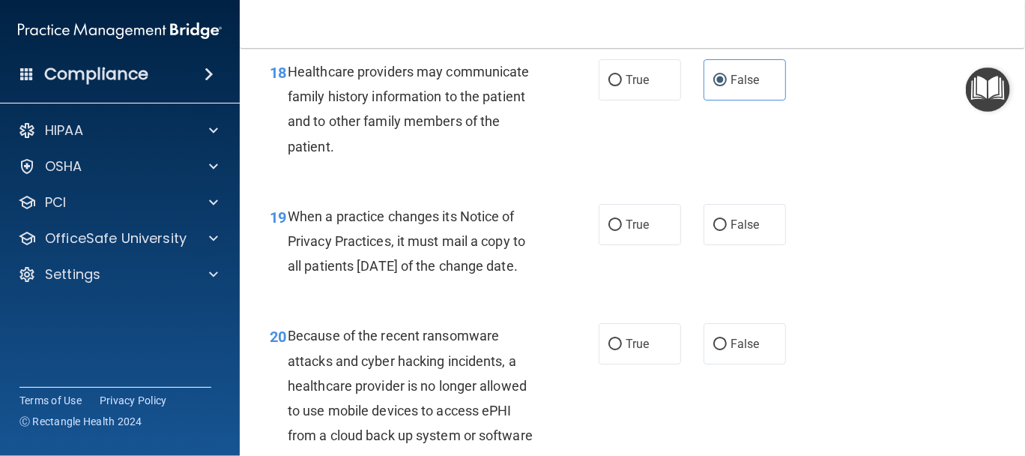
scroll to position [2623, 0]
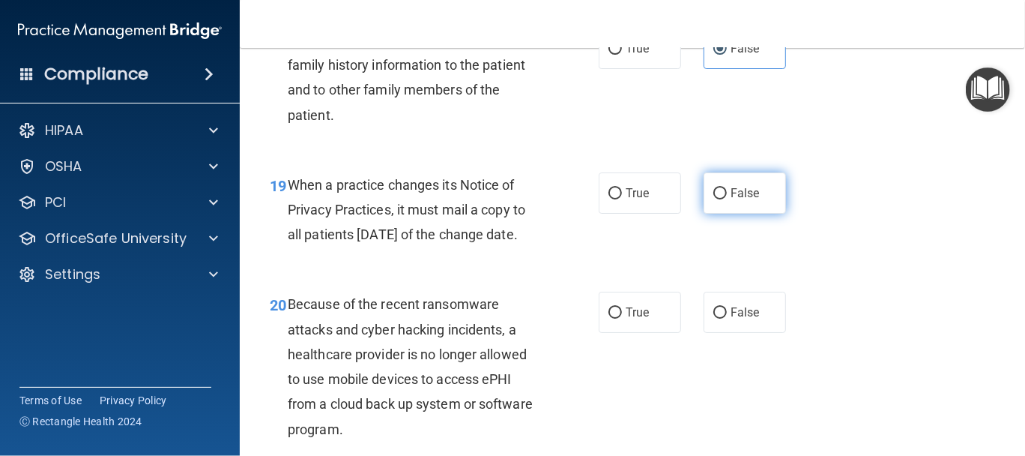
click at [717, 199] on input "False" at bounding box center [719, 193] width 13 height 11
radio input "true"
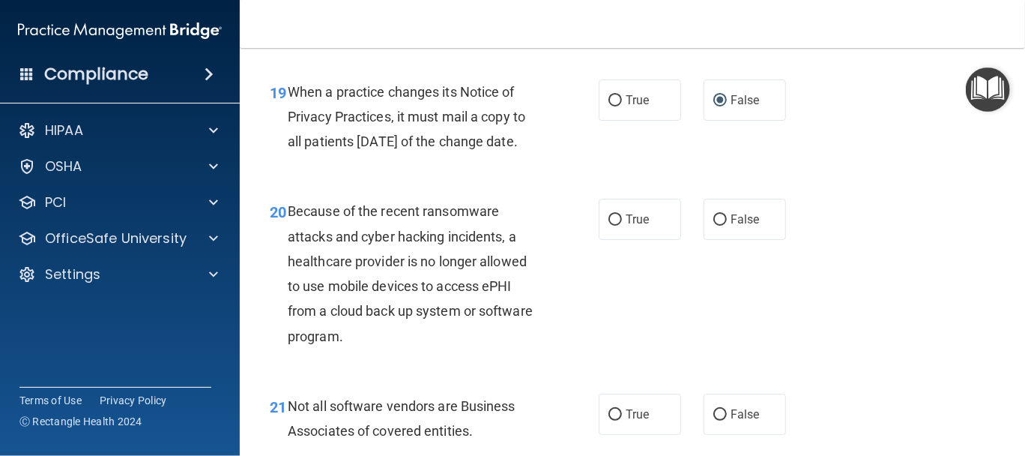
scroll to position [2747, 0]
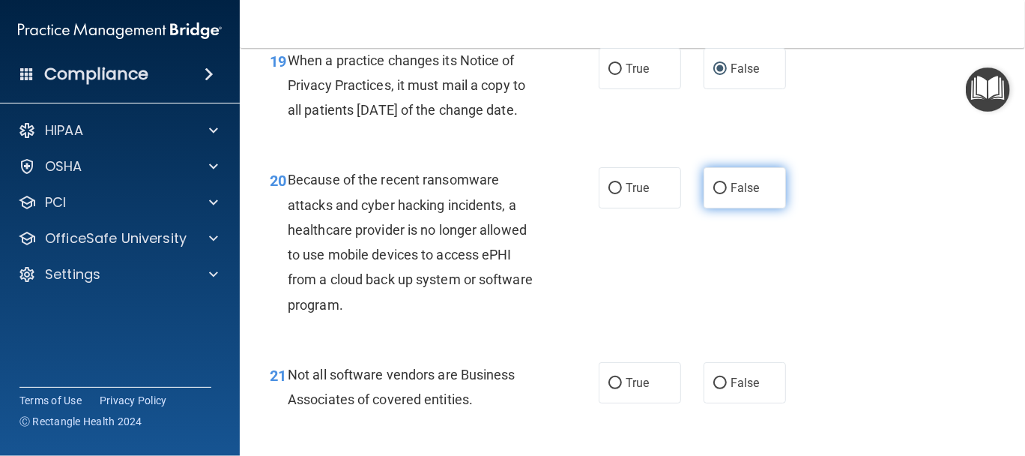
click at [736, 195] on span "False" at bounding box center [745, 188] width 29 height 14
click at [727, 194] on input "False" at bounding box center [719, 188] width 13 height 11
radio input "true"
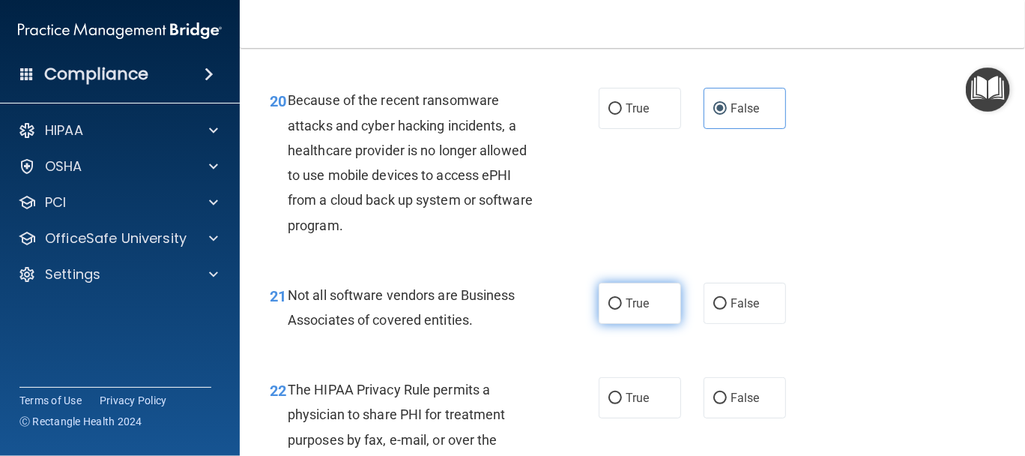
scroll to position [2872, 0]
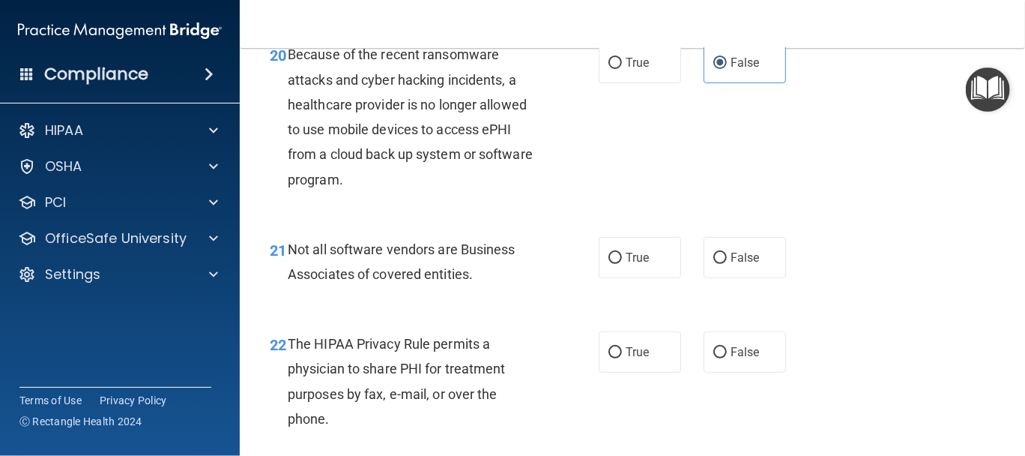
drag, startPoint x: 635, startPoint y: 318, endPoint x: 638, endPoint y: 345, distance: 26.5
click at [638, 312] on div "21 Not all software vendors are Business Associates of covered entities. True F…" at bounding box center [633, 265] width 748 height 94
click at [745, 265] on span "False" at bounding box center [745, 257] width 29 height 14
click at [727, 264] on input "False" at bounding box center [719, 258] width 13 height 11
radio input "true"
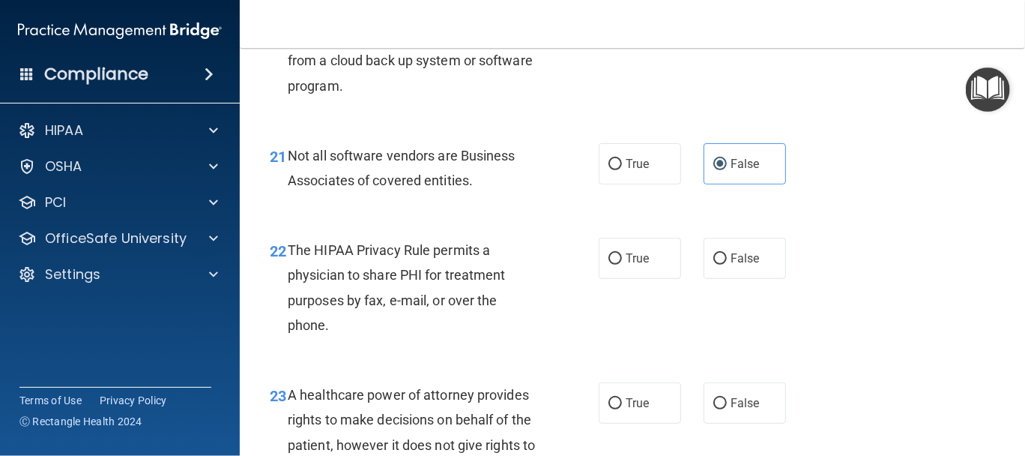
scroll to position [2997, 0]
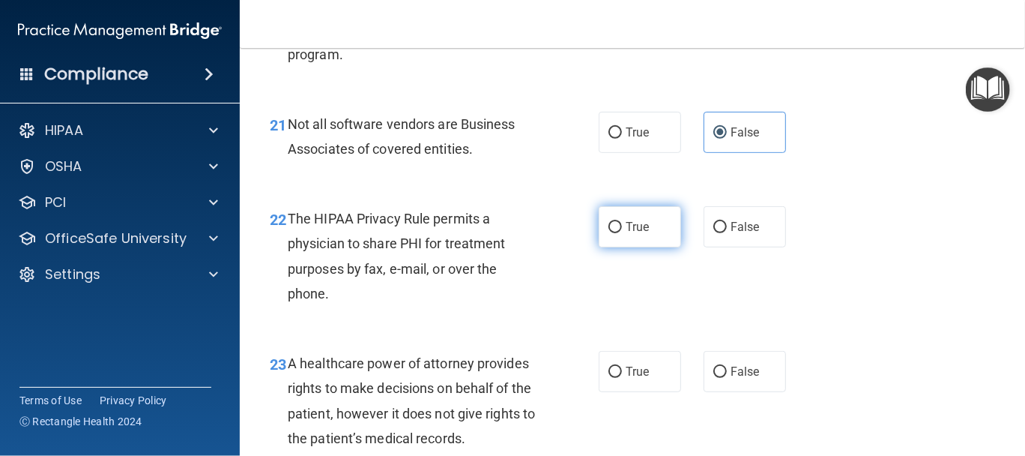
click at [629, 234] on span "True" at bounding box center [637, 227] width 23 height 14
click at [622, 233] on input "True" at bounding box center [614, 227] width 13 height 11
radio input "true"
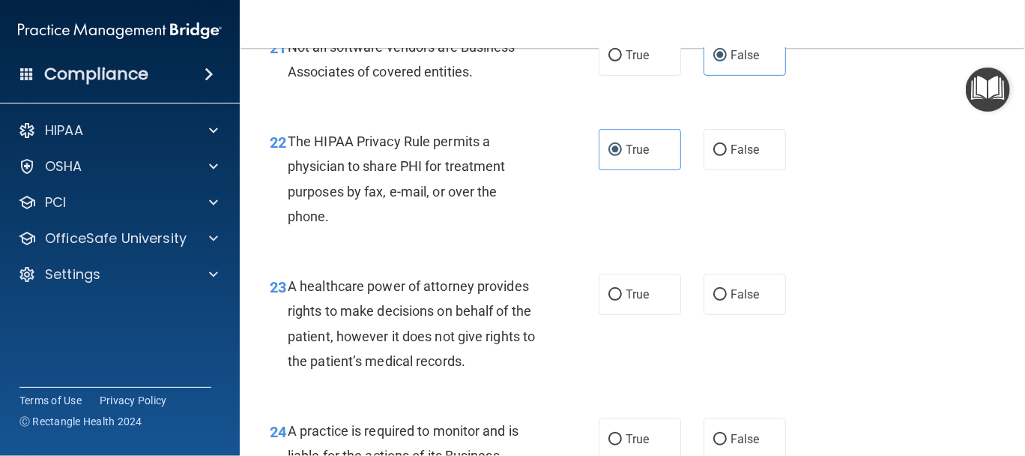
scroll to position [3122, 0]
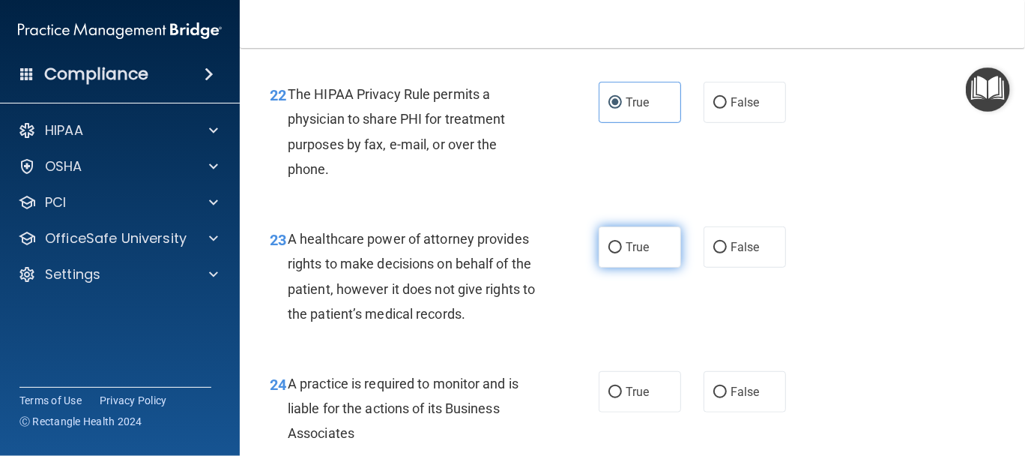
click at [627, 254] on span "True" at bounding box center [637, 247] width 23 height 14
click at [622, 253] on input "True" at bounding box center [614, 247] width 13 height 11
radio input "true"
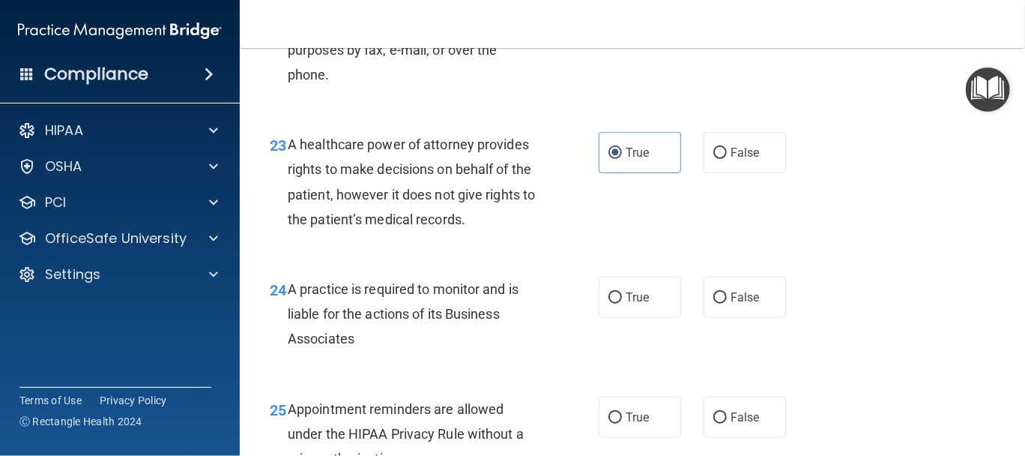
scroll to position [3247, 0]
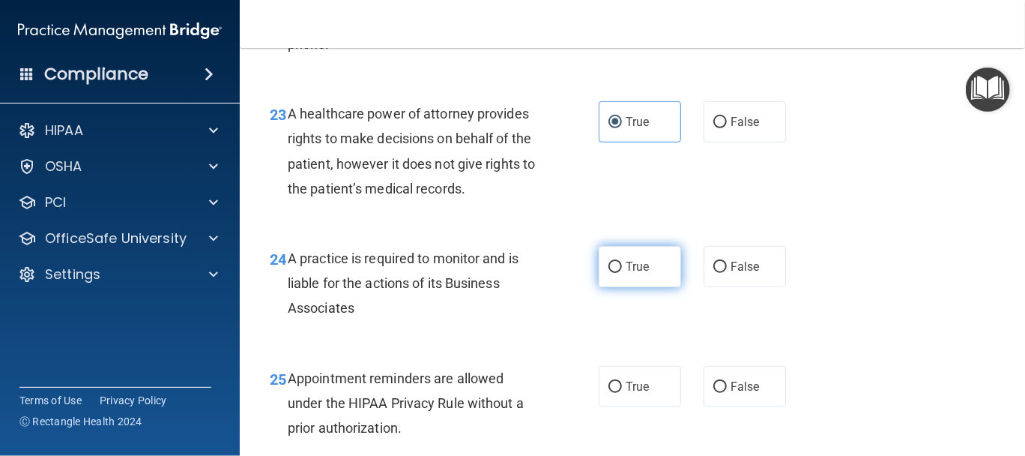
click at [645, 287] on label "True" at bounding box center [640, 266] width 82 height 41
click at [622, 273] on input "True" at bounding box center [614, 267] width 13 height 11
radio input "true"
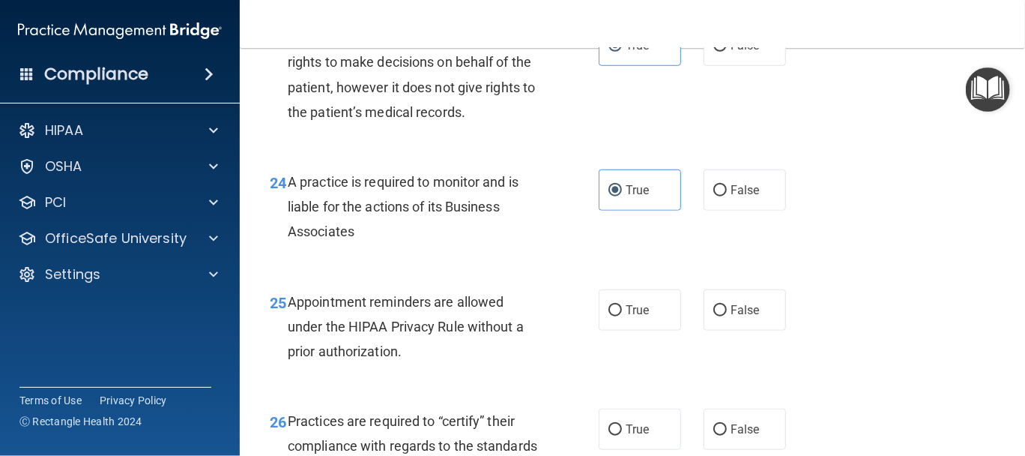
scroll to position [3372, 0]
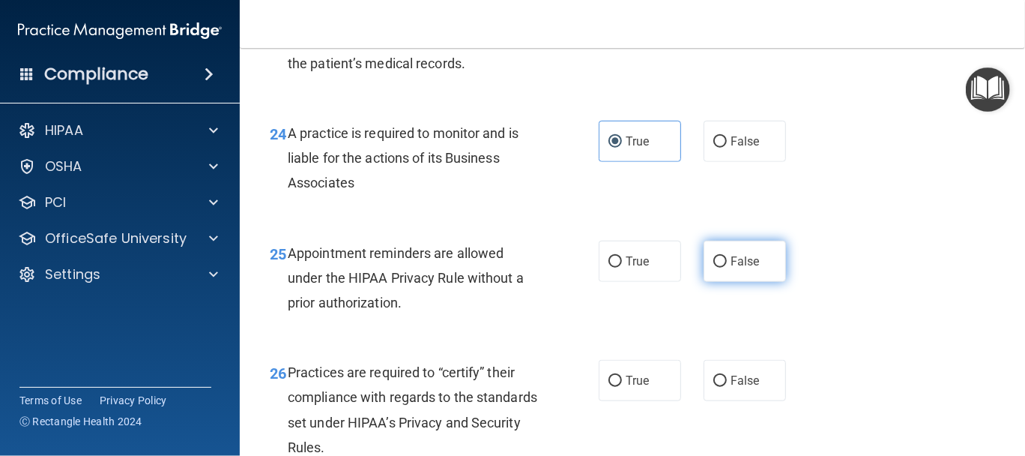
click at [738, 282] on label "False" at bounding box center [745, 261] width 82 height 41
click at [727, 268] on input "False" at bounding box center [719, 261] width 13 height 11
radio input "true"
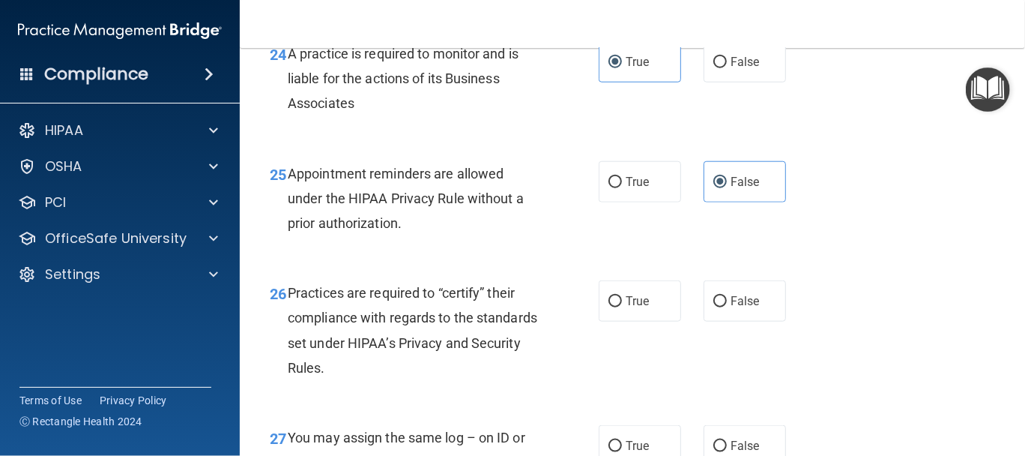
scroll to position [3496, 0]
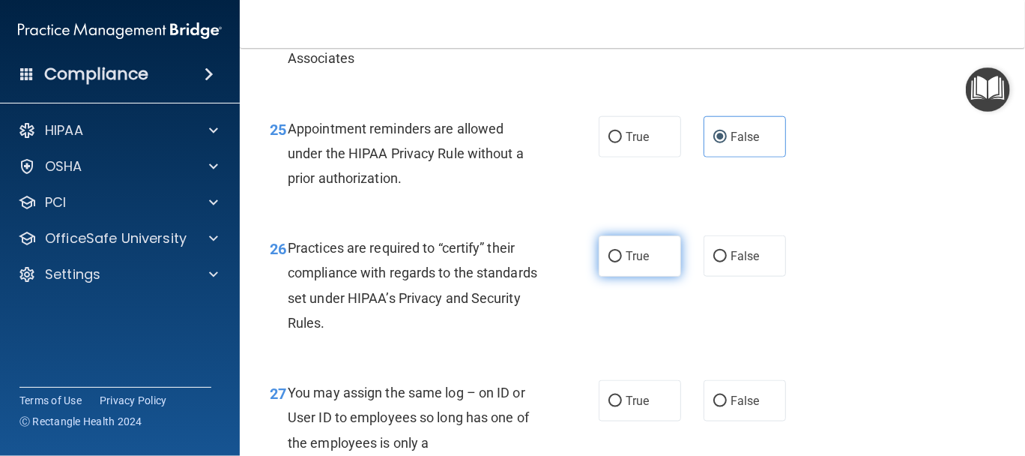
click at [628, 277] on label "True" at bounding box center [640, 255] width 82 height 41
click at [622, 262] on input "True" at bounding box center [614, 256] width 13 height 11
radio input "true"
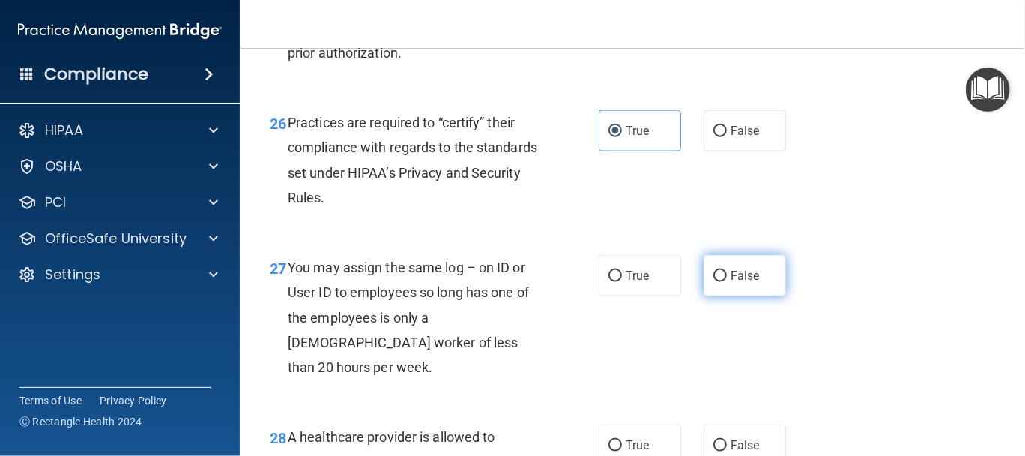
click at [738, 283] on span "False" at bounding box center [745, 275] width 29 height 14
click at [727, 282] on input "False" at bounding box center [719, 276] width 13 height 11
radio input "true"
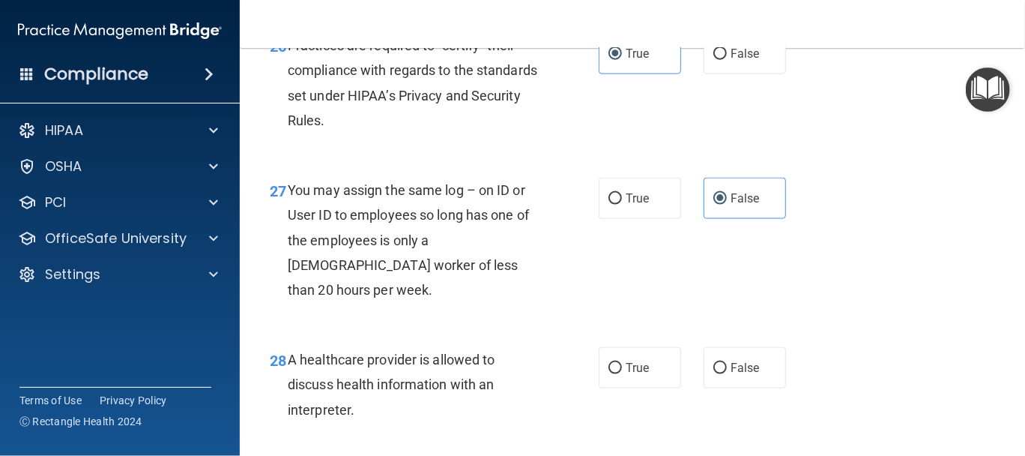
scroll to position [3747, 0]
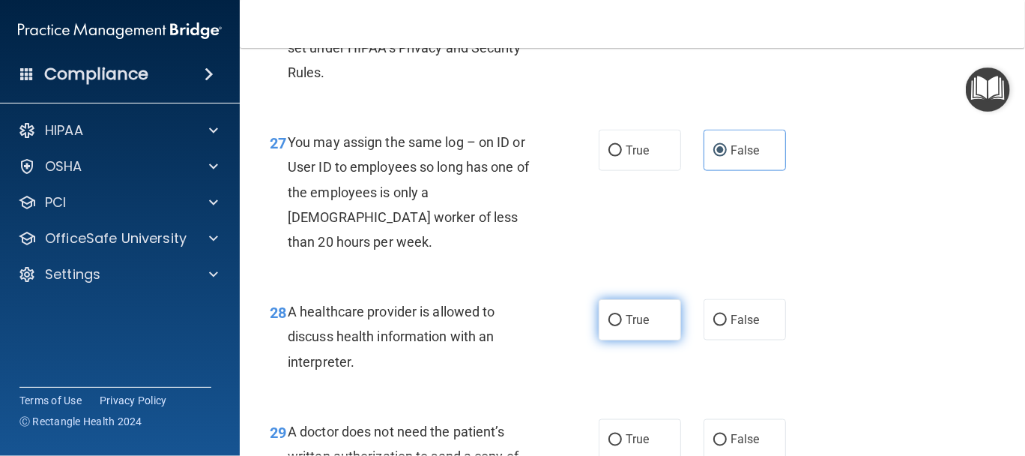
click at [650, 340] on label "True" at bounding box center [640, 319] width 82 height 41
click at [622, 326] on input "True" at bounding box center [614, 320] width 13 height 11
radio input "true"
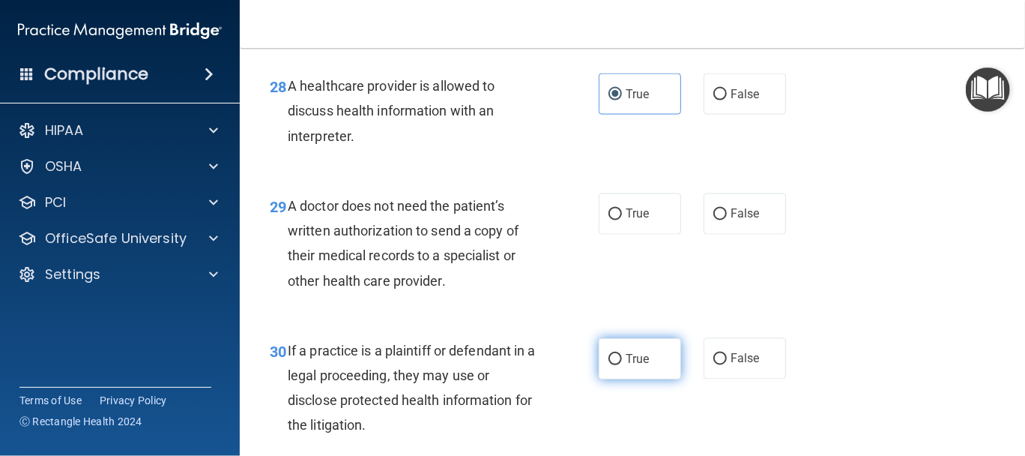
scroll to position [3996, 0]
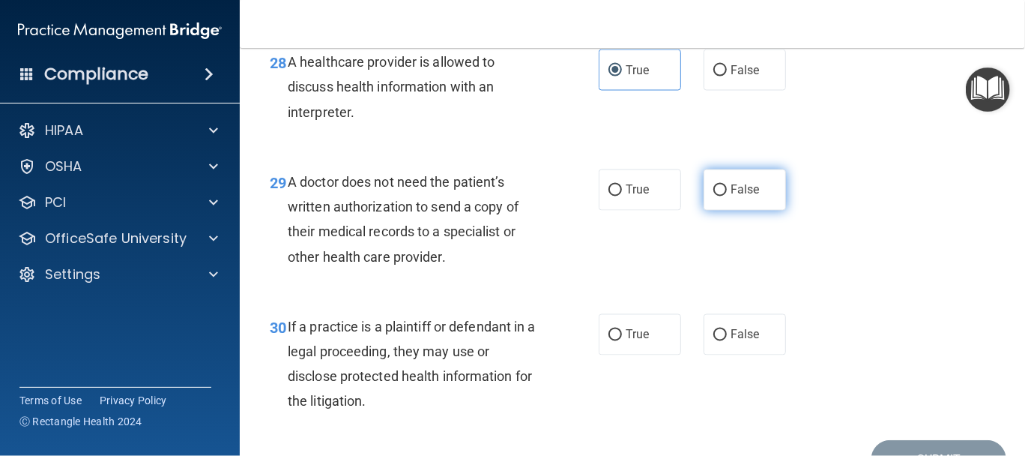
click at [743, 197] on span "False" at bounding box center [745, 190] width 29 height 14
click at [727, 196] on input "False" at bounding box center [719, 190] width 13 height 11
radio input "true"
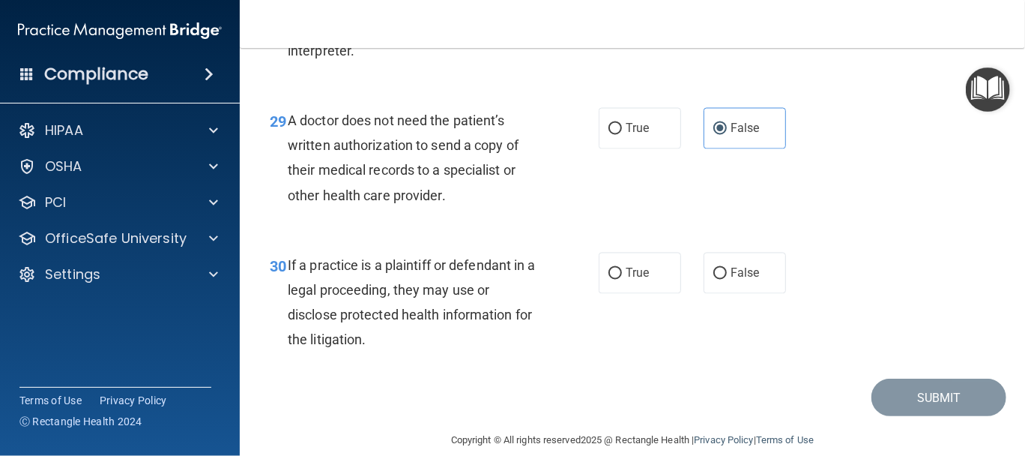
scroll to position [4102, 0]
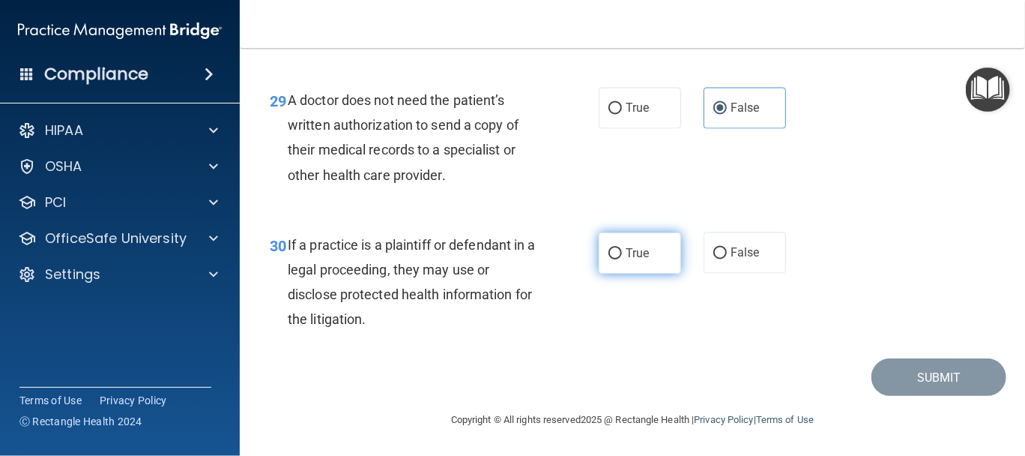
click at [610, 256] on input "True" at bounding box center [614, 253] width 13 height 11
radio input "true"
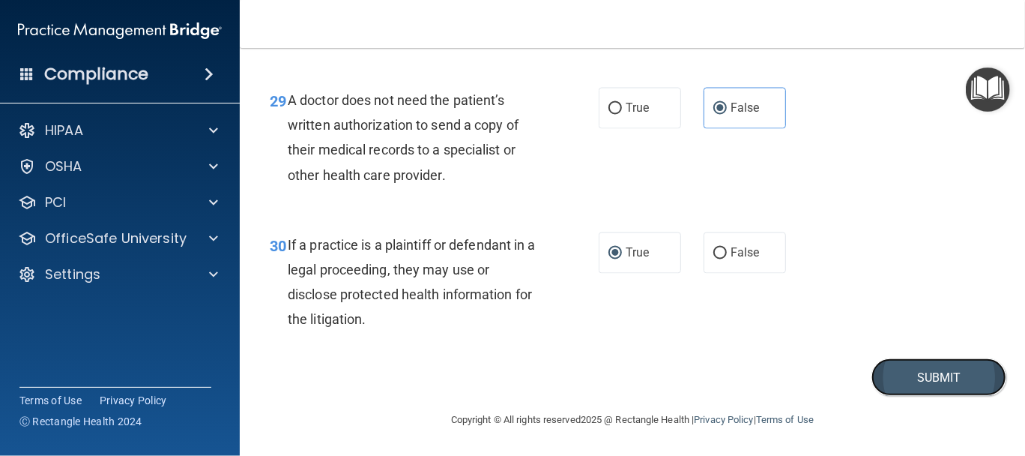
click at [949, 383] on button "Submit" at bounding box center [938, 377] width 135 height 38
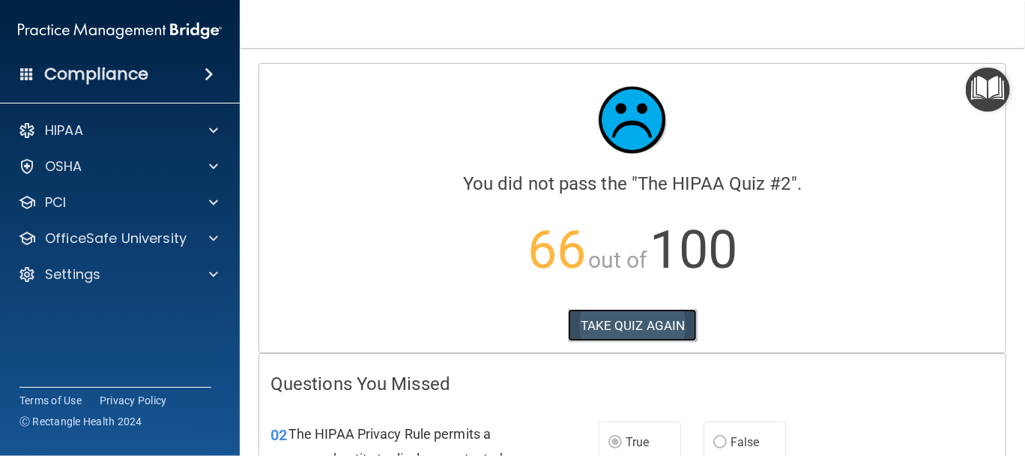
click at [597, 327] on button "TAKE QUIZ AGAIN" at bounding box center [633, 325] width 130 height 33
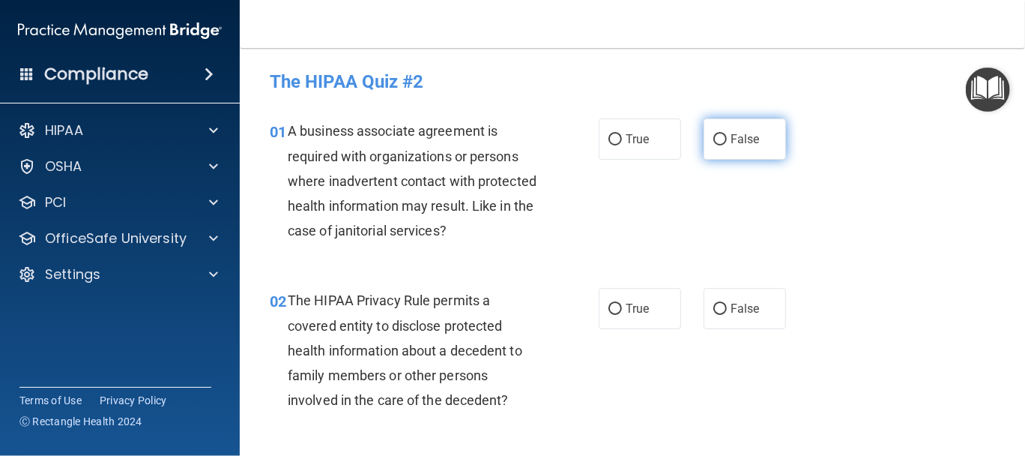
click at [721, 145] on label "False" at bounding box center [745, 138] width 82 height 41
click at [721, 145] on input "False" at bounding box center [719, 139] width 13 height 11
radio input "true"
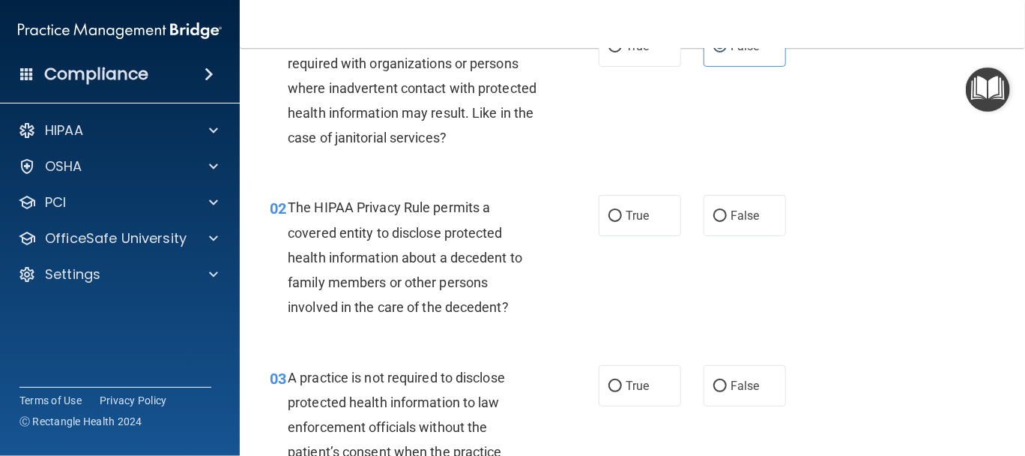
scroll to position [124, 0]
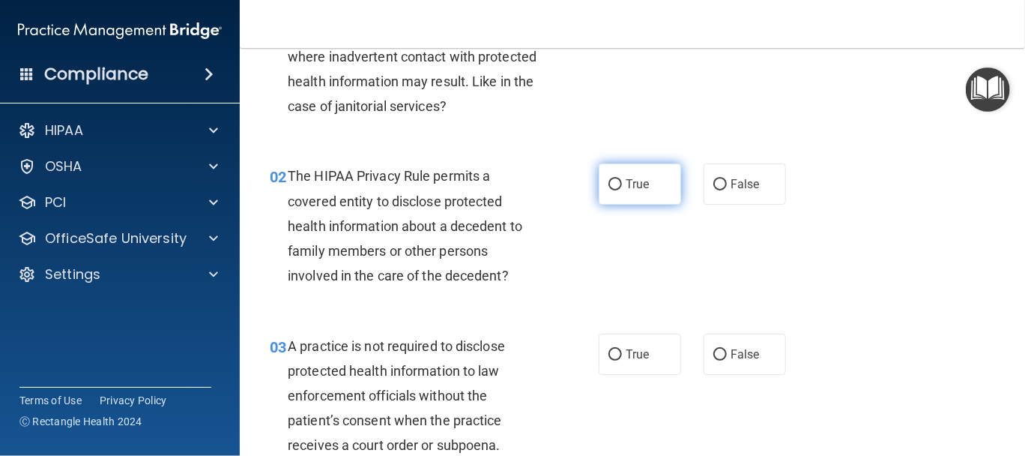
click at [617, 187] on label "True" at bounding box center [640, 183] width 82 height 41
click at [617, 187] on input "True" at bounding box center [614, 184] width 13 height 11
radio input "true"
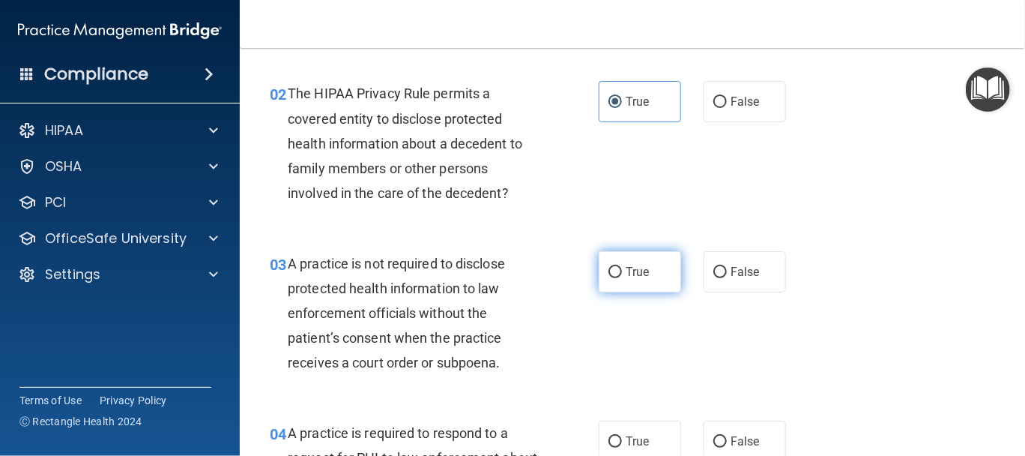
scroll to position [250, 0]
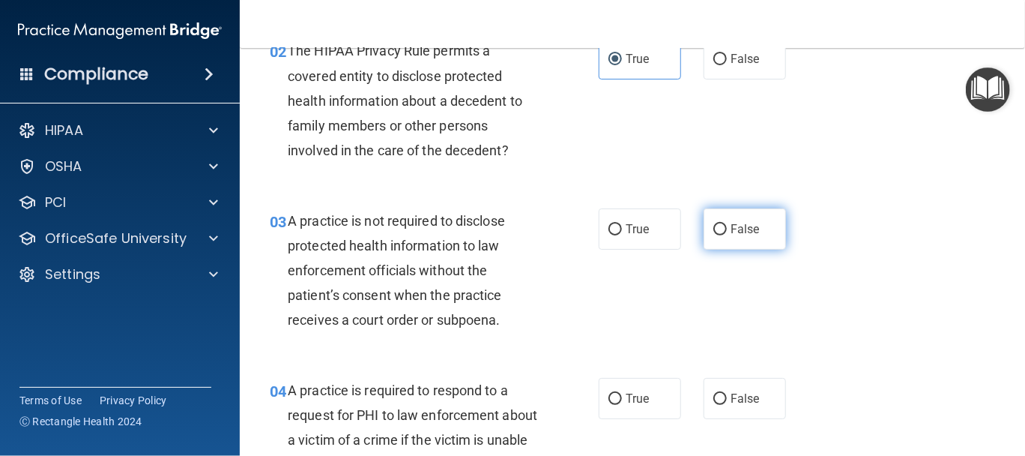
click at [731, 231] on span "False" at bounding box center [745, 229] width 29 height 14
click at [727, 231] on input "False" at bounding box center [719, 229] width 13 height 11
radio input "true"
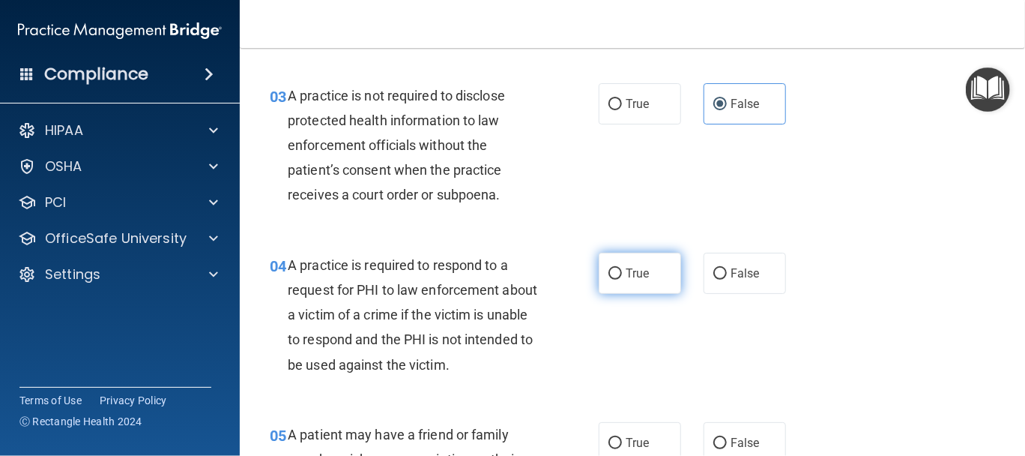
click at [626, 266] on span "True" at bounding box center [637, 273] width 23 height 14
click at [621, 268] on input "True" at bounding box center [614, 273] width 13 height 11
radio input "true"
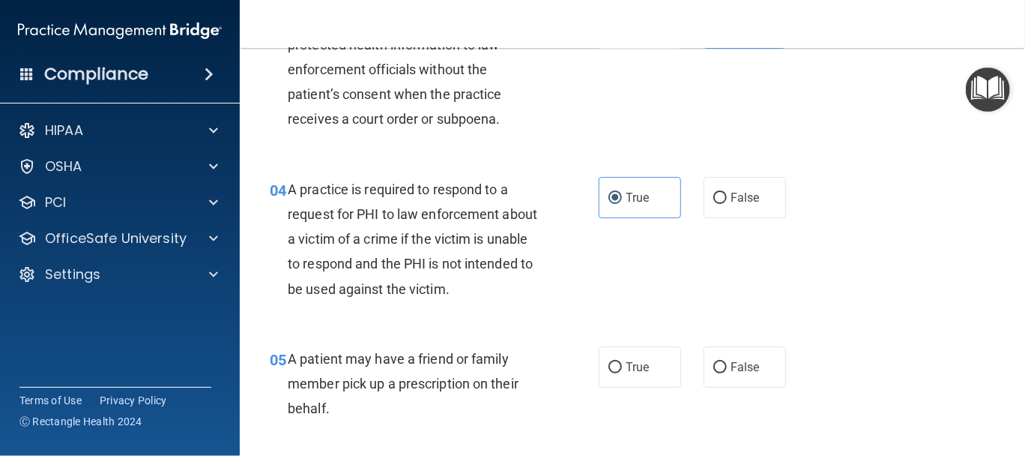
scroll to position [499, 0]
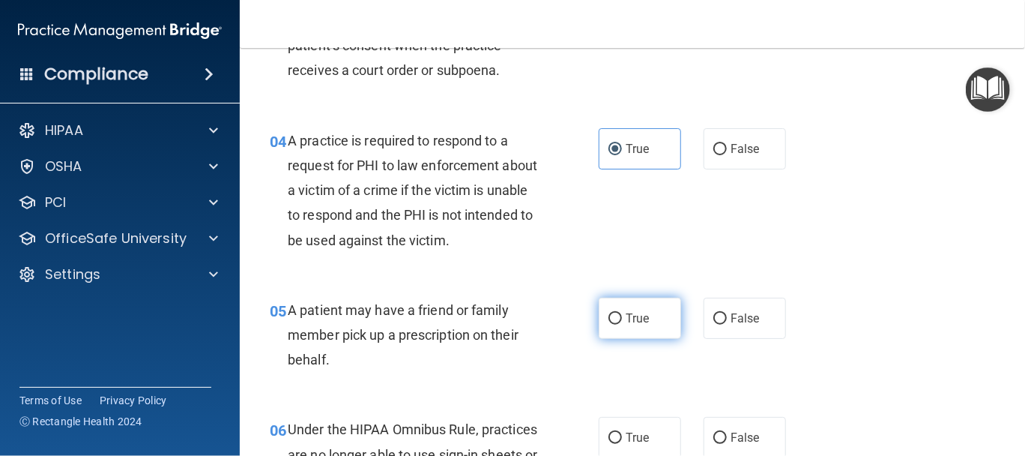
click at [629, 320] on span "True" at bounding box center [637, 318] width 23 height 14
click at [622, 320] on input "True" at bounding box center [614, 318] width 13 height 11
radio input "true"
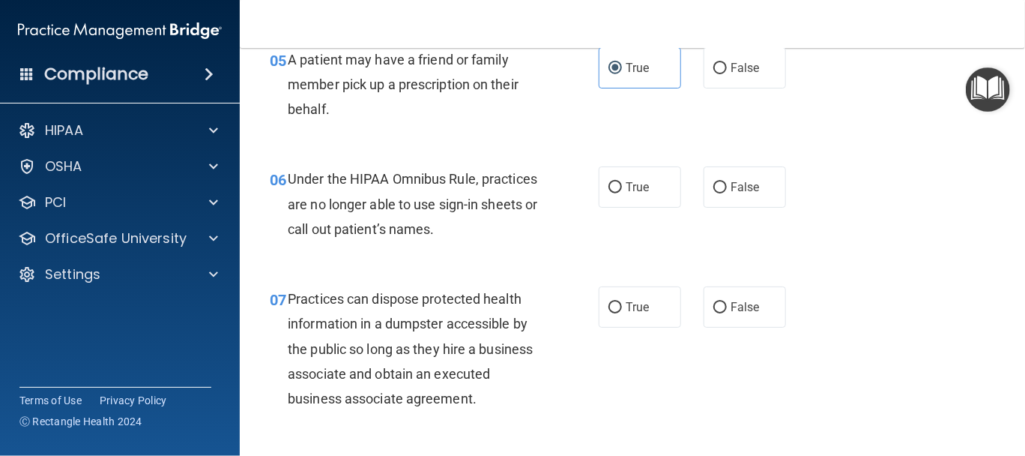
scroll to position [624, 0]
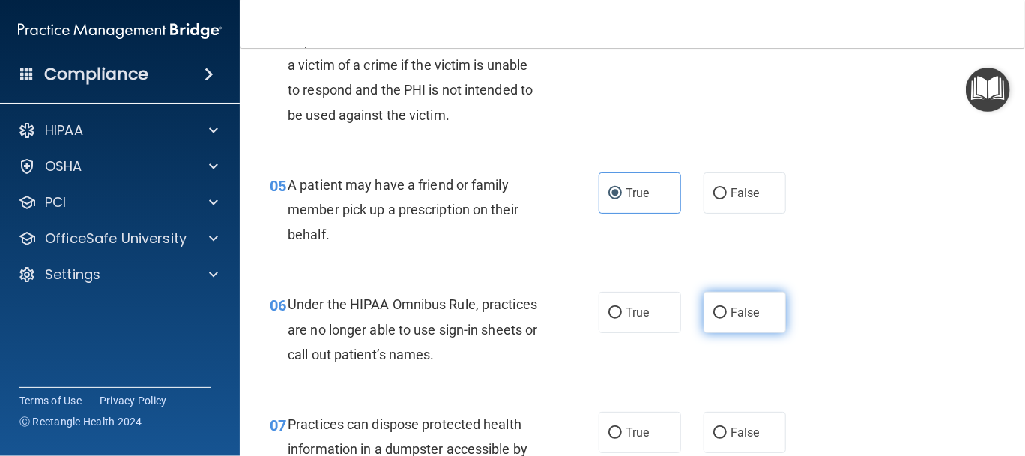
click at [731, 315] on span "False" at bounding box center [745, 312] width 29 height 14
click at [727, 315] on input "False" at bounding box center [719, 312] width 13 height 11
radio input "true"
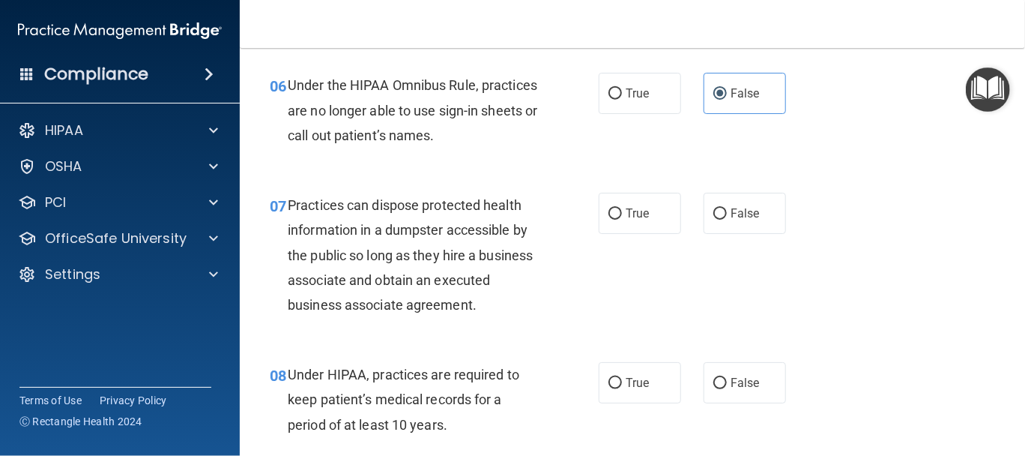
scroll to position [874, 0]
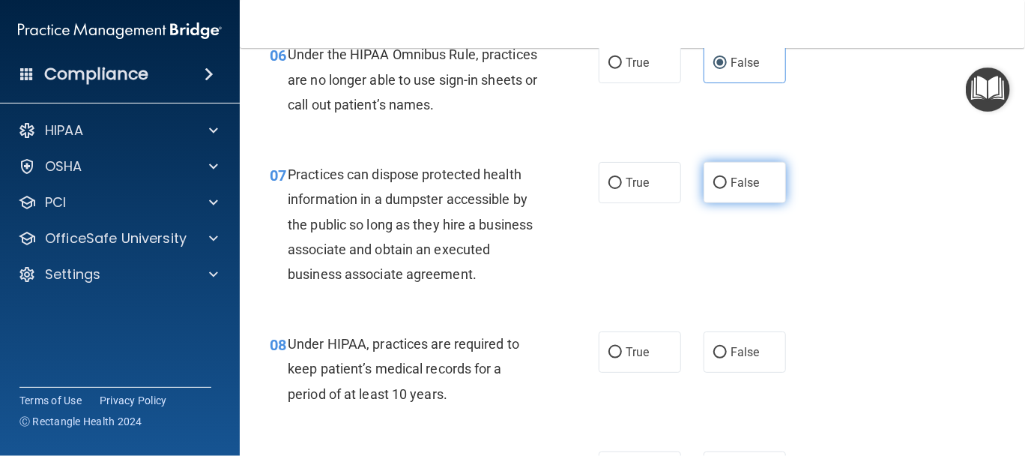
click at [755, 184] on label "False" at bounding box center [745, 182] width 82 height 41
click at [727, 184] on input "False" at bounding box center [719, 183] width 13 height 11
radio input "true"
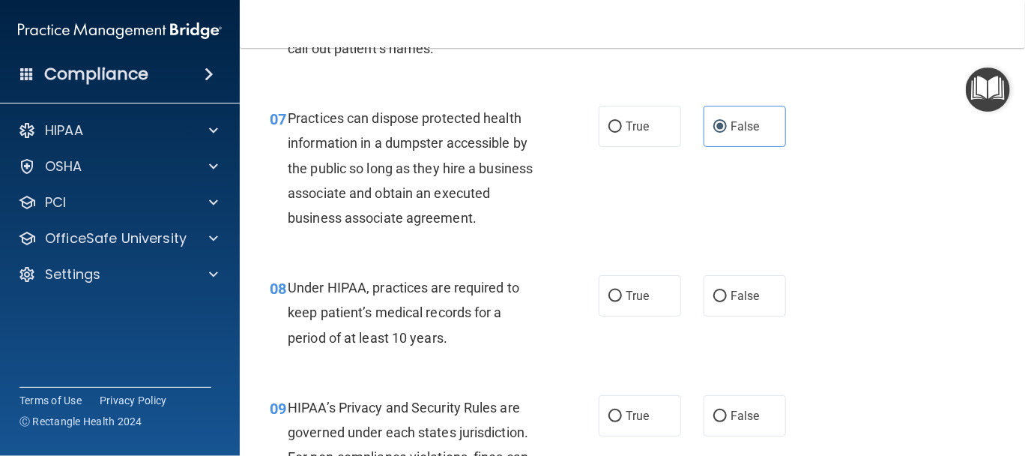
scroll to position [999, 0]
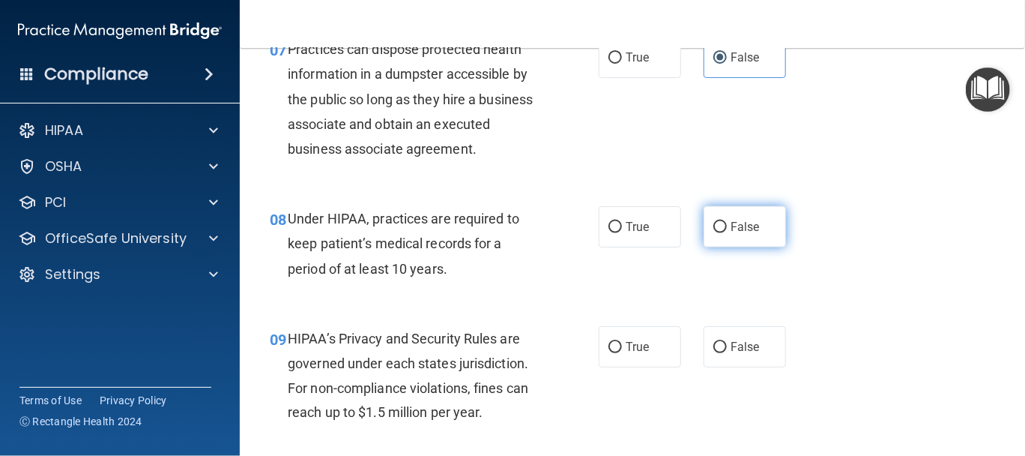
click at [738, 226] on span "False" at bounding box center [745, 227] width 29 height 14
click at [727, 226] on input "False" at bounding box center [719, 227] width 13 height 11
radio input "true"
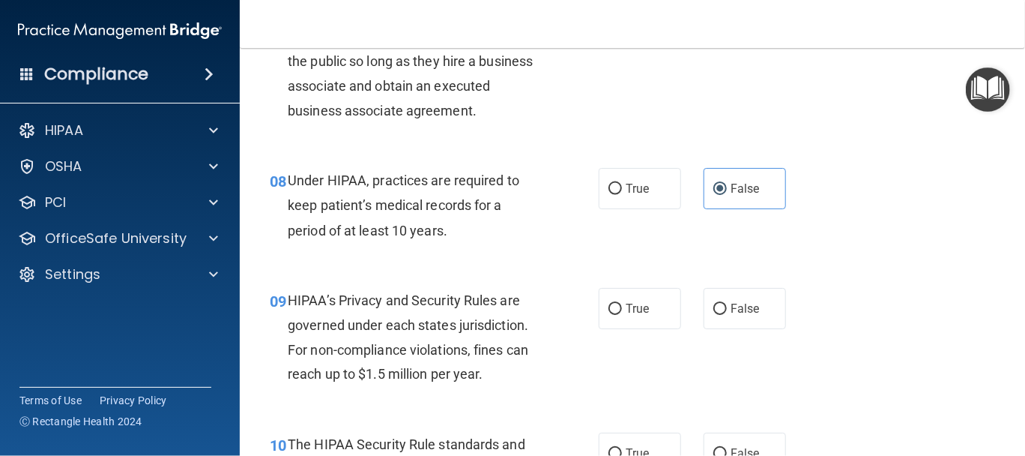
scroll to position [1124, 0]
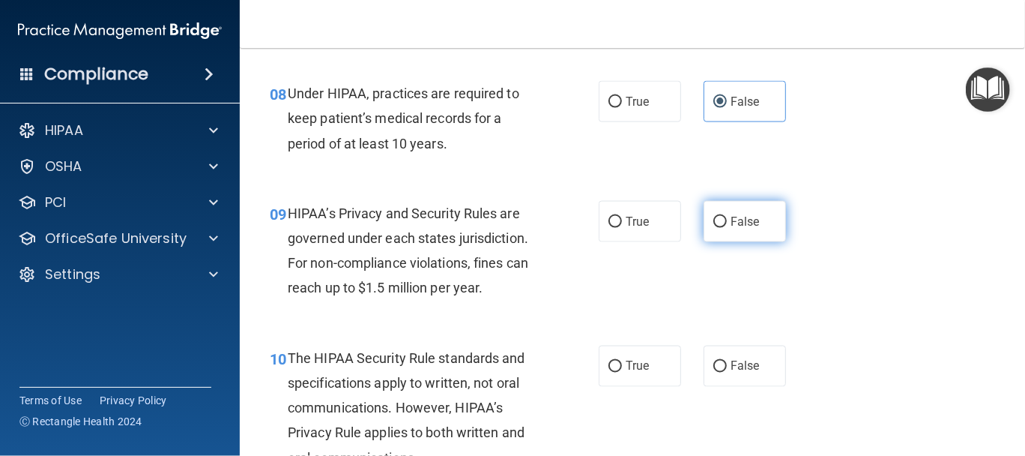
click at [737, 224] on span "False" at bounding box center [745, 221] width 29 height 14
click at [727, 224] on input "False" at bounding box center [719, 222] width 13 height 11
radio input "true"
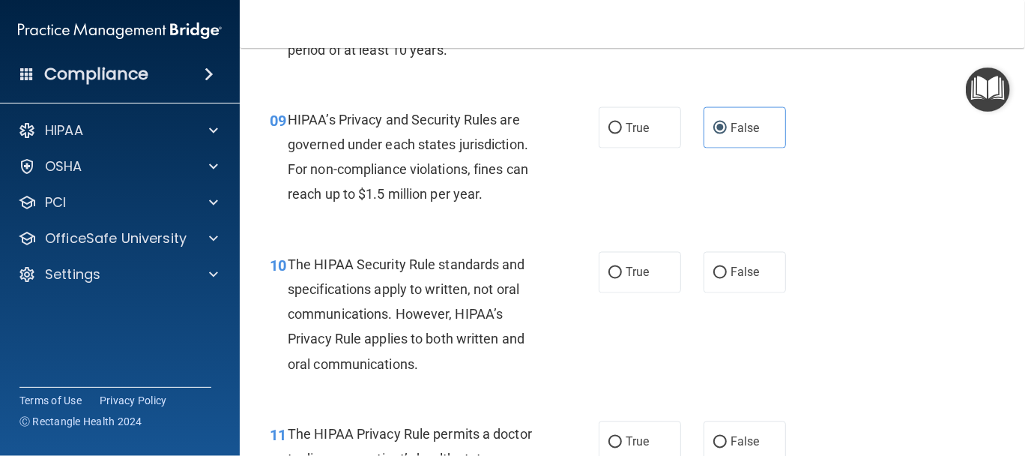
scroll to position [1248, 0]
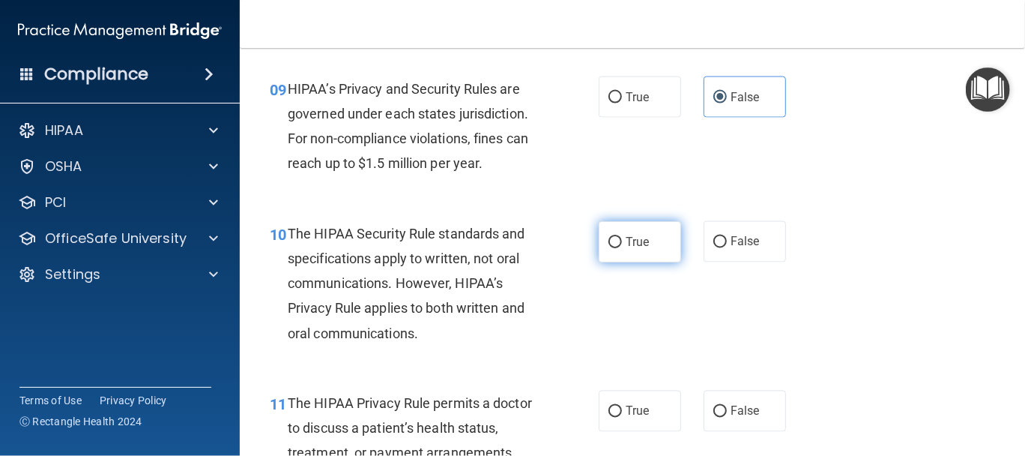
click at [643, 251] on label "True" at bounding box center [640, 241] width 82 height 41
click at [622, 248] on input "True" at bounding box center [614, 242] width 13 height 11
radio input "true"
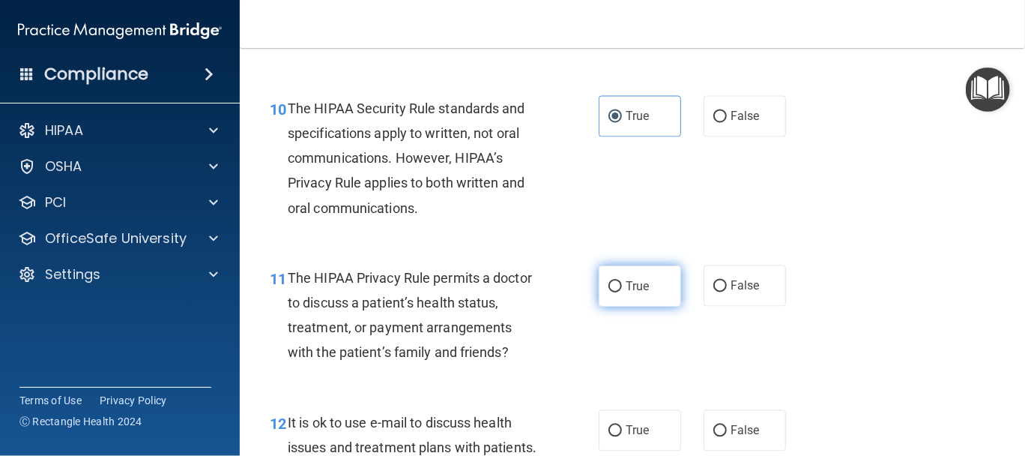
click at [626, 288] on span "True" at bounding box center [637, 286] width 23 height 14
click at [621, 288] on input "True" at bounding box center [614, 286] width 13 height 11
radio input "true"
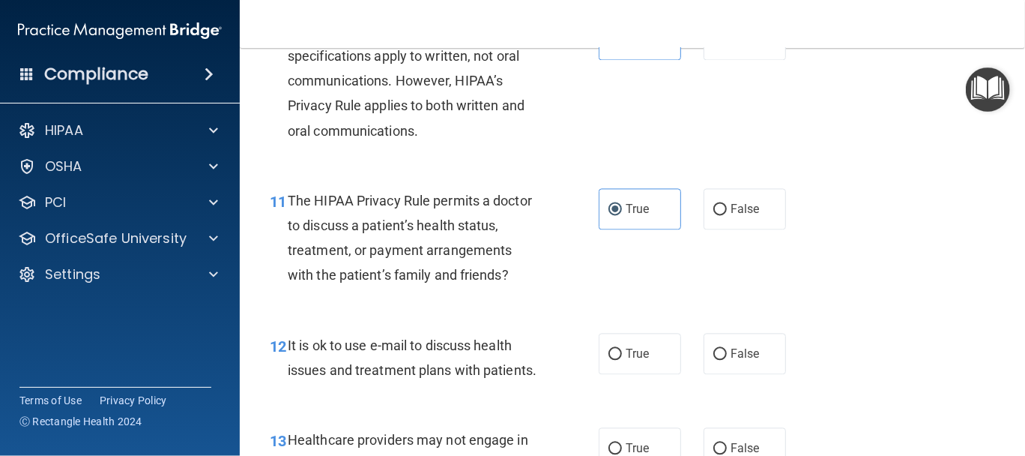
scroll to position [1499, 0]
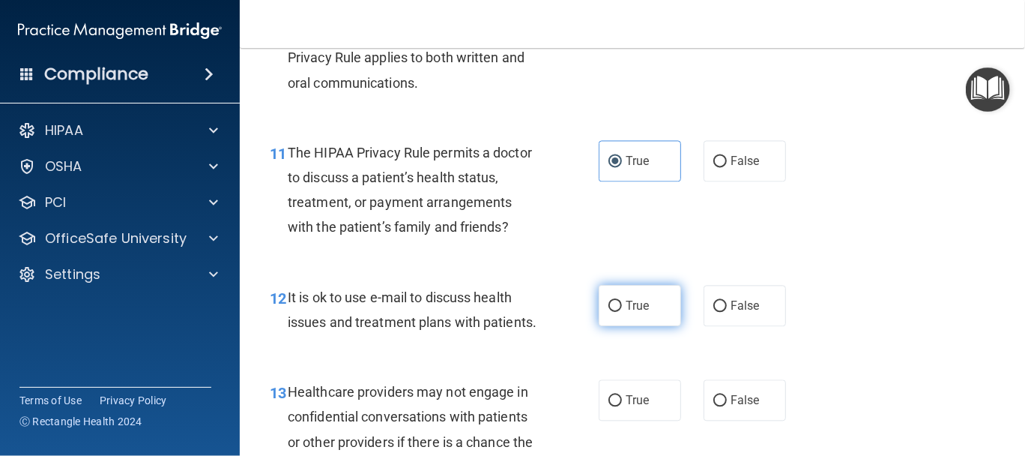
click at [618, 318] on label "True" at bounding box center [640, 305] width 82 height 41
click at [618, 312] on input "True" at bounding box center [614, 305] width 13 height 11
radio input "true"
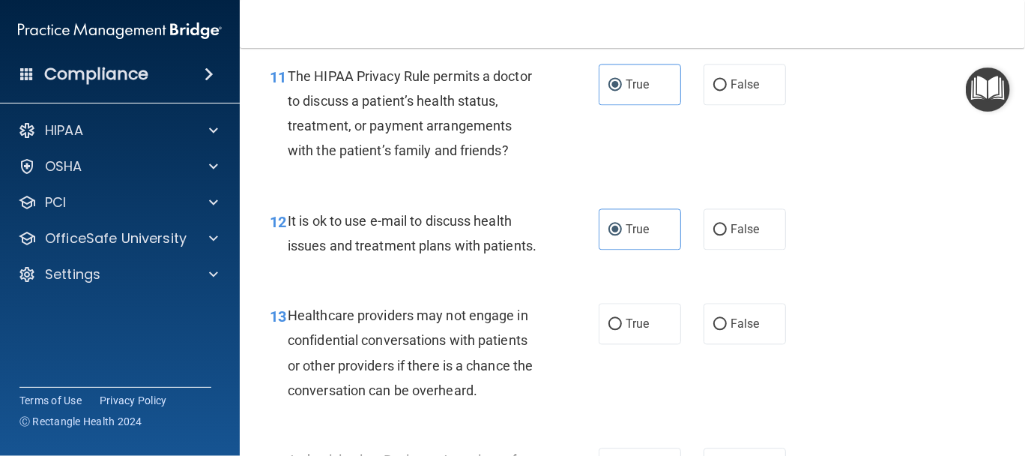
scroll to position [1623, 0]
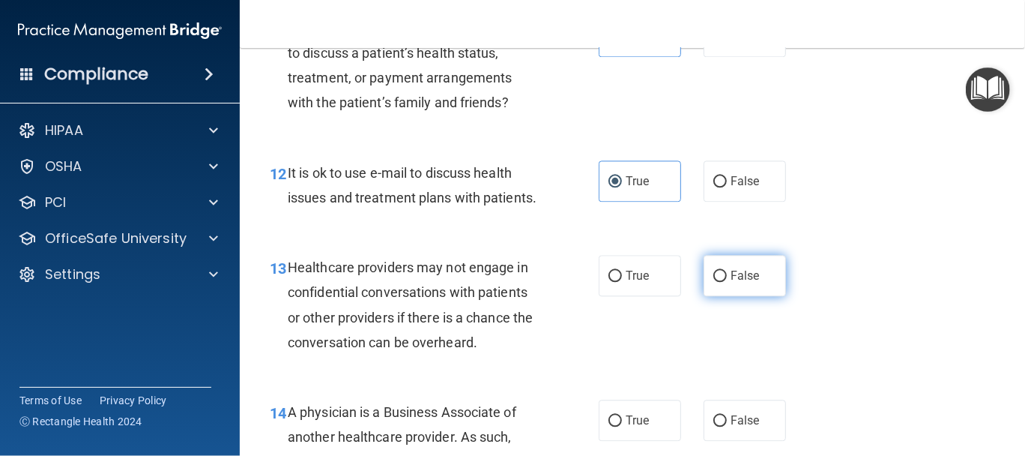
click at [753, 296] on label "False" at bounding box center [745, 275] width 82 height 41
click at [727, 282] on input "False" at bounding box center [719, 276] width 13 height 11
radio input "true"
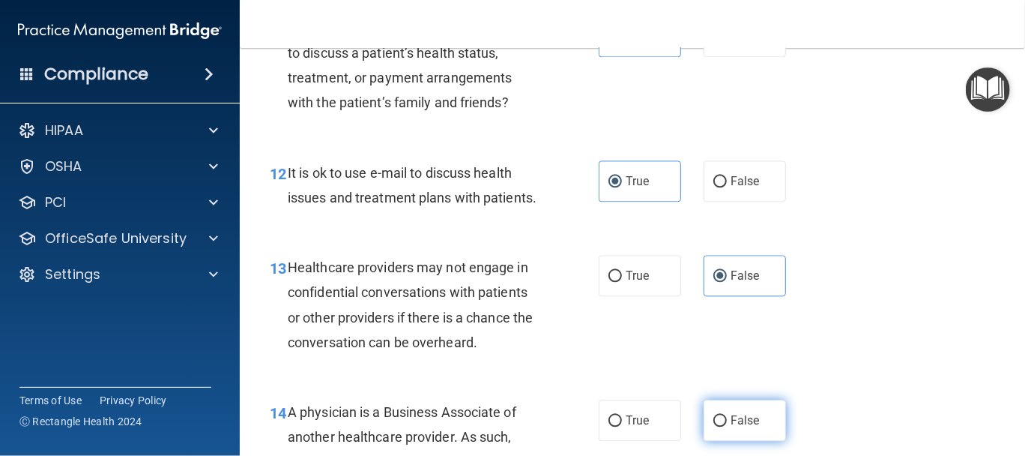
scroll to position [1748, 0]
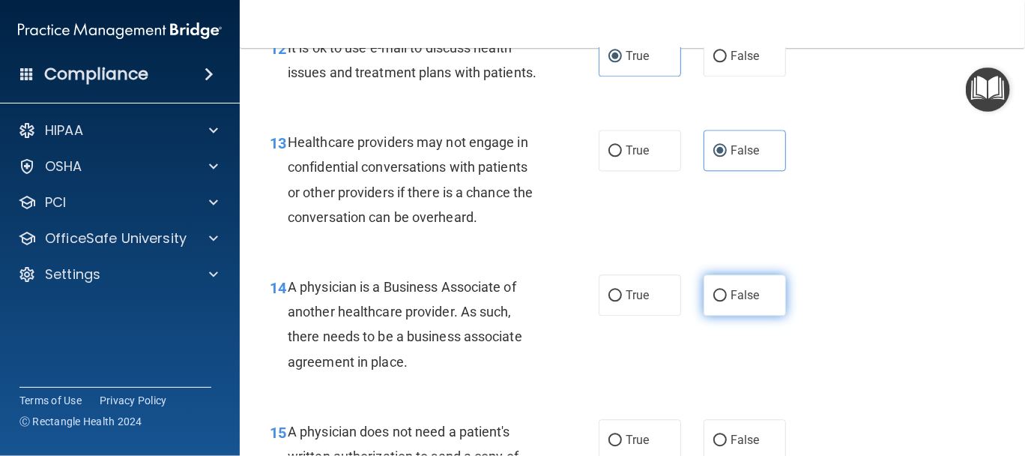
click at [749, 302] on span "False" at bounding box center [745, 295] width 29 height 14
click at [727, 301] on input "False" at bounding box center [719, 295] width 13 height 11
radio input "true"
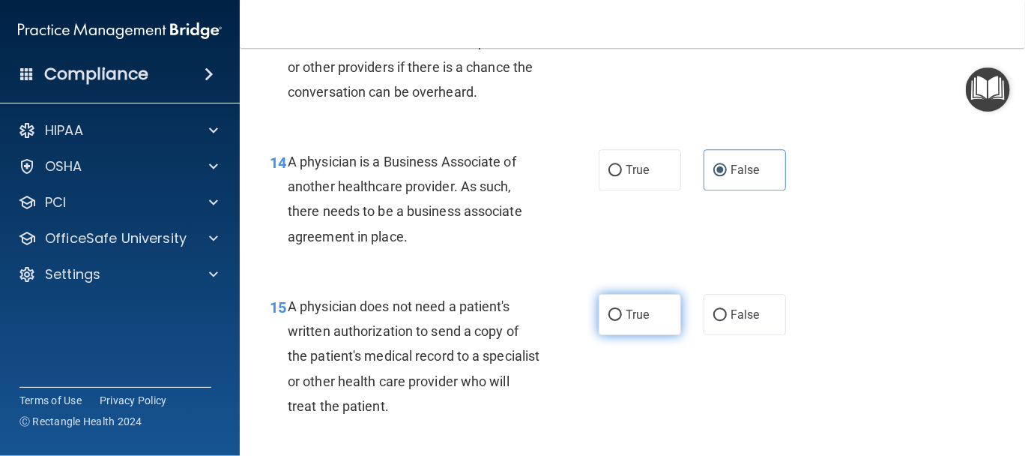
click at [612, 321] on input "True" at bounding box center [614, 314] width 13 height 11
radio input "true"
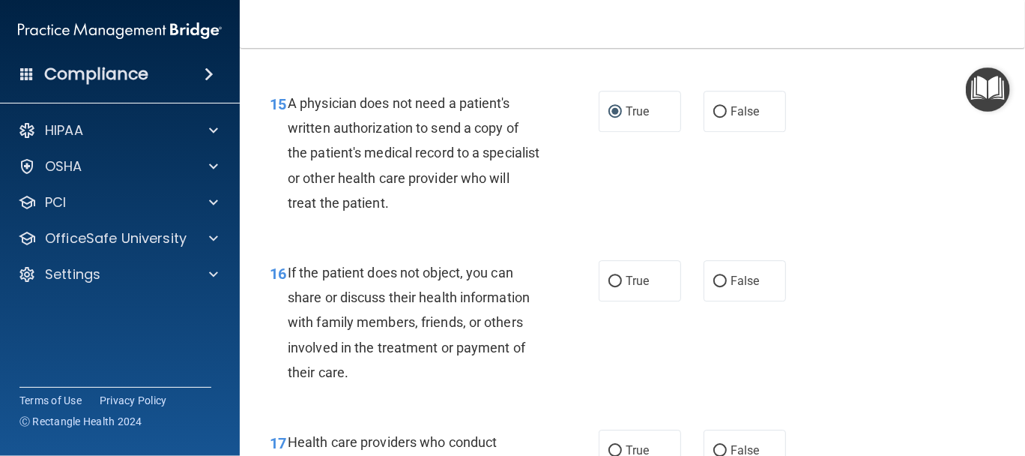
scroll to position [2123, 0]
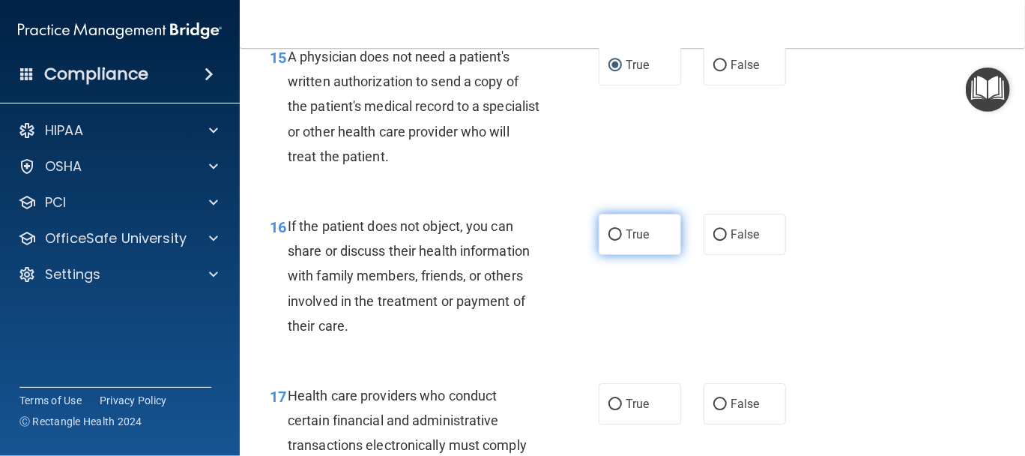
click at [635, 241] on span "True" at bounding box center [637, 234] width 23 height 14
click at [622, 241] on input "True" at bounding box center [614, 234] width 13 height 11
radio input "true"
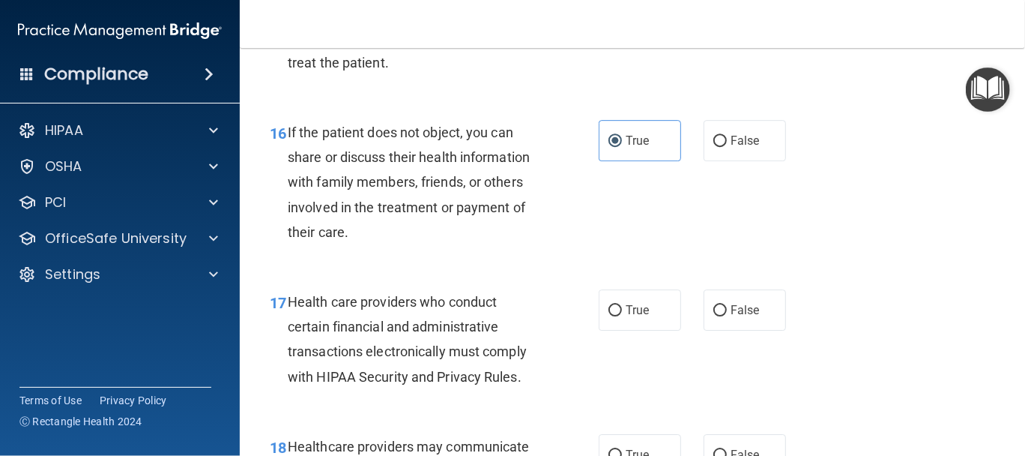
scroll to position [2248, 0]
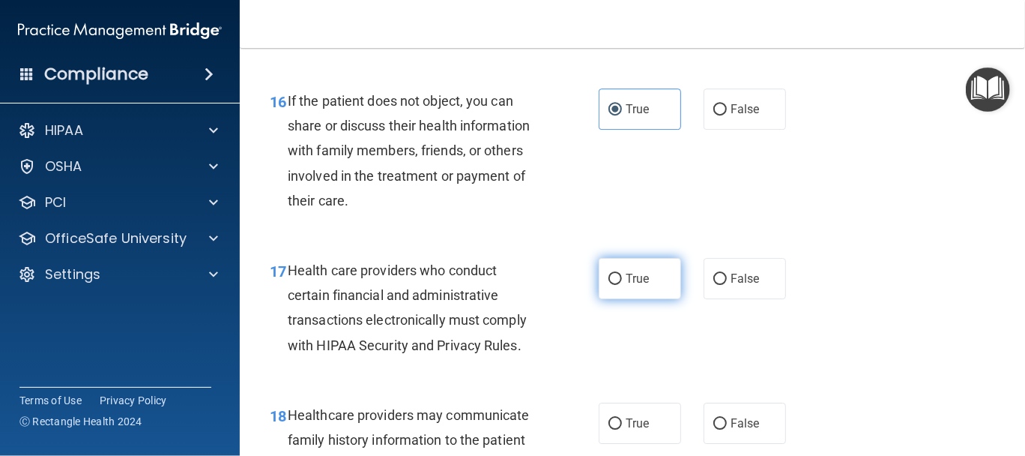
click at [616, 285] on input "True" at bounding box center [614, 279] width 13 height 11
radio input "true"
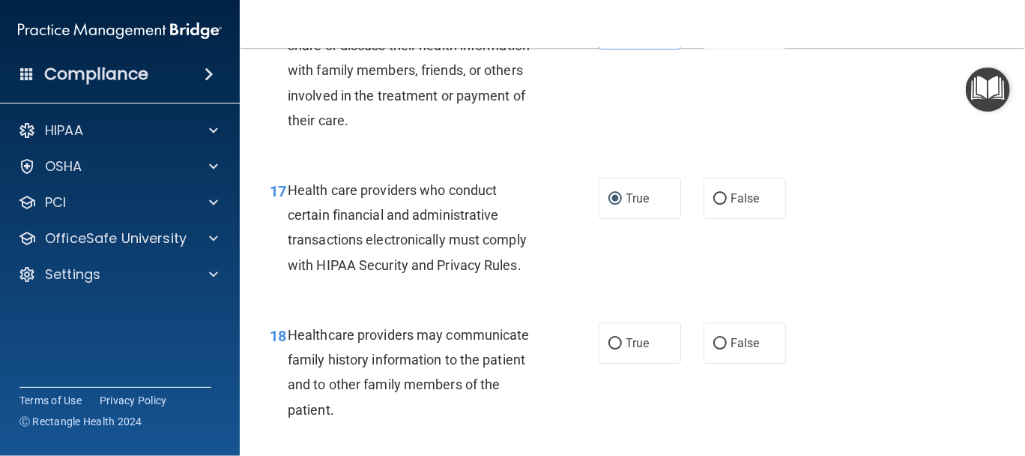
scroll to position [2372, 0]
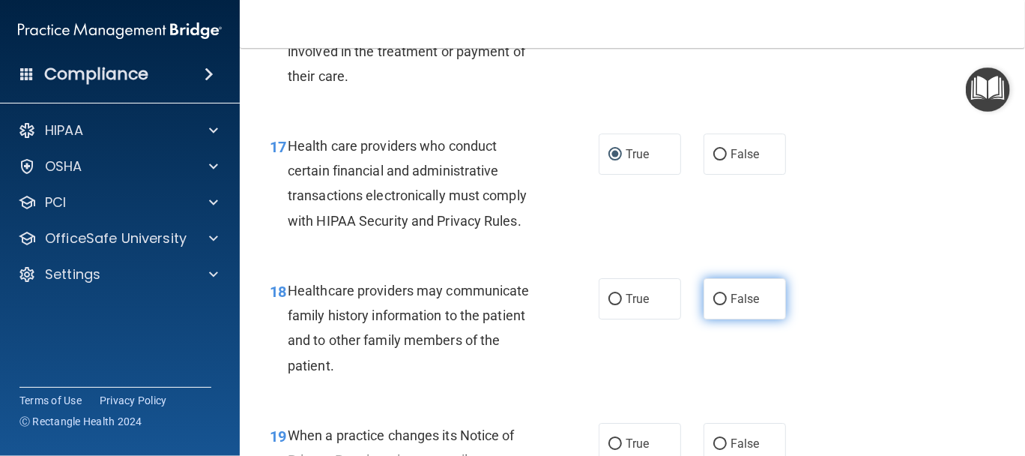
click at [716, 305] on input "False" at bounding box center [719, 299] width 13 height 11
radio input "true"
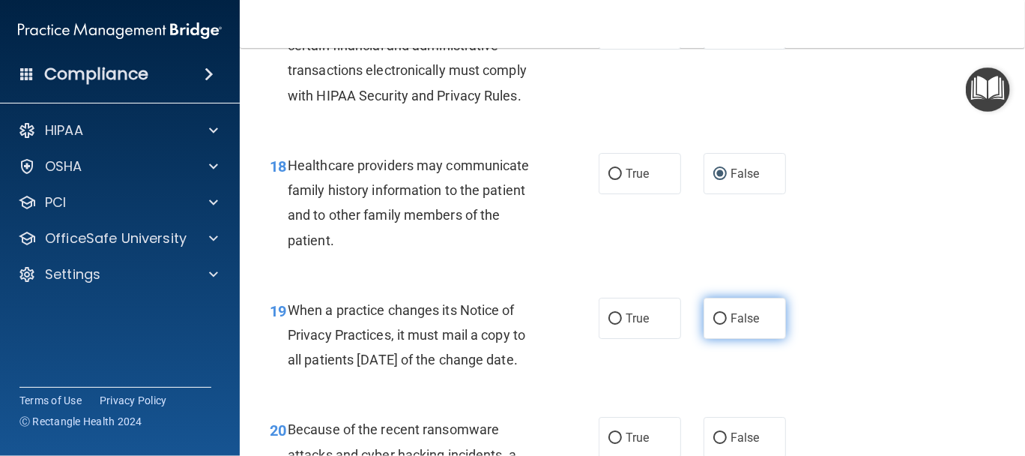
click at [736, 325] on span "False" at bounding box center [745, 318] width 29 height 14
click at [727, 324] on input "False" at bounding box center [719, 318] width 13 height 11
radio input "true"
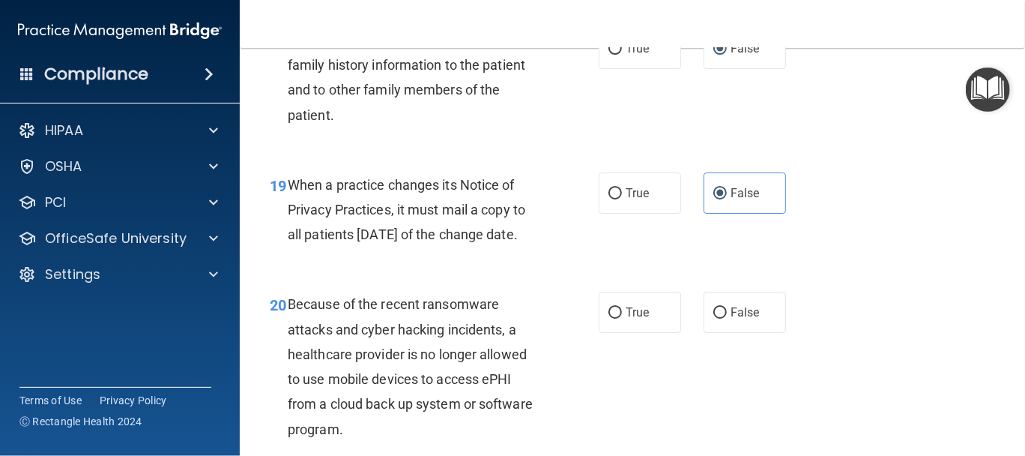
scroll to position [2747, 0]
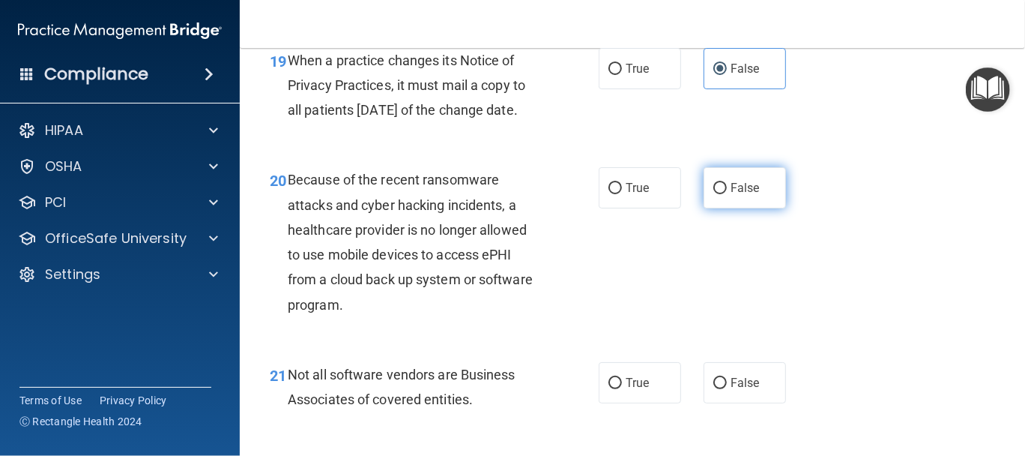
click at [753, 208] on label "False" at bounding box center [745, 187] width 82 height 41
click at [727, 194] on input "False" at bounding box center [719, 188] width 13 height 11
radio input "true"
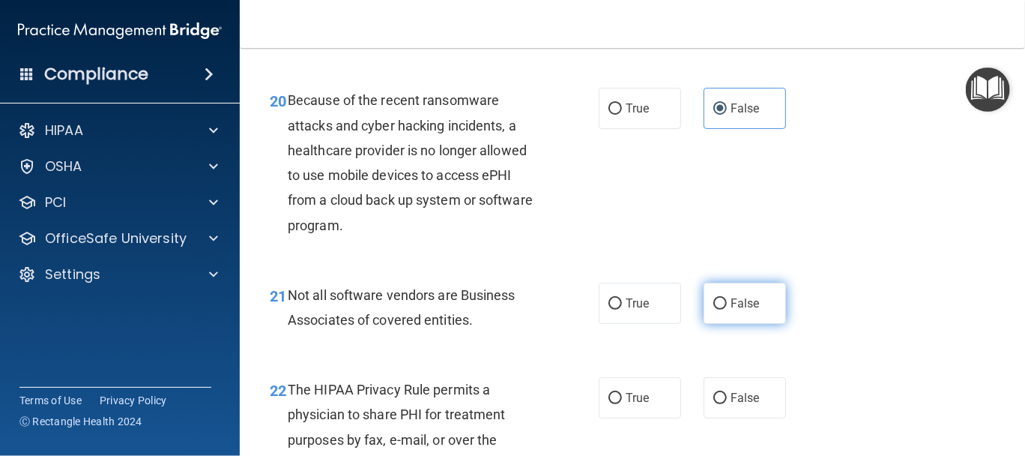
scroll to position [2872, 0]
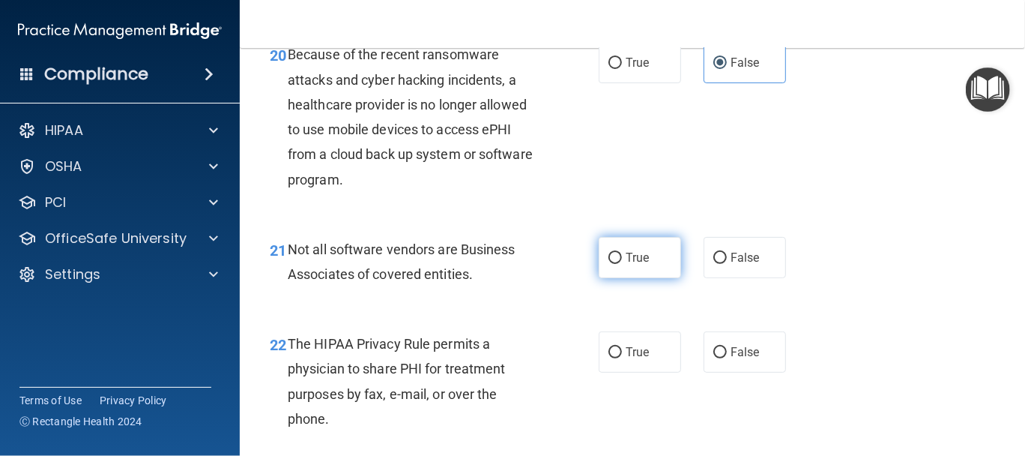
click at [619, 278] on label "True" at bounding box center [640, 257] width 82 height 41
click at [619, 264] on input "True" at bounding box center [614, 258] width 13 height 11
radio input "true"
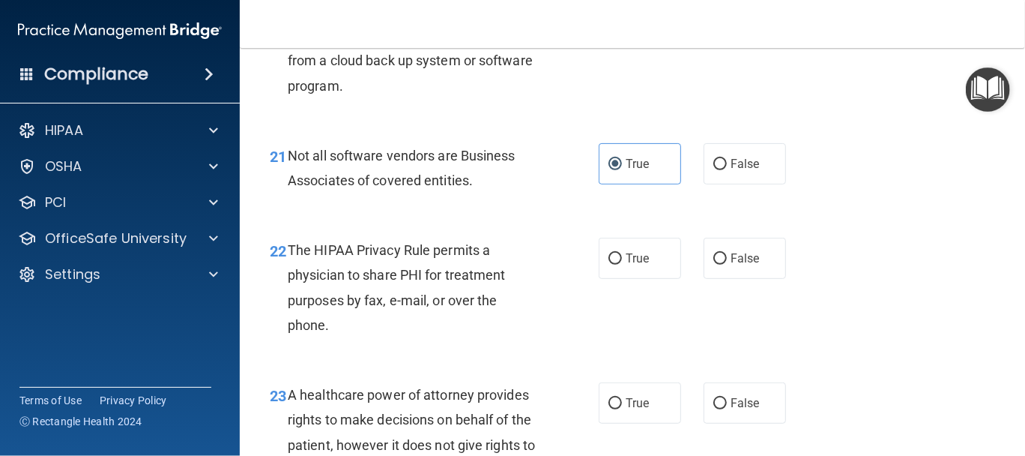
scroll to position [2997, 0]
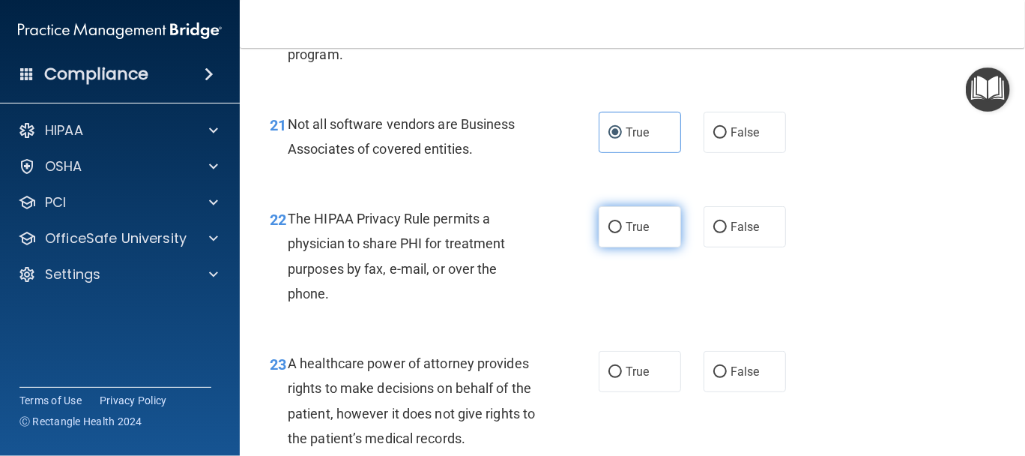
click at [632, 247] on label "True" at bounding box center [640, 226] width 82 height 41
click at [622, 233] on input "True" at bounding box center [614, 227] width 13 height 11
radio input "true"
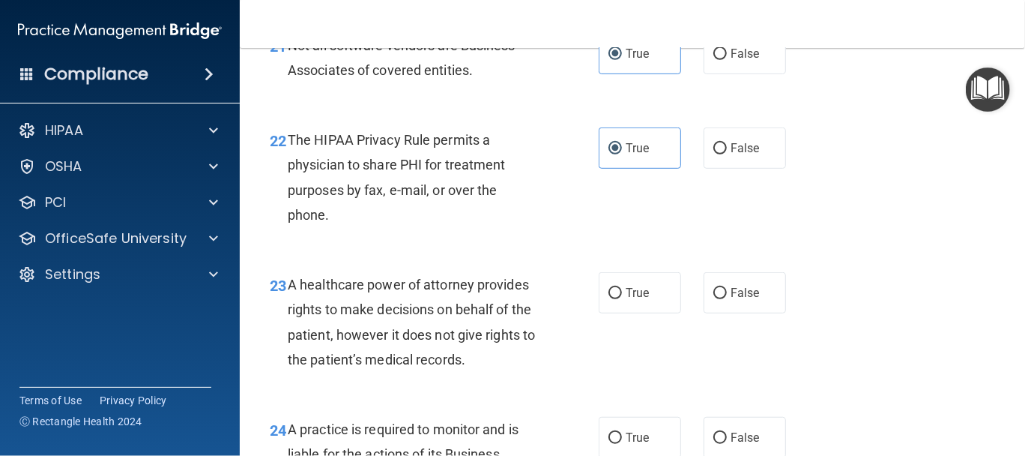
scroll to position [3122, 0]
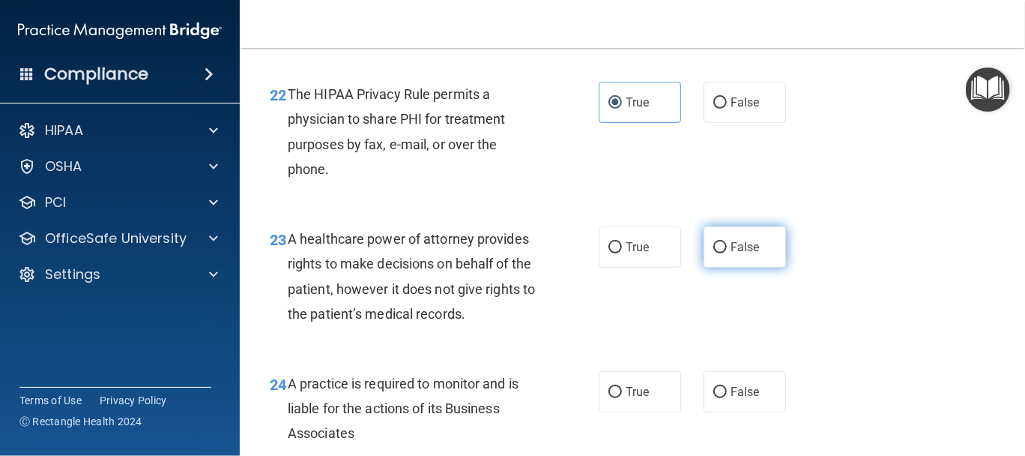
click at [758, 268] on label "False" at bounding box center [745, 246] width 82 height 41
click at [727, 253] on input "False" at bounding box center [719, 247] width 13 height 11
radio input "true"
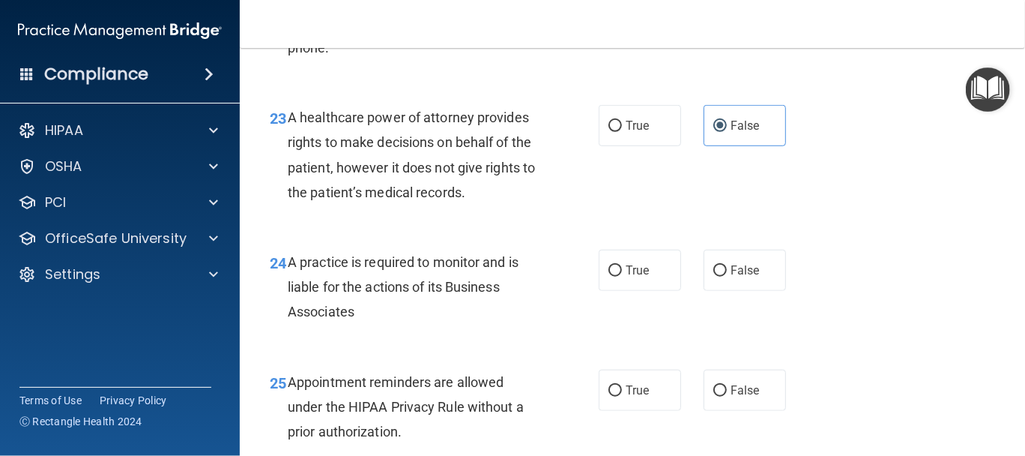
scroll to position [3372, 0]
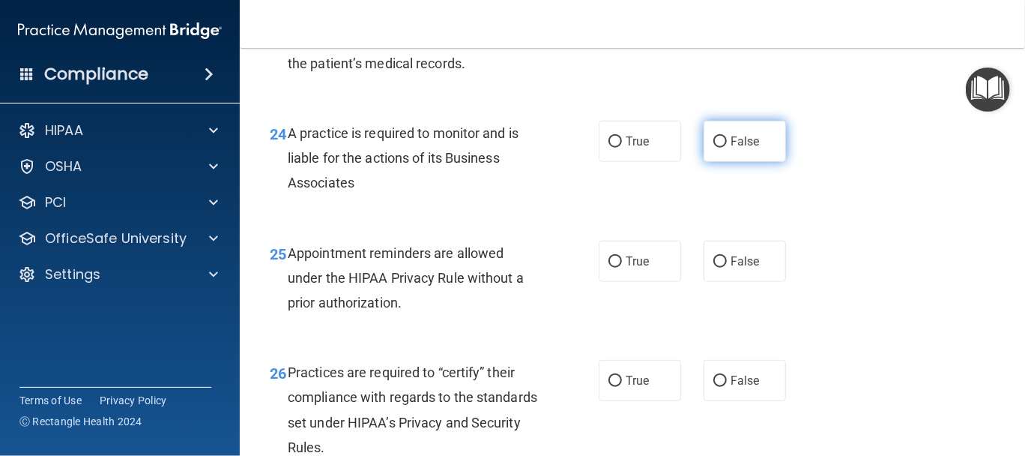
drag, startPoint x: 713, startPoint y: 190, endPoint x: 710, endPoint y: 241, distance: 51.0
click at [713, 148] on input "False" at bounding box center [719, 141] width 13 height 11
radio input "true"
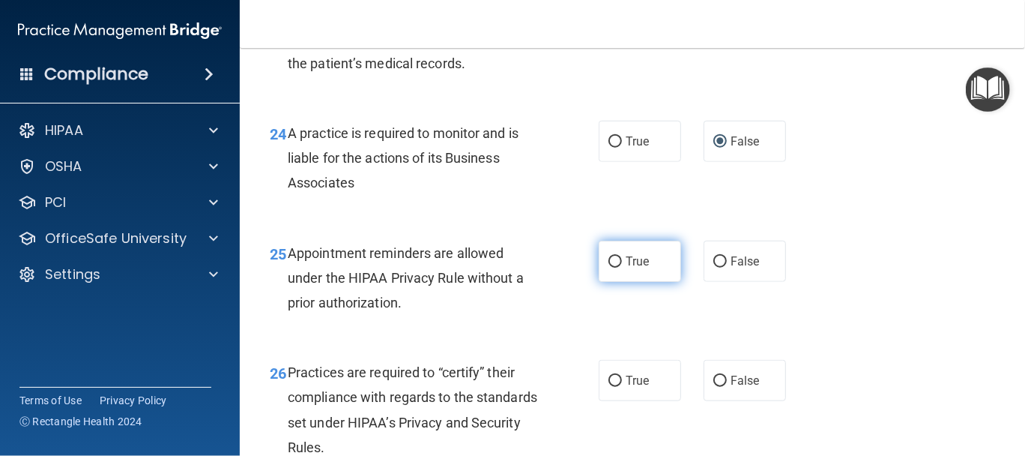
click at [617, 282] on label "True" at bounding box center [640, 261] width 82 height 41
click at [617, 268] on input "True" at bounding box center [614, 261] width 13 height 11
radio input "true"
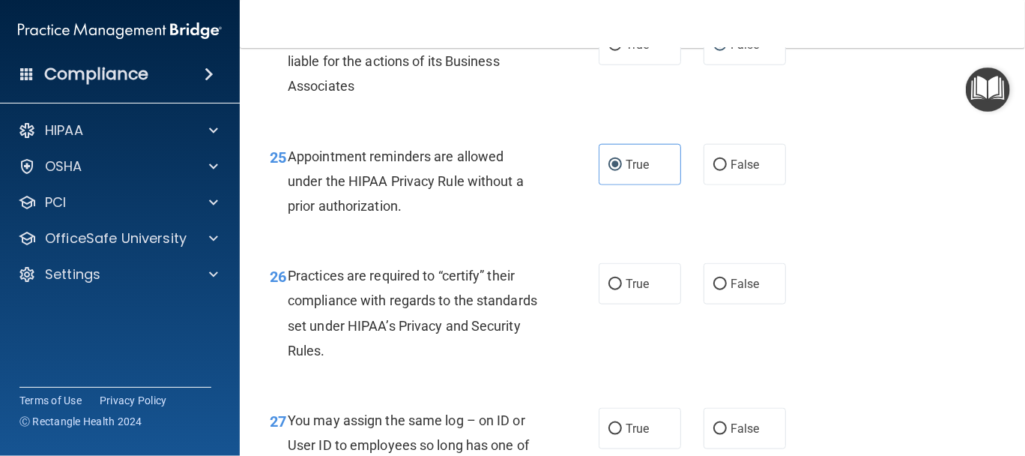
scroll to position [3496, 0]
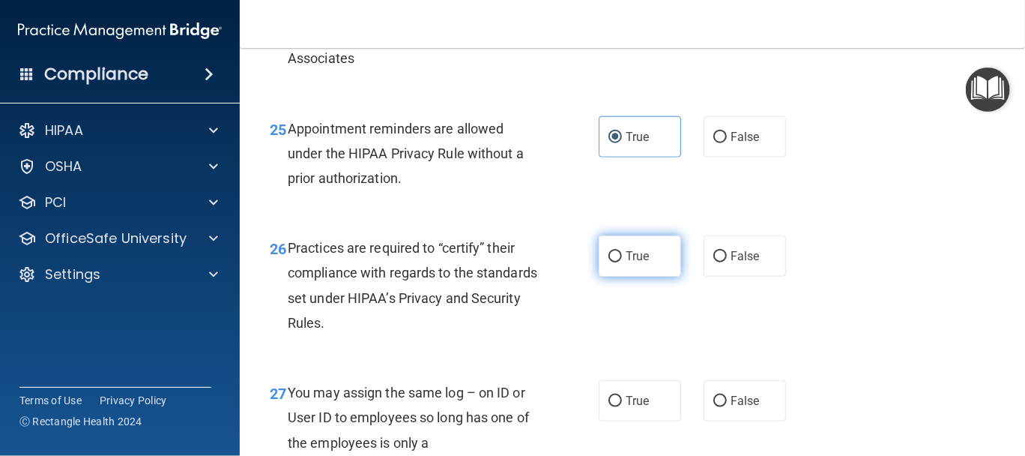
click at [631, 263] on span "True" at bounding box center [637, 256] width 23 height 14
click at [622, 262] on input "True" at bounding box center [614, 256] width 13 height 11
radio input "true"
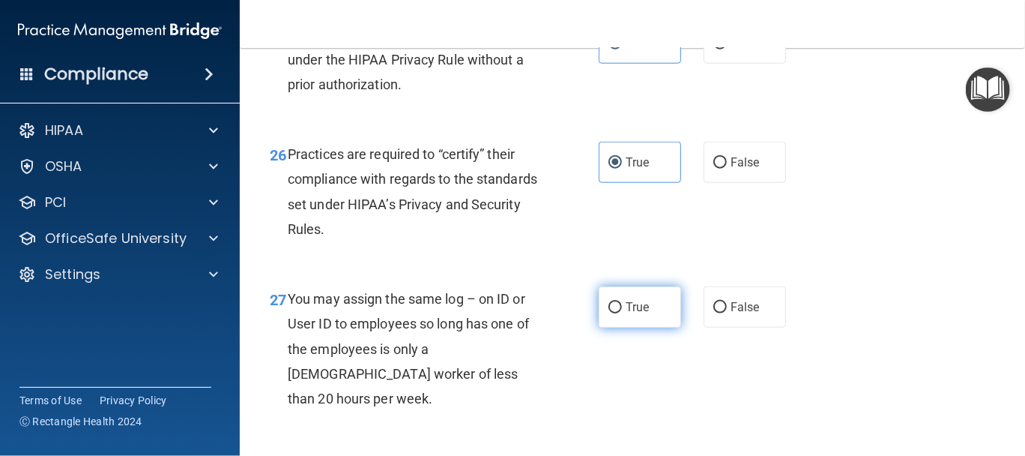
scroll to position [3622, 0]
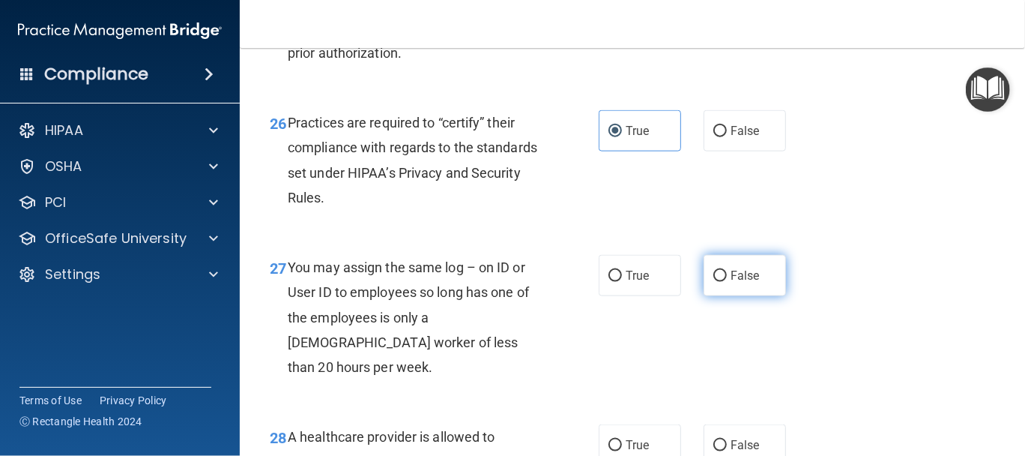
click at [731, 283] on span "False" at bounding box center [745, 275] width 29 height 14
click at [727, 282] on input "False" at bounding box center [719, 276] width 13 height 11
radio input "true"
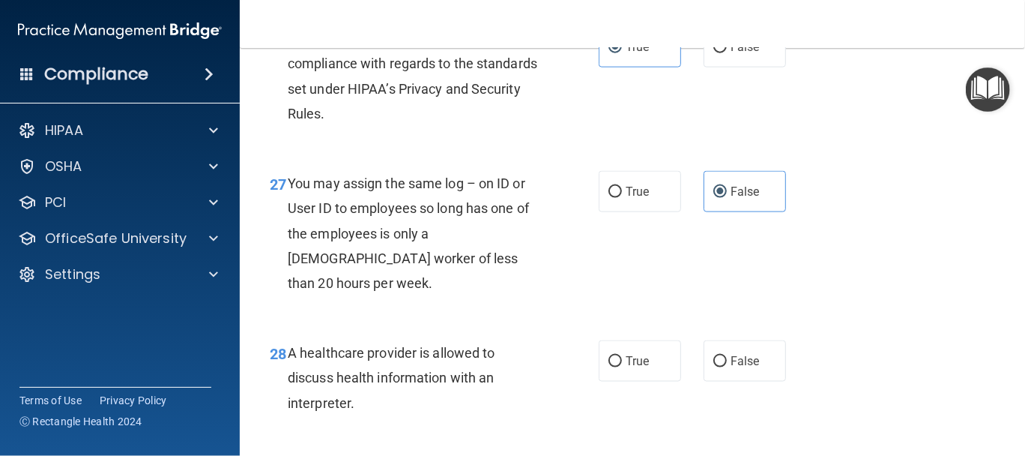
scroll to position [3747, 0]
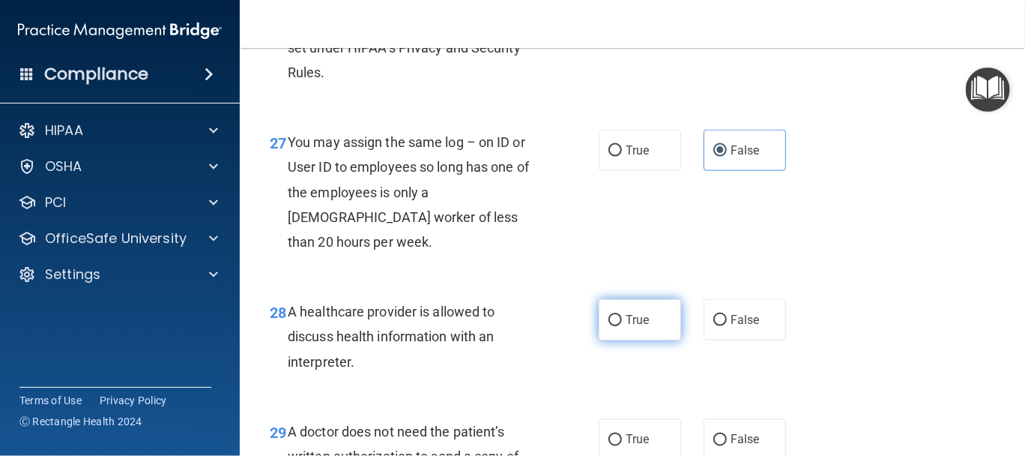
click at [639, 336] on label "True" at bounding box center [640, 319] width 82 height 41
click at [622, 326] on input "True" at bounding box center [614, 320] width 13 height 11
radio input "true"
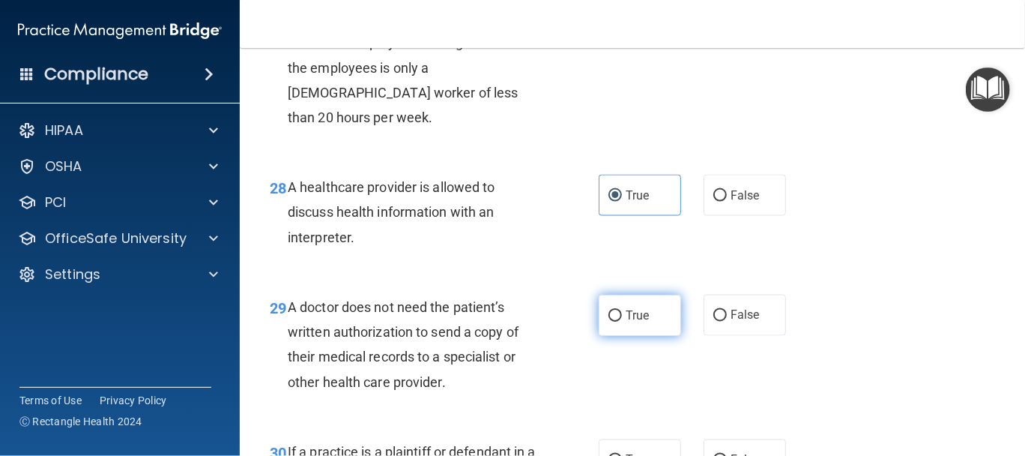
click at [608, 321] on input "True" at bounding box center [614, 315] width 13 height 11
radio input "true"
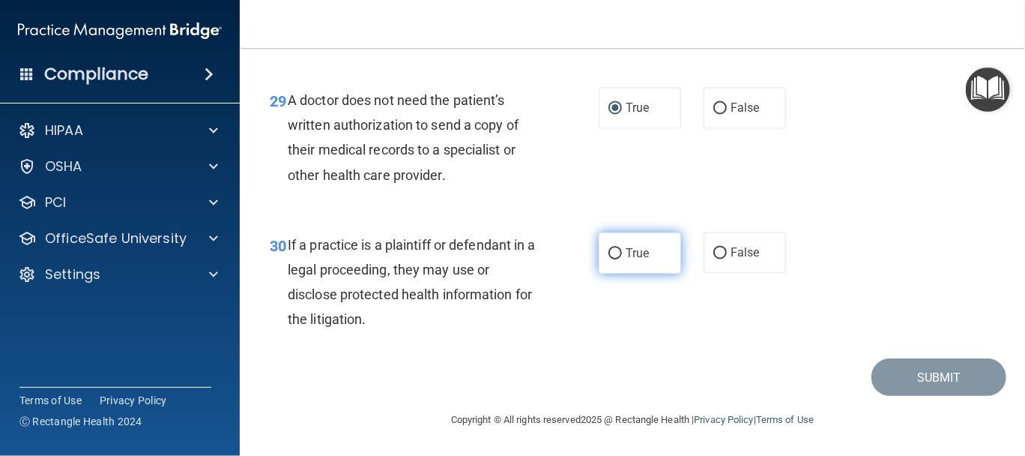
scroll to position [4102, 0]
click at [638, 262] on label "True" at bounding box center [640, 252] width 82 height 41
click at [622, 259] on input "True" at bounding box center [614, 253] width 13 height 11
radio input "true"
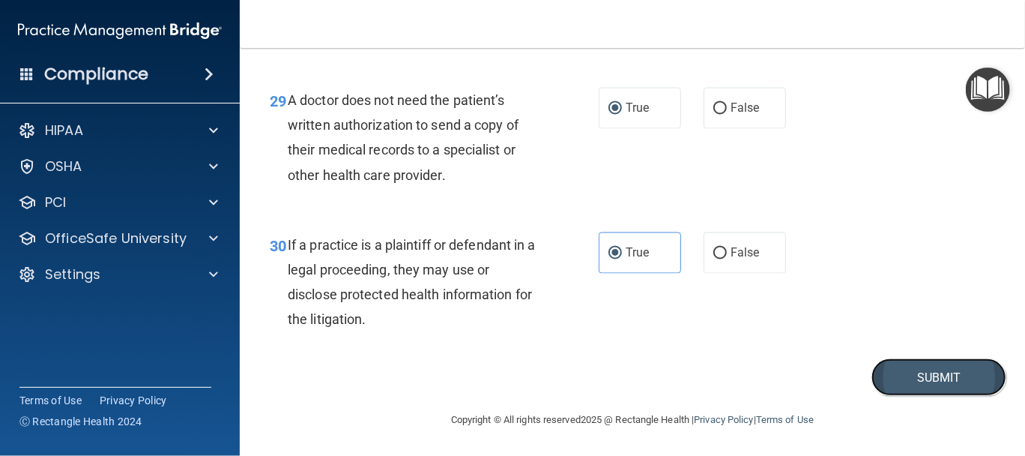
click at [898, 377] on button "Submit" at bounding box center [938, 377] width 135 height 38
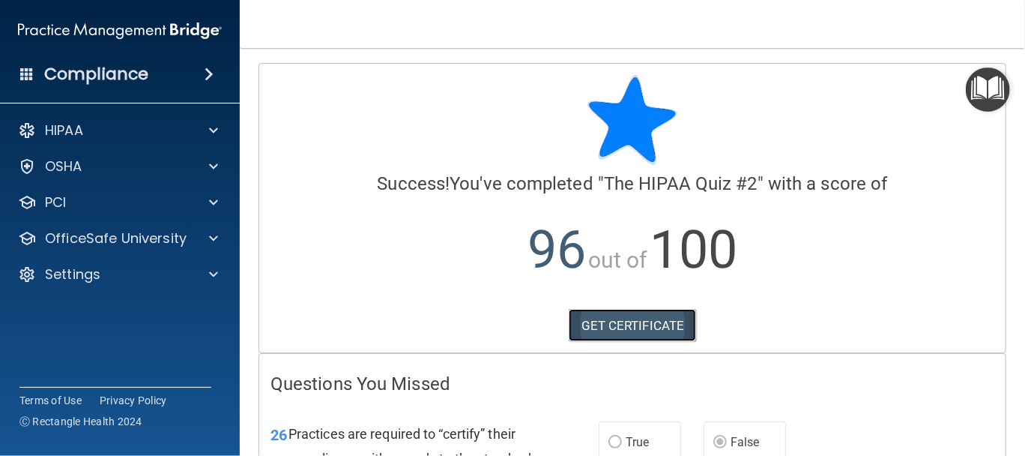
click at [631, 326] on link "GET CERTIFICATE" at bounding box center [633, 325] width 128 height 33
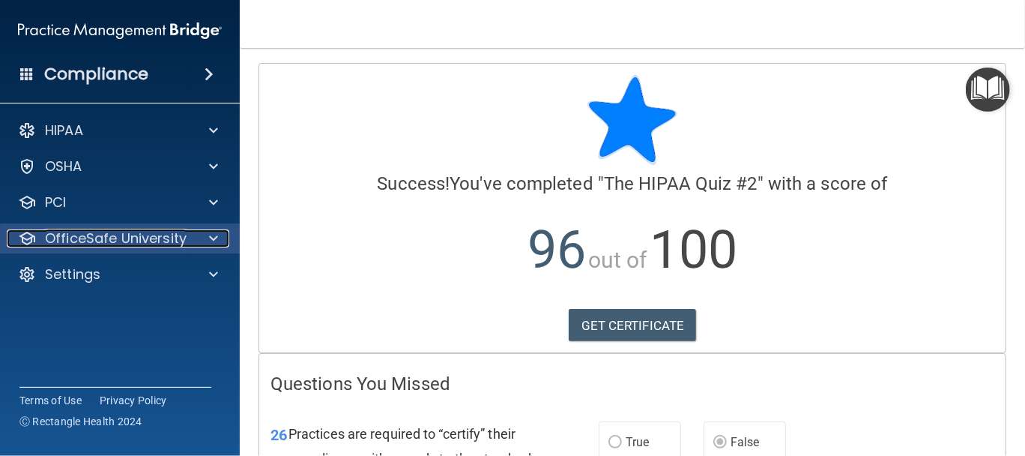
click at [145, 238] on p "OfficeSafe University" at bounding box center [116, 238] width 142 height 18
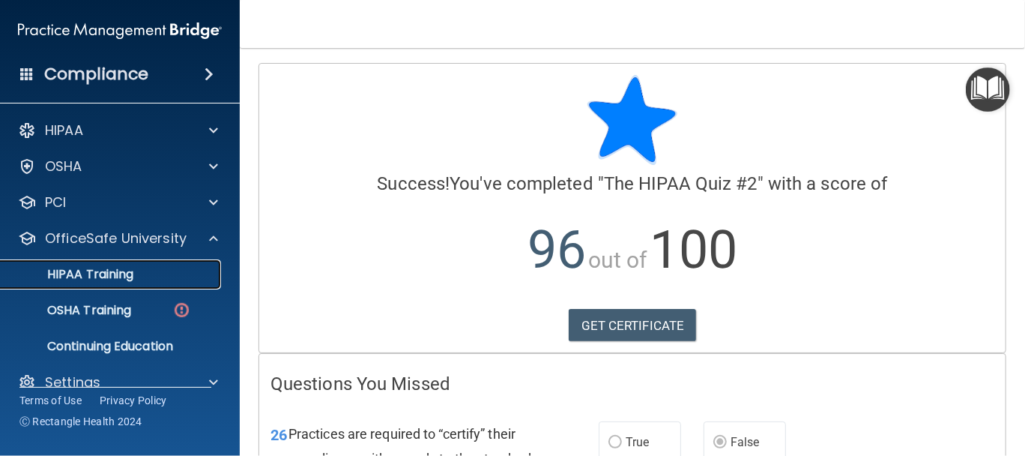
click at [127, 279] on p "HIPAA Training" at bounding box center [72, 274] width 124 height 15
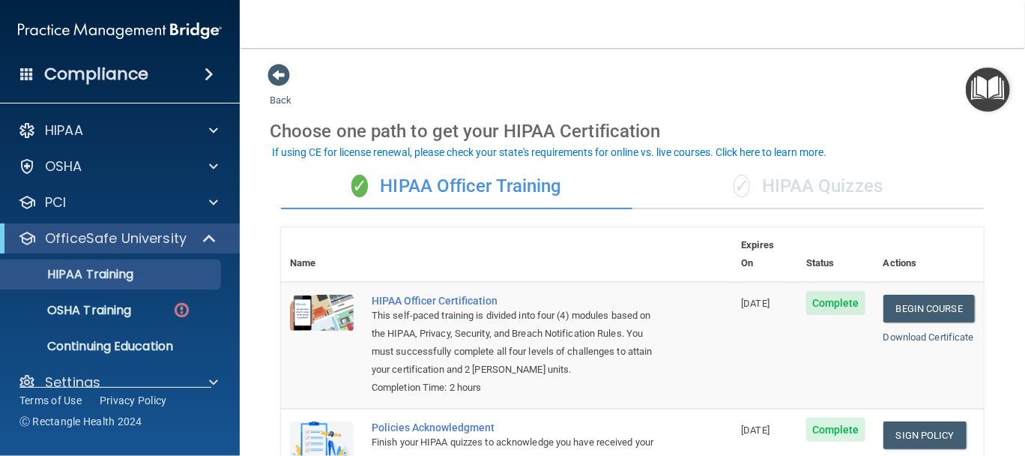
click at [772, 184] on div "✓ HIPAA Quizzes" at bounding box center [807, 186] width 351 height 45
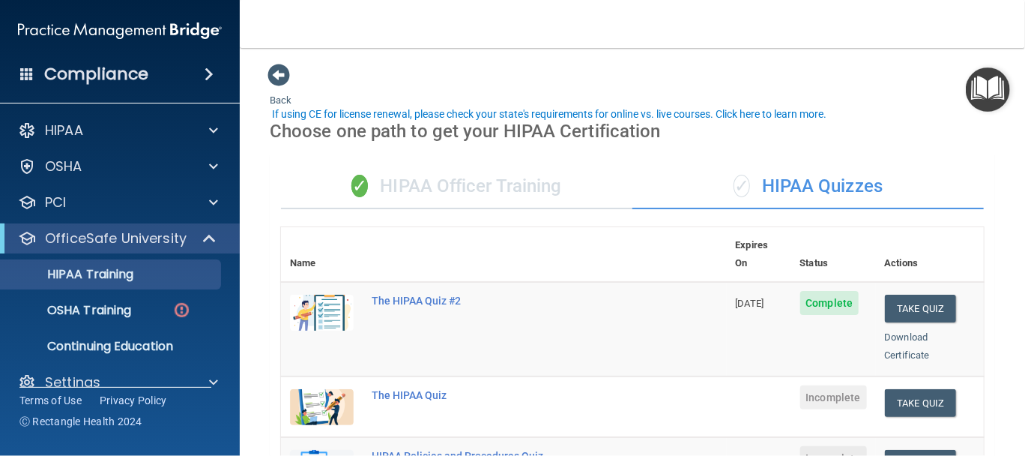
scroll to position [124, 0]
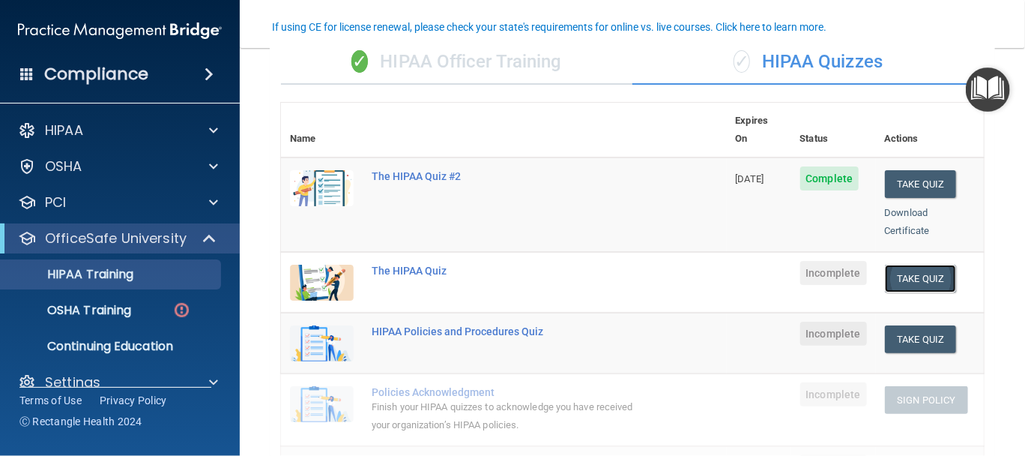
click at [905, 265] on button "Take Quiz" at bounding box center [921, 279] width 72 height 28
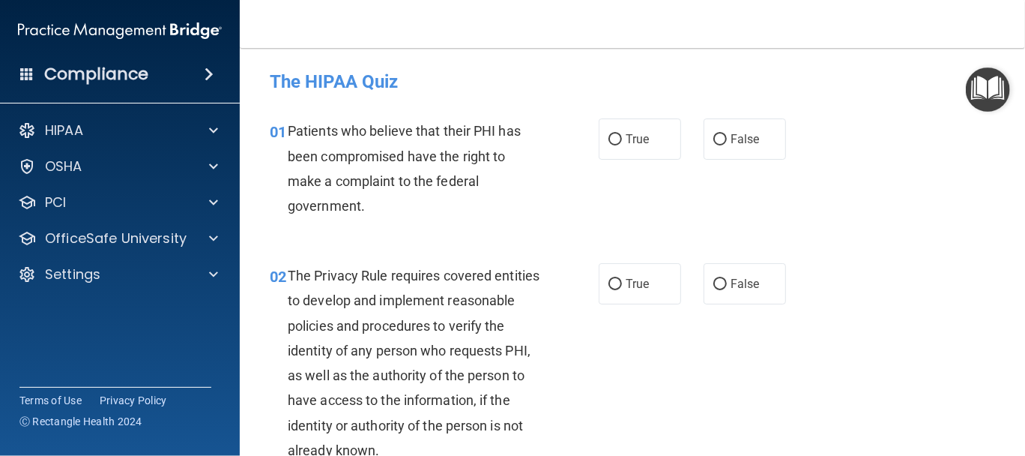
drag, startPoint x: 609, startPoint y: 140, endPoint x: 616, endPoint y: 178, distance: 38.1
click at [609, 143] on input "True" at bounding box center [614, 139] width 13 height 11
radio input "true"
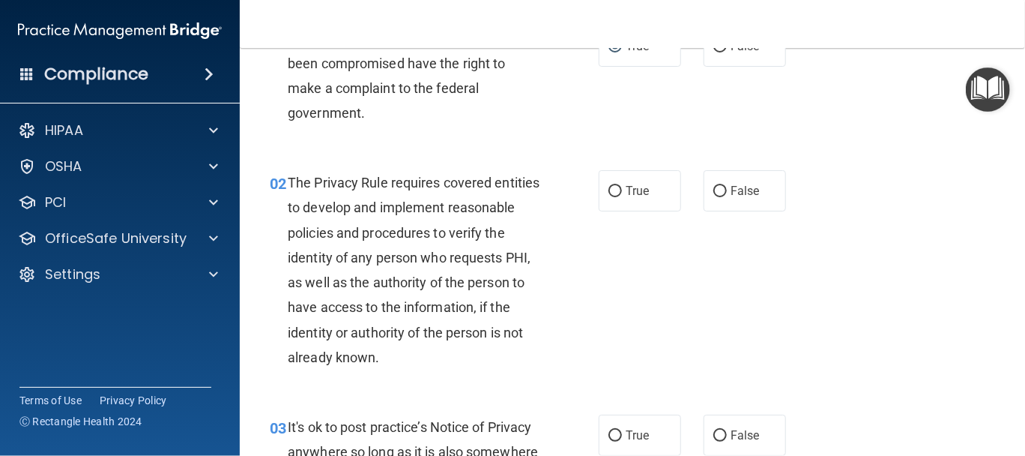
scroll to position [124, 0]
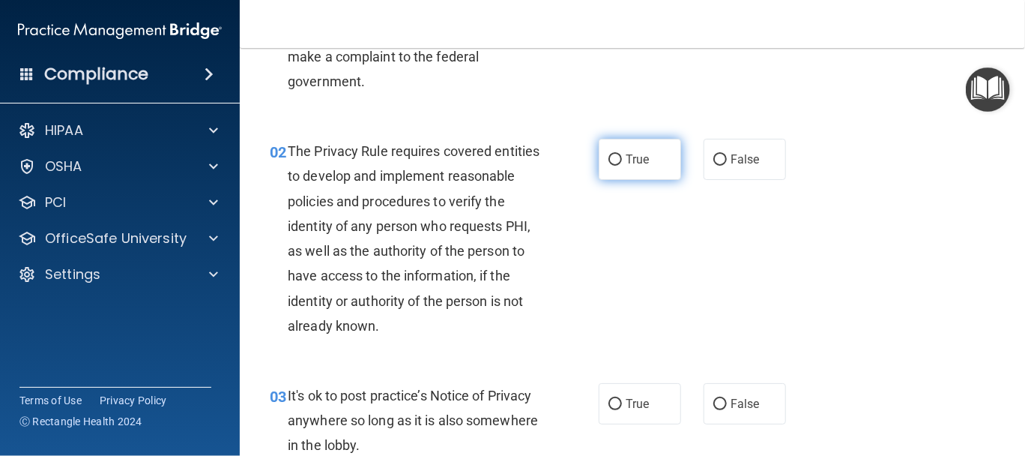
click at [611, 163] on input "True" at bounding box center [614, 159] width 13 height 11
radio input "true"
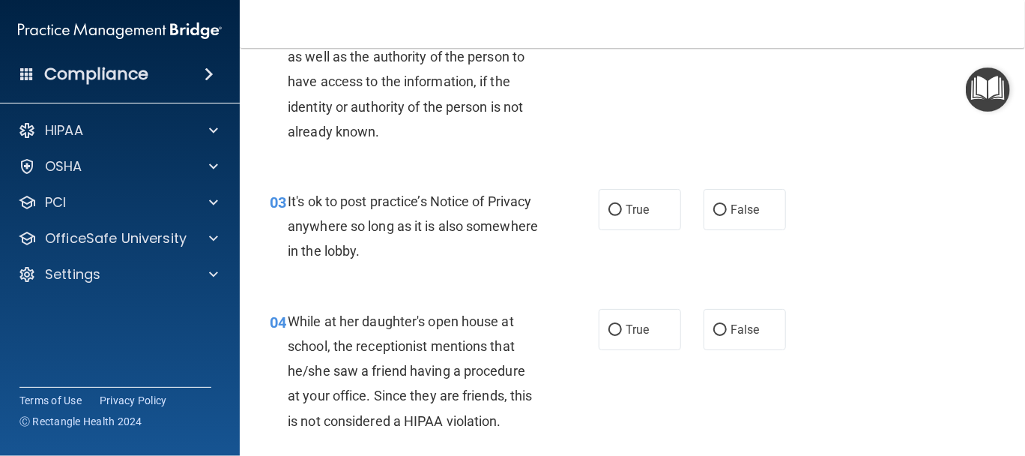
scroll to position [250, 0]
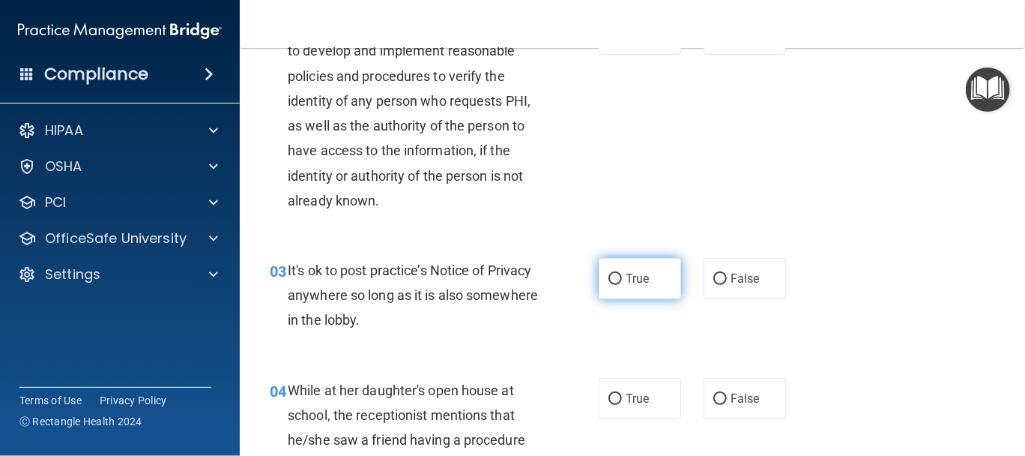
click at [630, 280] on span "True" at bounding box center [637, 278] width 23 height 14
click at [622, 280] on input "True" at bounding box center [614, 279] width 13 height 11
radio input "true"
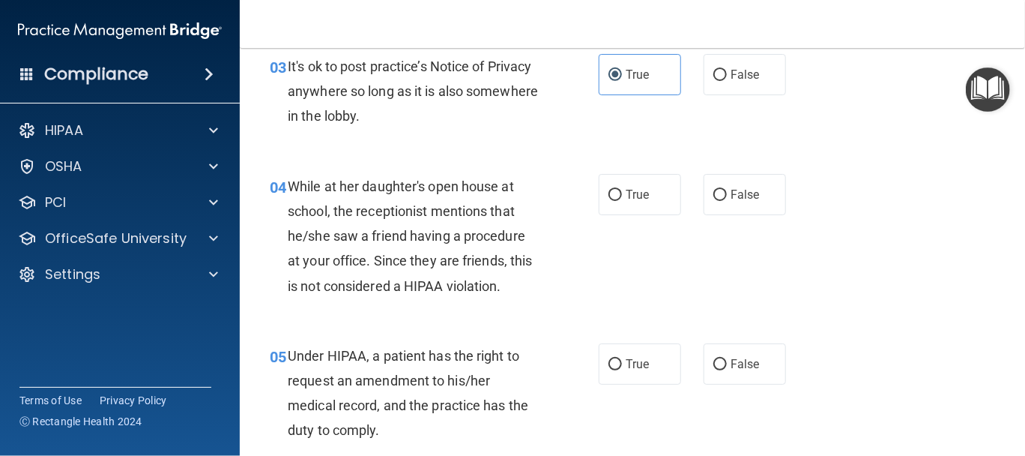
scroll to position [499, 0]
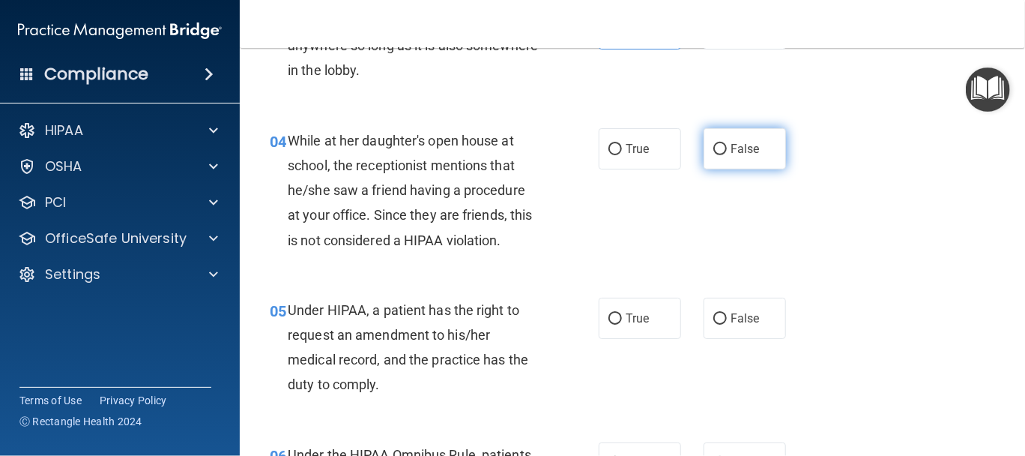
click at [731, 146] on span "False" at bounding box center [745, 149] width 29 height 14
click at [725, 146] on input "False" at bounding box center [719, 149] width 13 height 11
radio input "true"
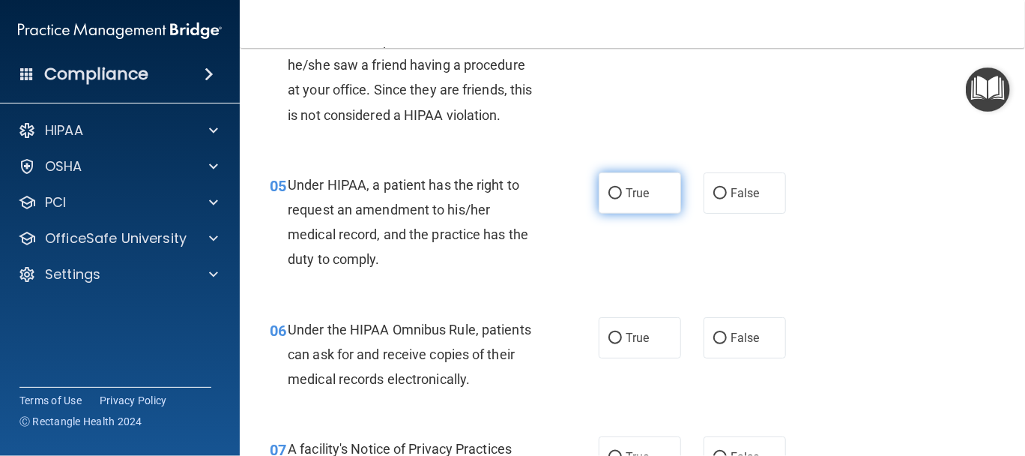
click at [626, 196] on span "True" at bounding box center [637, 193] width 23 height 14
click at [620, 196] on input "True" at bounding box center [614, 193] width 13 height 11
radio input "true"
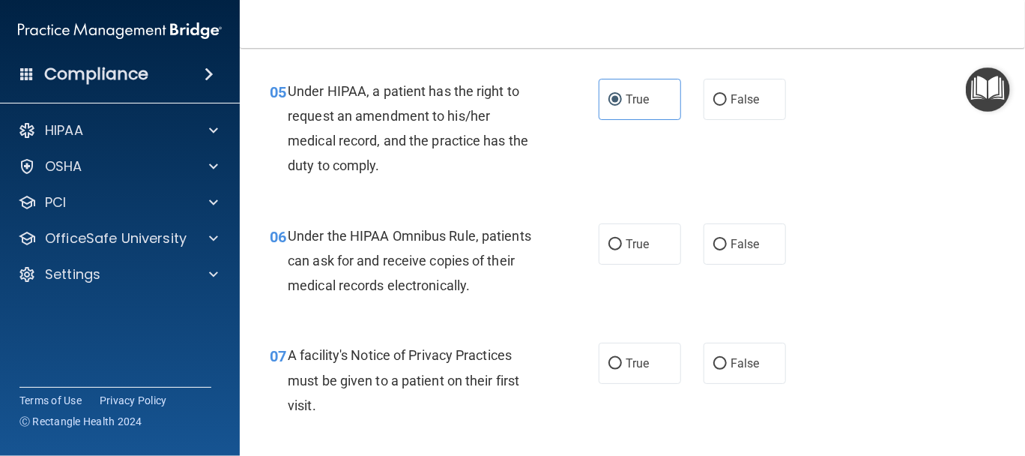
scroll to position [749, 0]
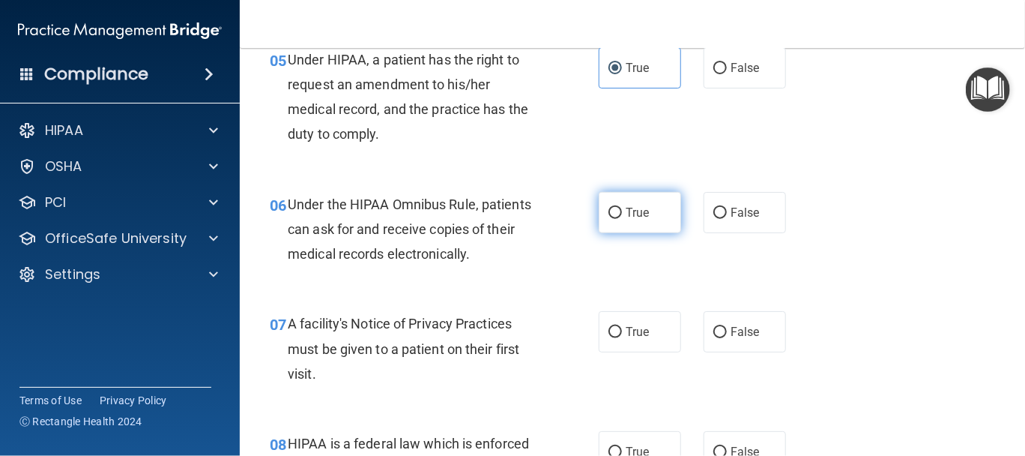
click at [608, 215] on input "True" at bounding box center [614, 213] width 13 height 11
radio input "true"
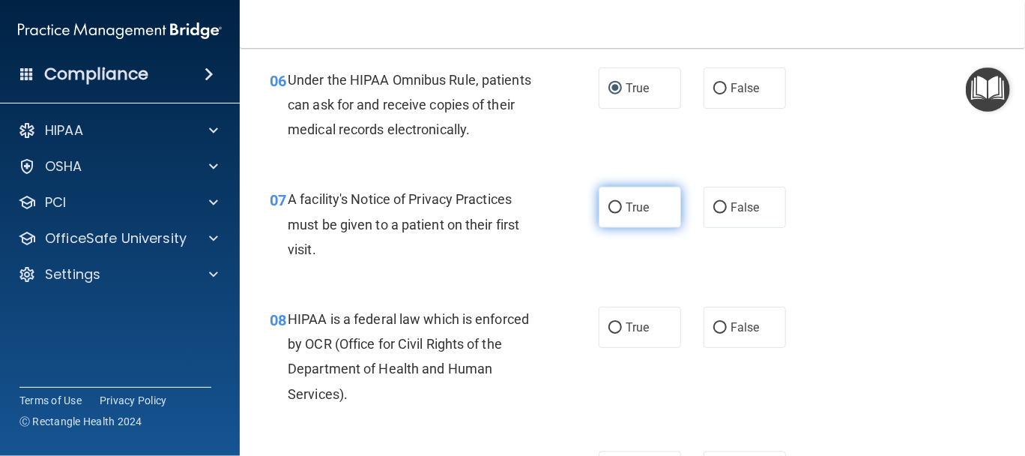
click at [616, 223] on label "True" at bounding box center [640, 207] width 82 height 41
click at [616, 214] on input "True" at bounding box center [614, 207] width 13 height 11
radio input "true"
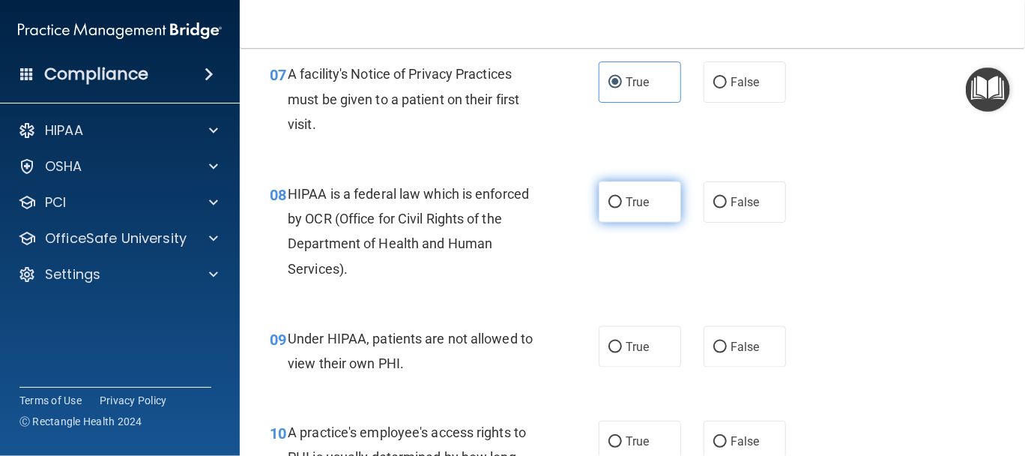
click at [626, 205] on span "True" at bounding box center [637, 202] width 23 height 14
click at [622, 205] on input "True" at bounding box center [614, 202] width 13 height 11
radio input "true"
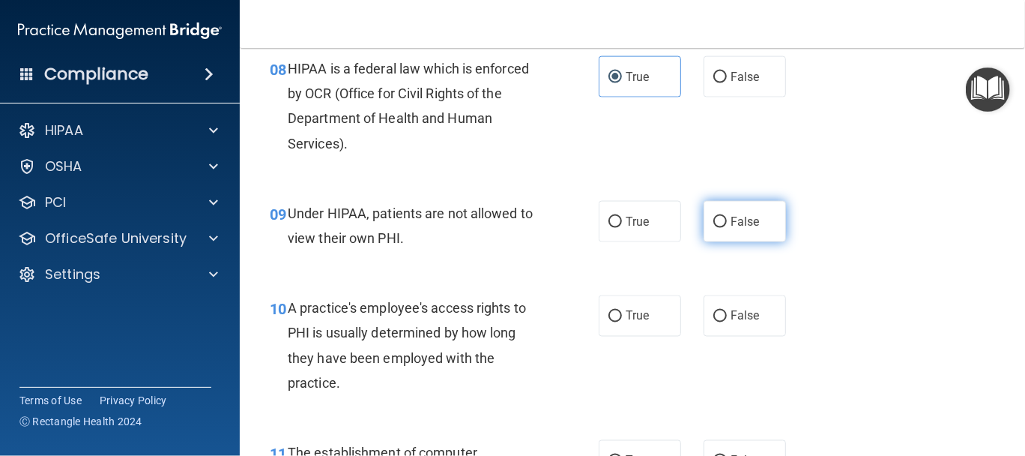
click at [727, 229] on label "False" at bounding box center [745, 221] width 82 height 41
click at [727, 228] on input "False" at bounding box center [719, 222] width 13 height 11
radio input "true"
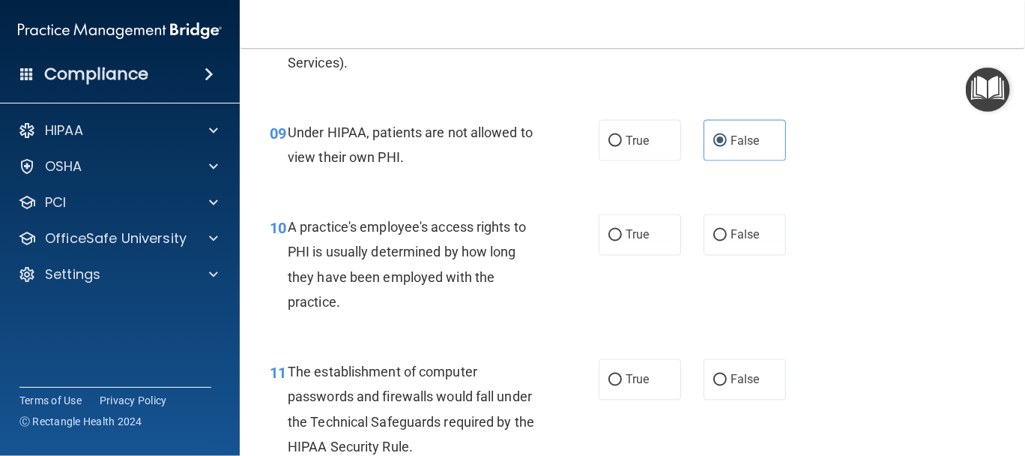
scroll to position [1248, 0]
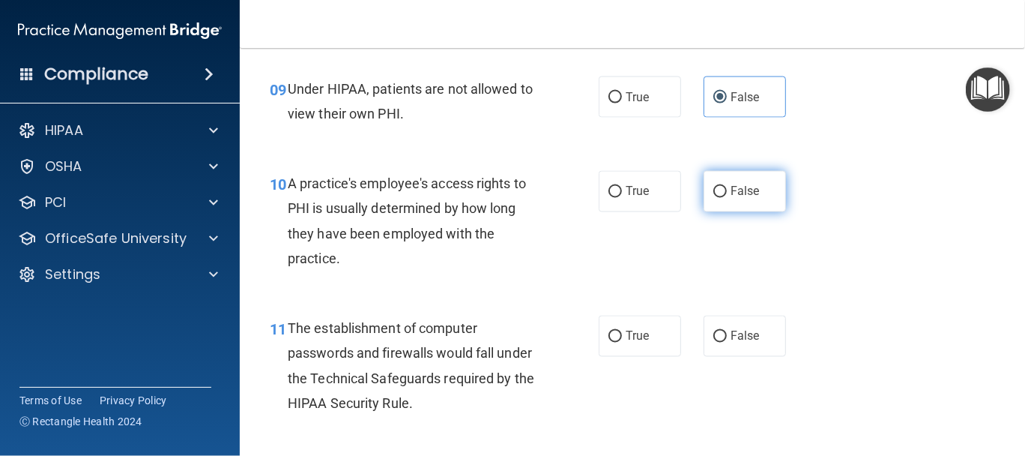
click at [736, 193] on span "False" at bounding box center [745, 191] width 29 height 14
click at [727, 193] on input "False" at bounding box center [719, 192] width 13 height 11
radio input "true"
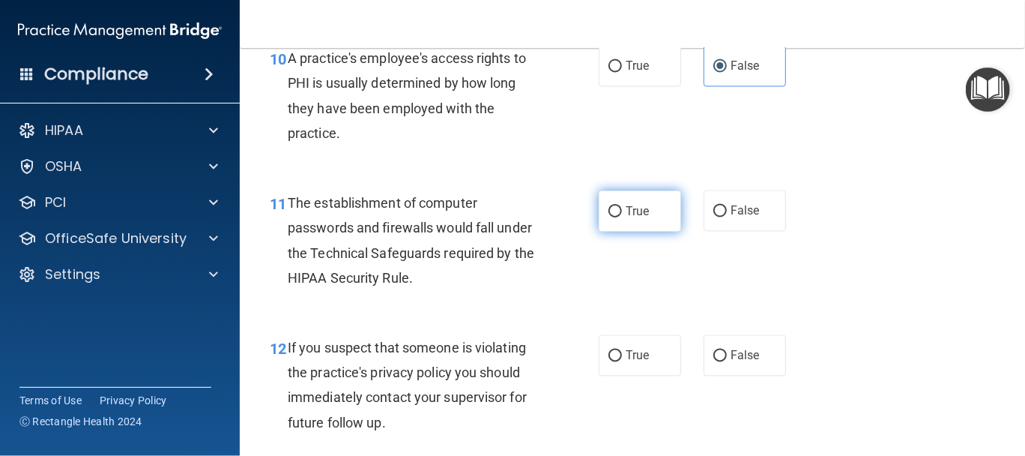
click at [628, 211] on span "True" at bounding box center [637, 211] width 23 height 14
click at [622, 211] on input "True" at bounding box center [614, 211] width 13 height 11
radio input "true"
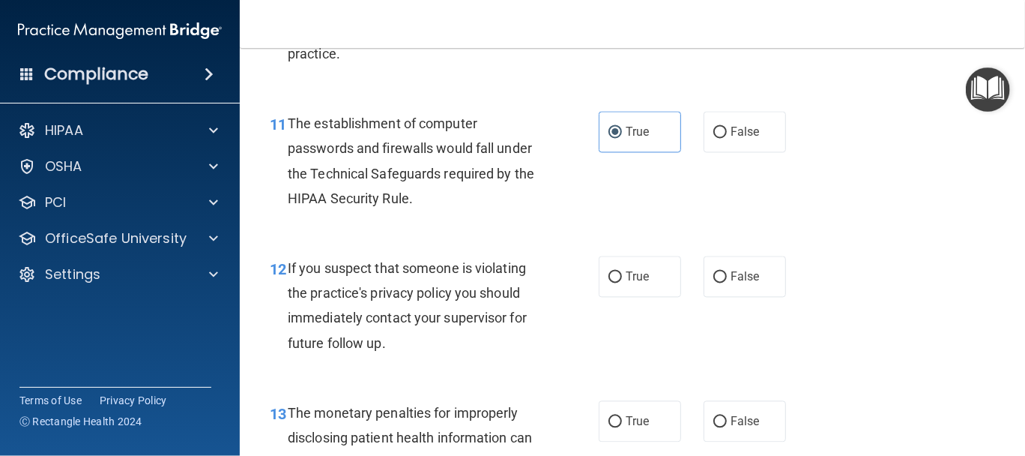
scroll to position [1499, 0]
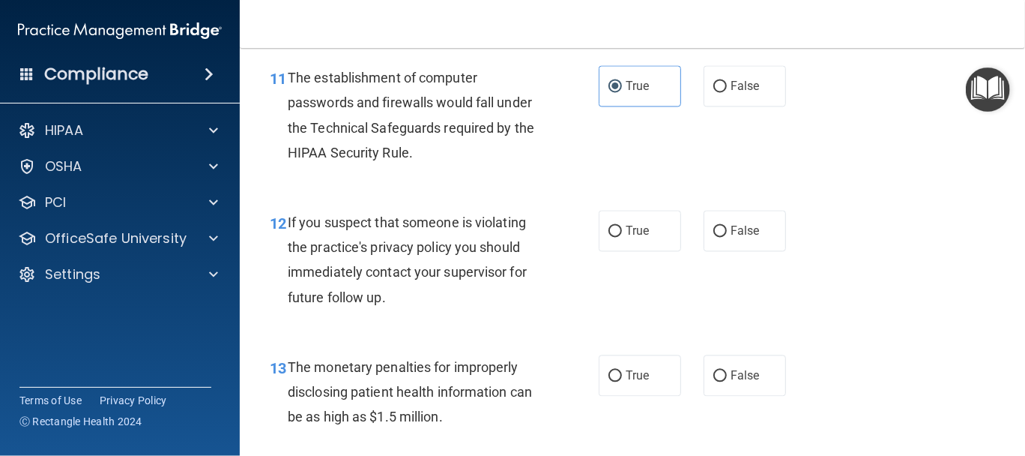
drag, startPoint x: 638, startPoint y: 240, endPoint x: 637, endPoint y: 257, distance: 17.3
click at [637, 240] on label "True" at bounding box center [640, 230] width 82 height 41
click at [622, 237] on input "True" at bounding box center [614, 231] width 13 height 11
radio input "true"
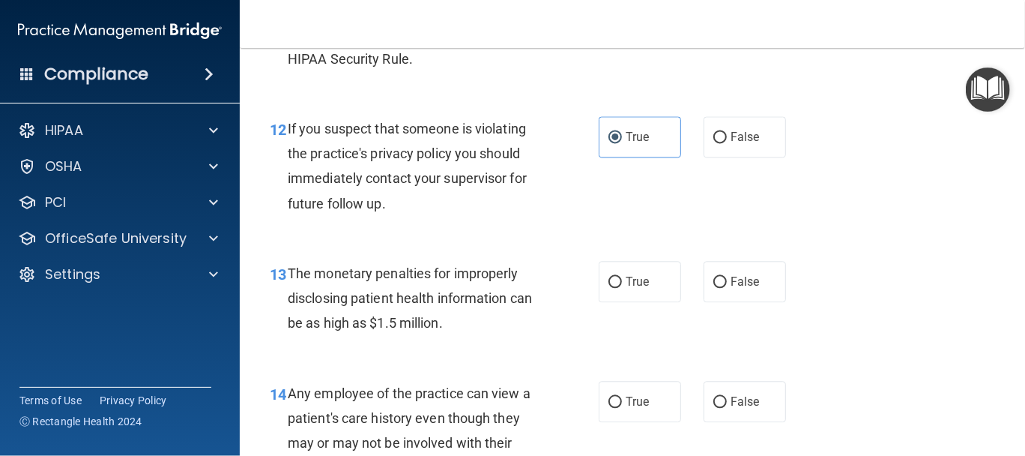
scroll to position [1623, 0]
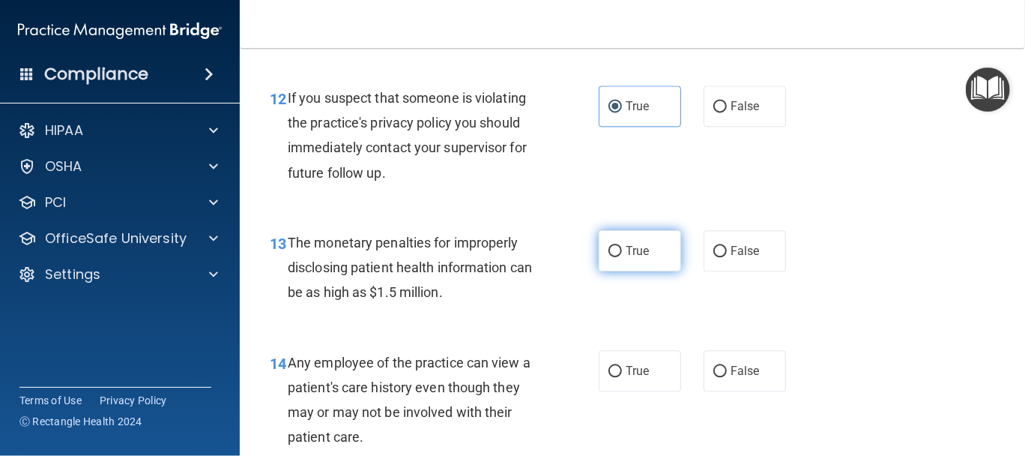
click at [632, 268] on label "True" at bounding box center [640, 250] width 82 height 41
click at [622, 257] on input "True" at bounding box center [614, 251] width 13 height 11
radio input "true"
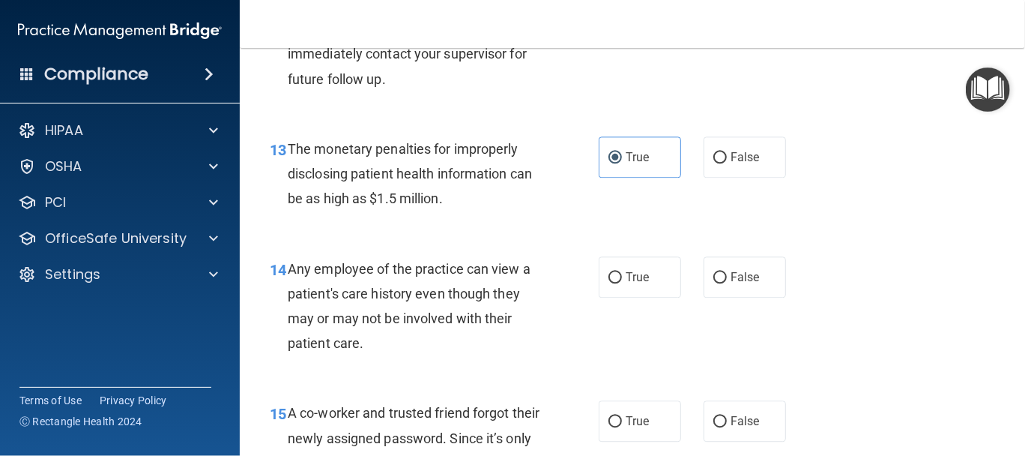
scroll to position [1748, 0]
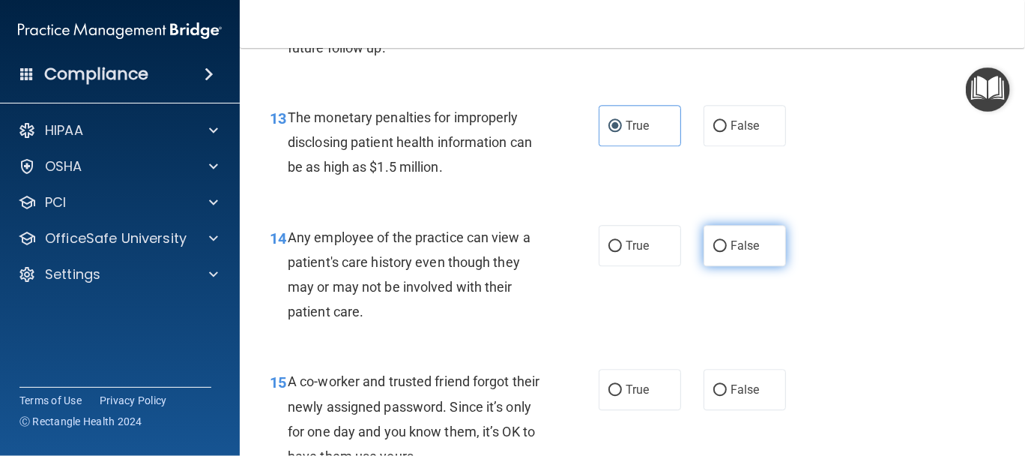
click at [734, 257] on label "False" at bounding box center [745, 245] width 82 height 41
click at [727, 252] on input "False" at bounding box center [719, 246] width 13 height 11
radio input "true"
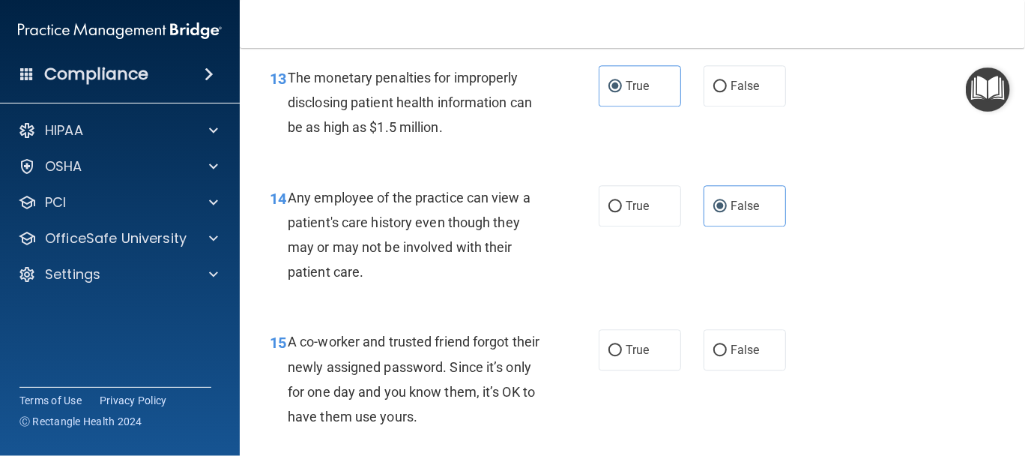
scroll to position [1873, 0]
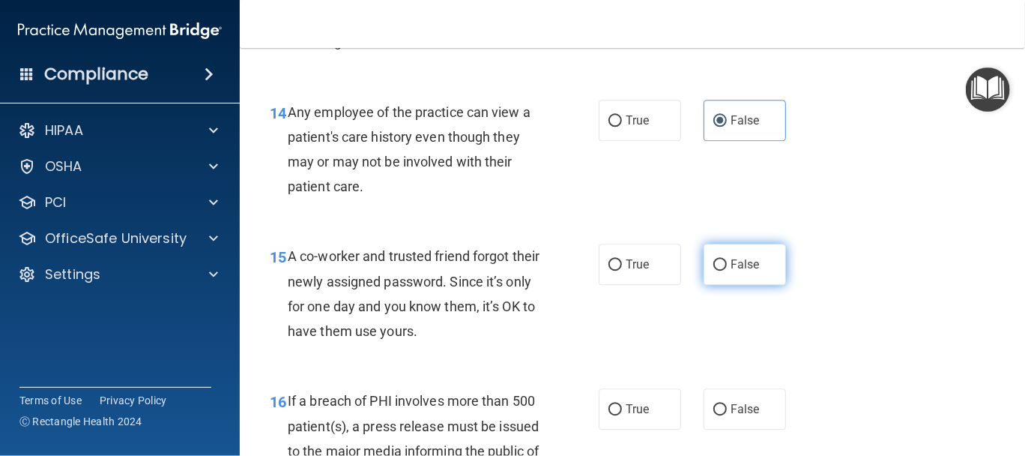
click at [716, 274] on label "False" at bounding box center [745, 264] width 82 height 41
click at [716, 271] on input "False" at bounding box center [719, 264] width 13 height 11
radio input "true"
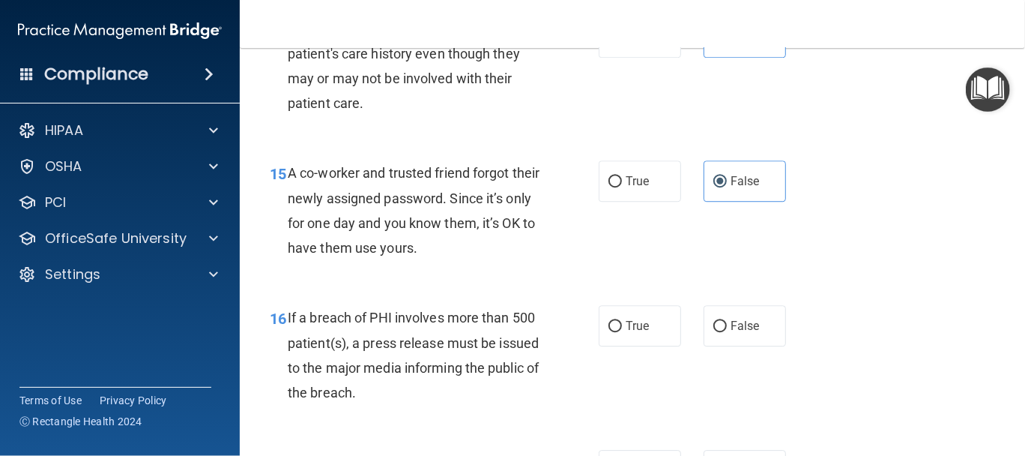
scroll to position [1998, 0]
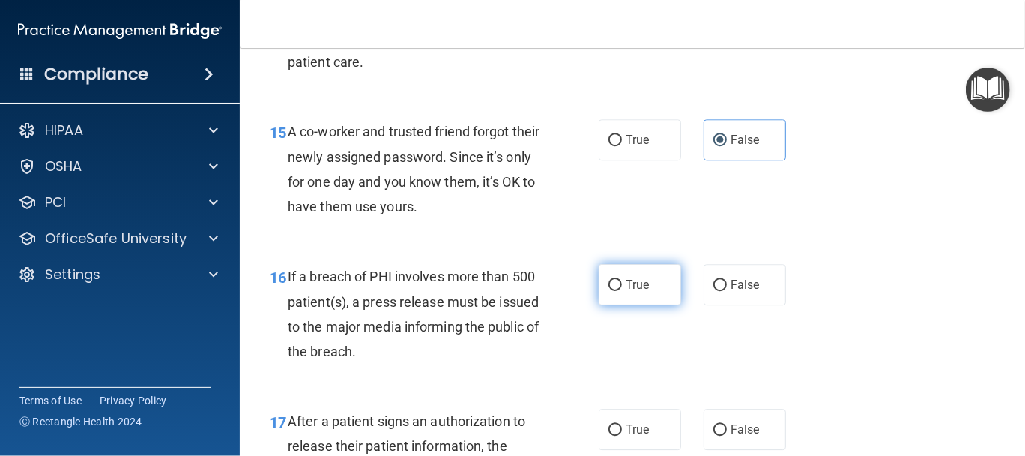
click at [630, 285] on span "True" at bounding box center [637, 284] width 23 height 14
click at [622, 285] on input "True" at bounding box center [614, 285] width 13 height 11
radio input "true"
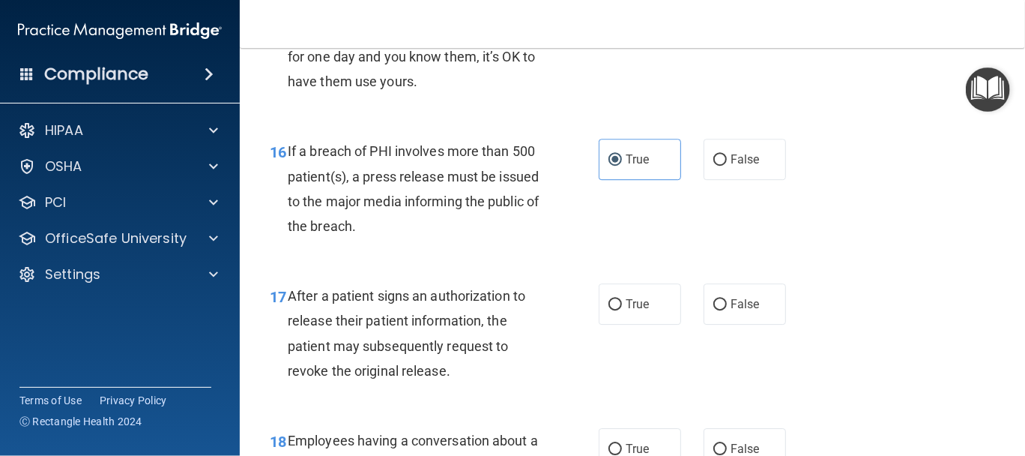
drag, startPoint x: 642, startPoint y: 308, endPoint x: 628, endPoint y: 336, distance: 31.2
click at [639, 312] on label "True" at bounding box center [640, 303] width 82 height 41
click at [611, 303] on input "True" at bounding box center [614, 304] width 13 height 11
radio input "true"
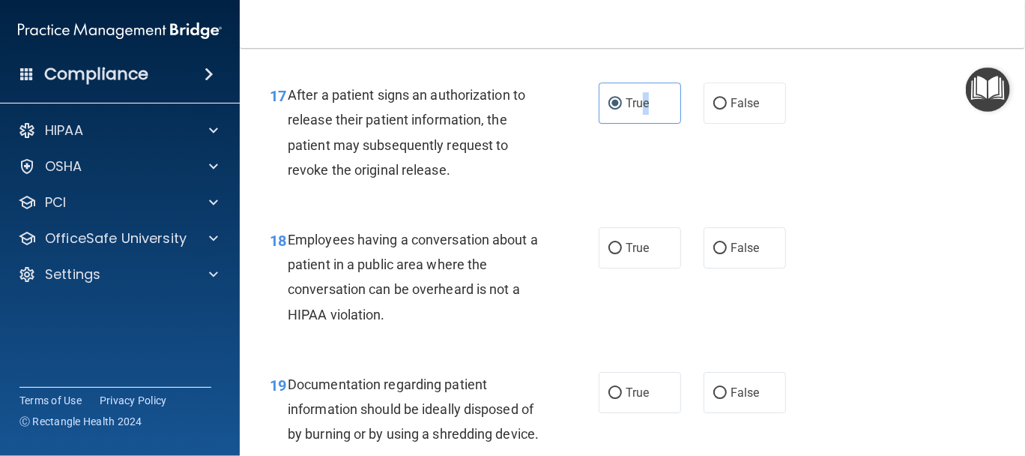
scroll to position [2372, 0]
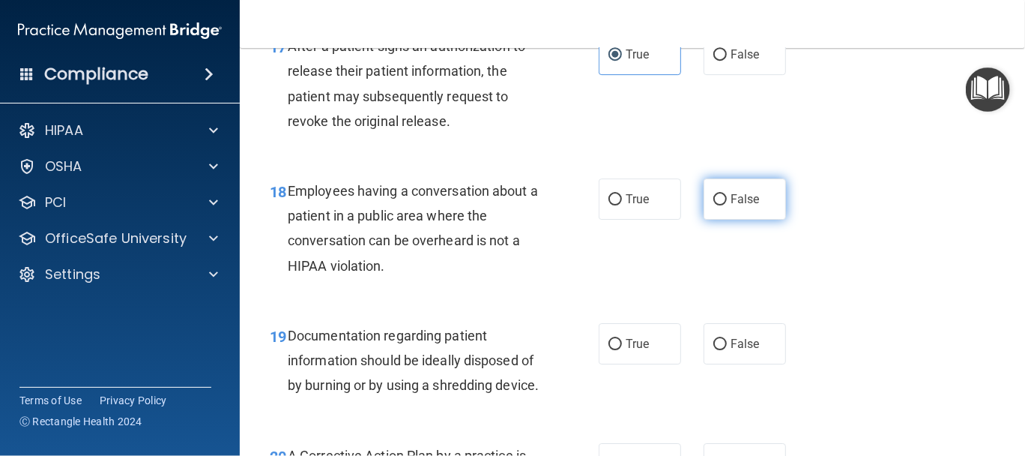
click at [722, 197] on label "False" at bounding box center [745, 198] width 82 height 41
click at [722, 197] on input "False" at bounding box center [719, 199] width 13 height 11
radio input "true"
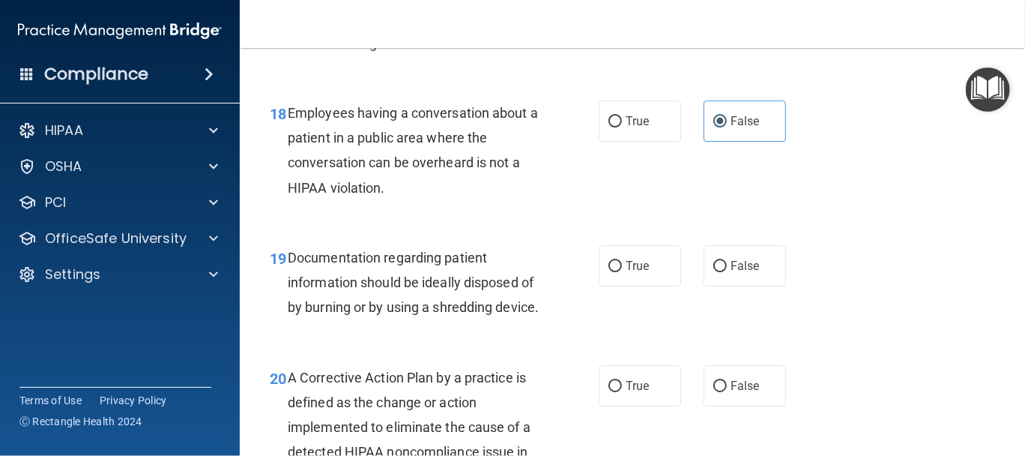
scroll to position [2498, 0]
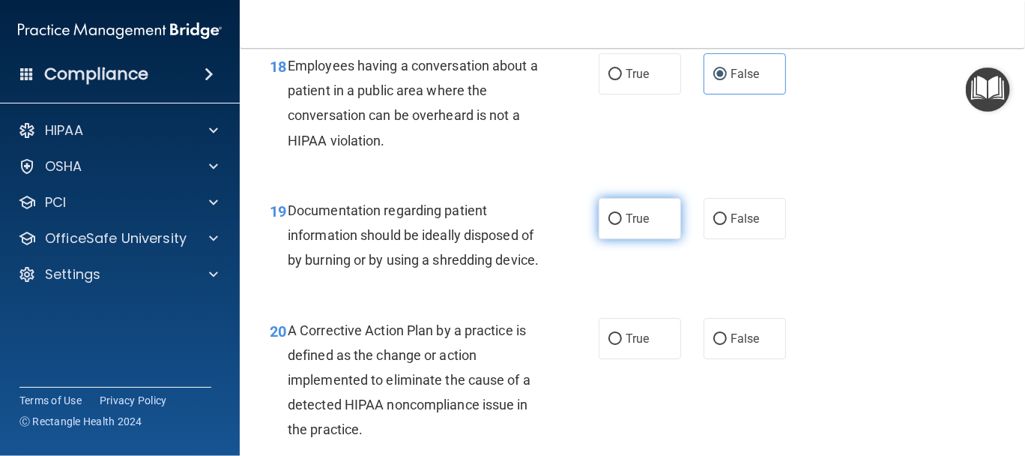
drag, startPoint x: 621, startPoint y: 221, endPoint x: 619, endPoint y: 249, distance: 27.8
click at [626, 222] on span "True" at bounding box center [637, 218] width 23 height 14
click at [621, 222] on input "True" at bounding box center [614, 219] width 13 height 11
radio input "true"
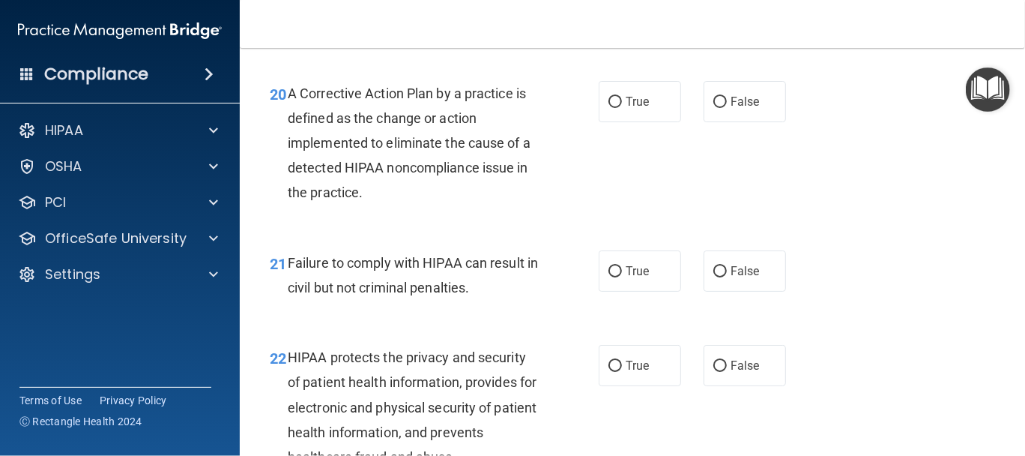
scroll to position [2623, 0]
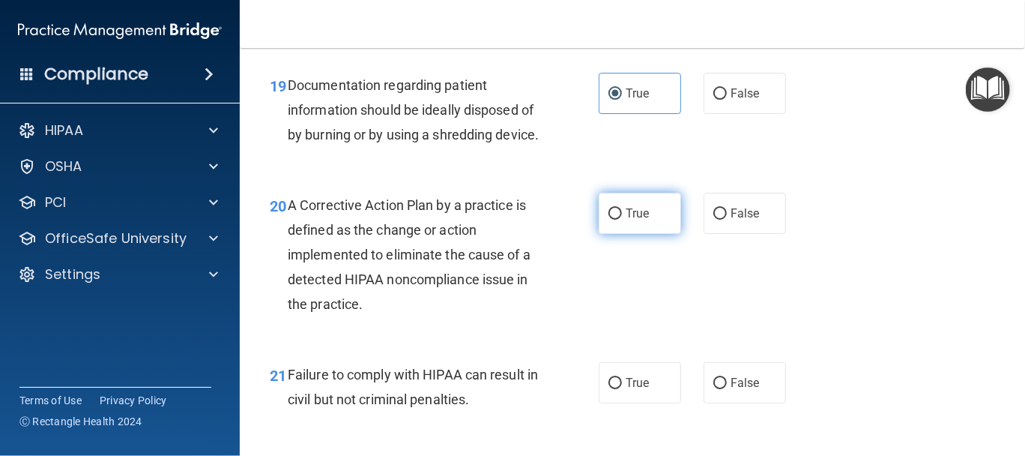
click at [633, 220] on span "True" at bounding box center [637, 213] width 23 height 14
click at [622, 220] on input "True" at bounding box center [614, 213] width 13 height 11
radio input "true"
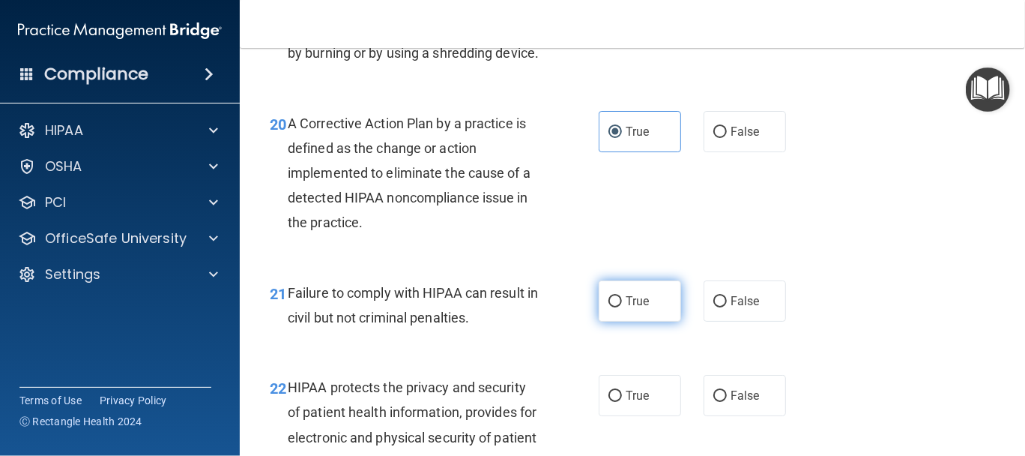
scroll to position [2747, 0]
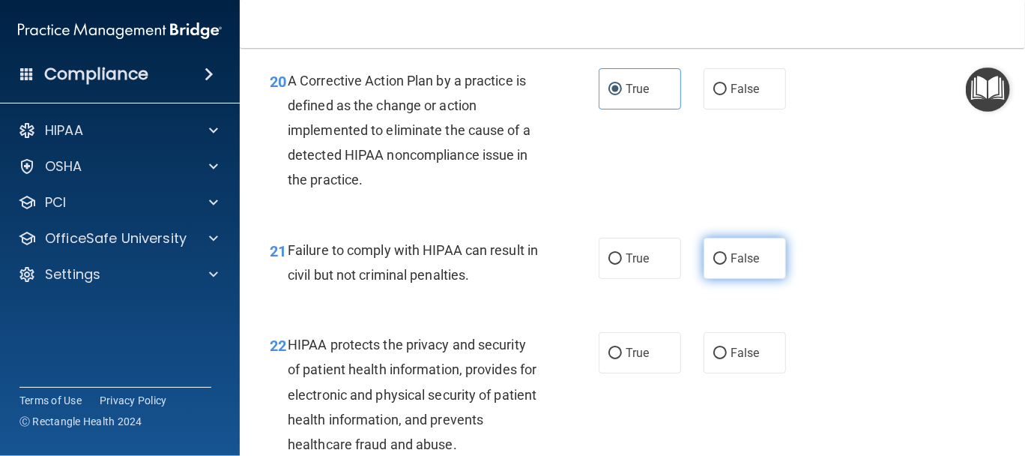
click at [731, 265] on span "False" at bounding box center [745, 258] width 29 height 14
click at [727, 265] on input "False" at bounding box center [719, 258] width 13 height 11
radio input "true"
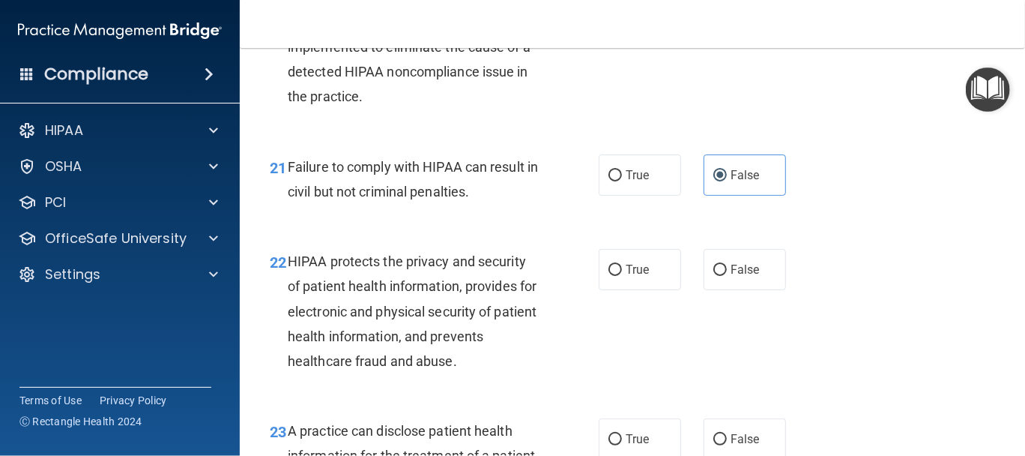
scroll to position [2872, 0]
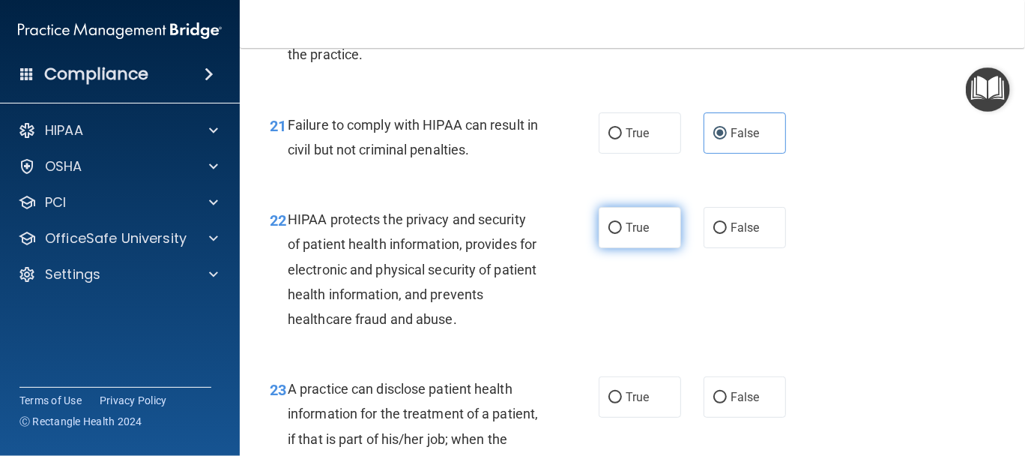
click at [603, 248] on label "True" at bounding box center [640, 227] width 82 height 41
click at [608, 234] on input "True" at bounding box center [614, 228] width 13 height 11
radio input "true"
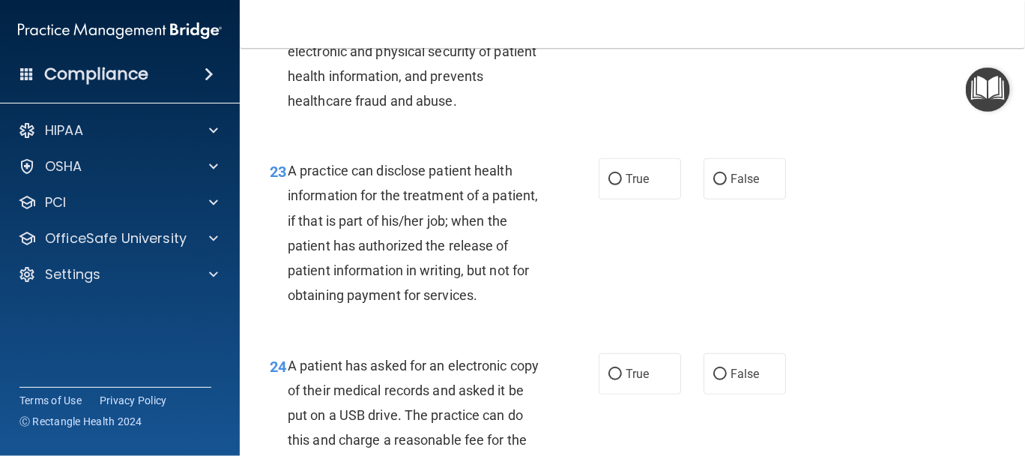
scroll to position [3122, 0]
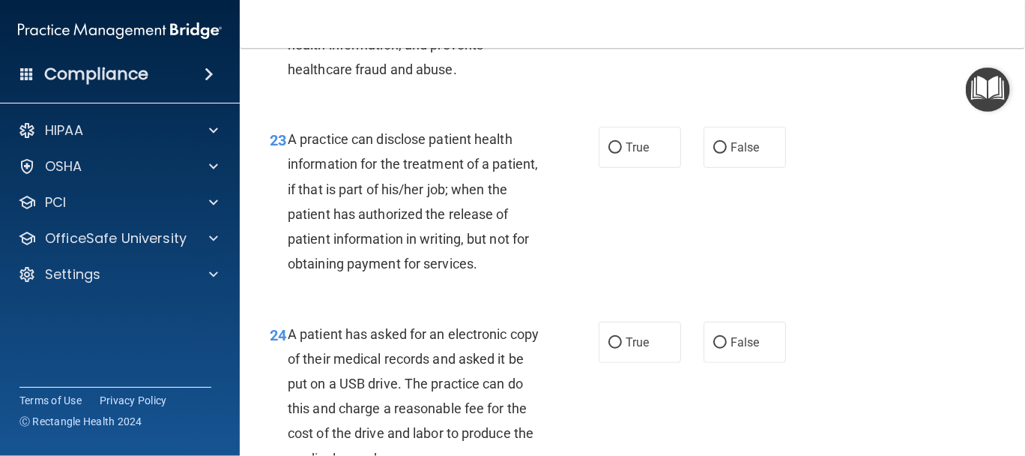
drag, startPoint x: 728, startPoint y: 166, endPoint x: 730, endPoint y: 192, distance: 25.6
click at [731, 154] on span "False" at bounding box center [745, 147] width 29 height 14
click at [727, 154] on input "False" at bounding box center [719, 147] width 13 height 11
radio input "true"
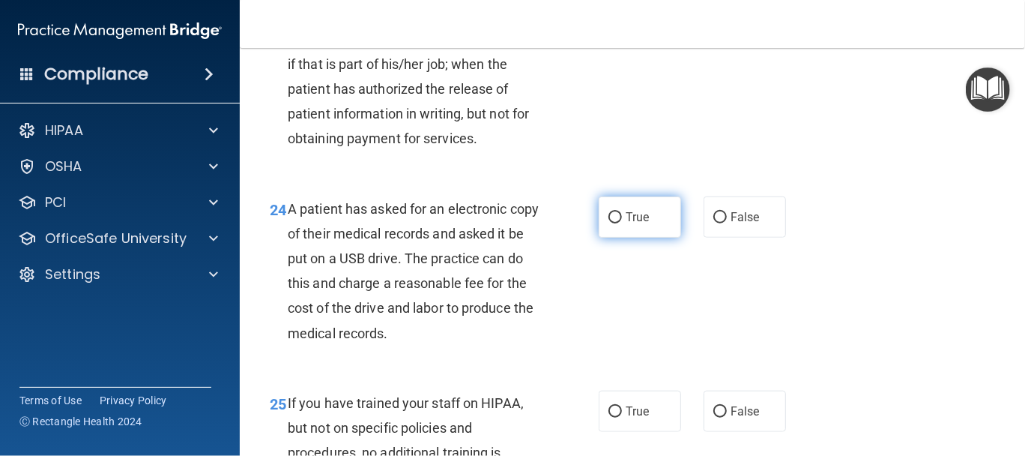
click at [629, 224] on span "True" at bounding box center [637, 217] width 23 height 14
click at [622, 223] on input "True" at bounding box center [614, 217] width 13 height 11
radio input "true"
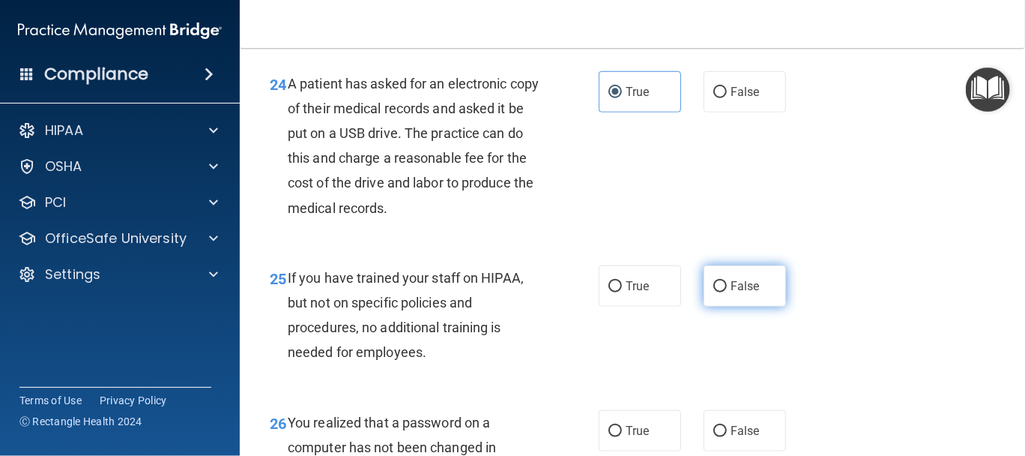
click at [740, 293] on span "False" at bounding box center [745, 286] width 29 height 14
click at [727, 292] on input "False" at bounding box center [719, 286] width 13 height 11
radio input "true"
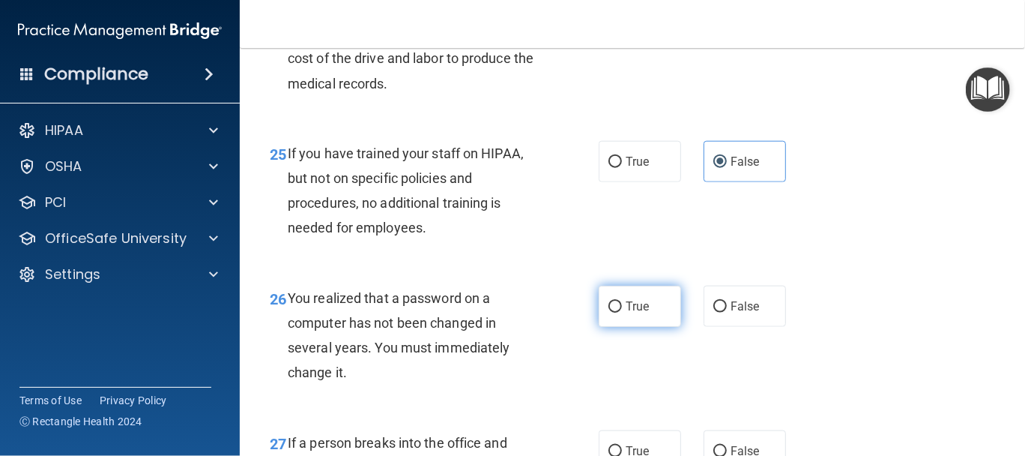
click at [629, 313] on span "True" at bounding box center [637, 306] width 23 height 14
click at [622, 312] on input "True" at bounding box center [614, 306] width 13 height 11
radio input "true"
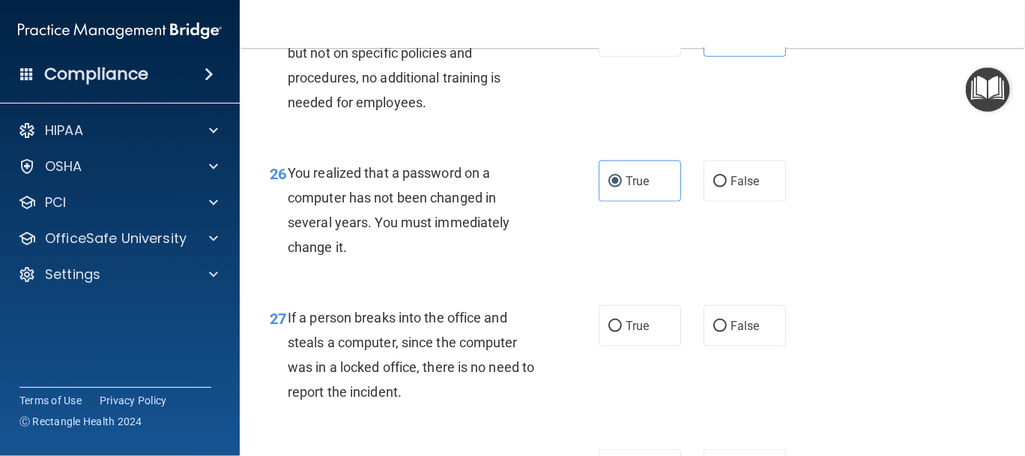
scroll to position [3747, 0]
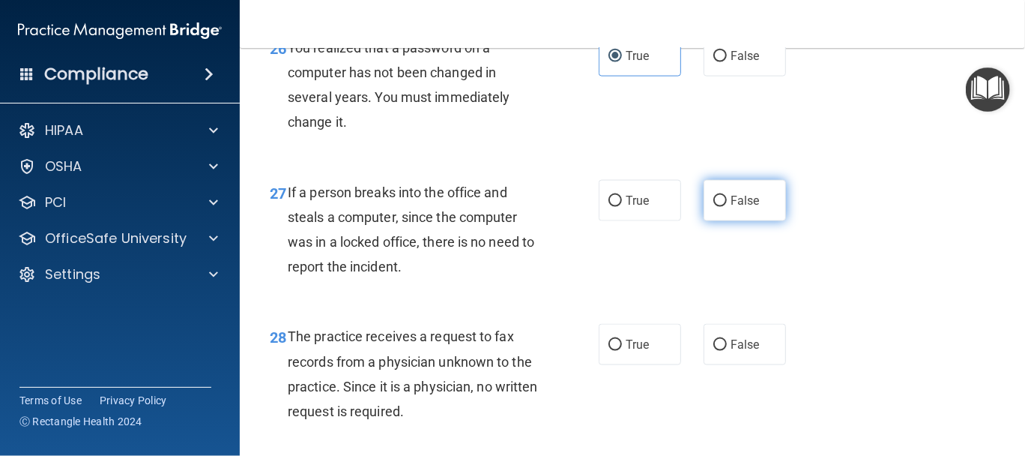
click at [767, 221] on label "False" at bounding box center [745, 200] width 82 height 41
click at [727, 207] on input "False" at bounding box center [719, 201] width 13 height 11
radio input "true"
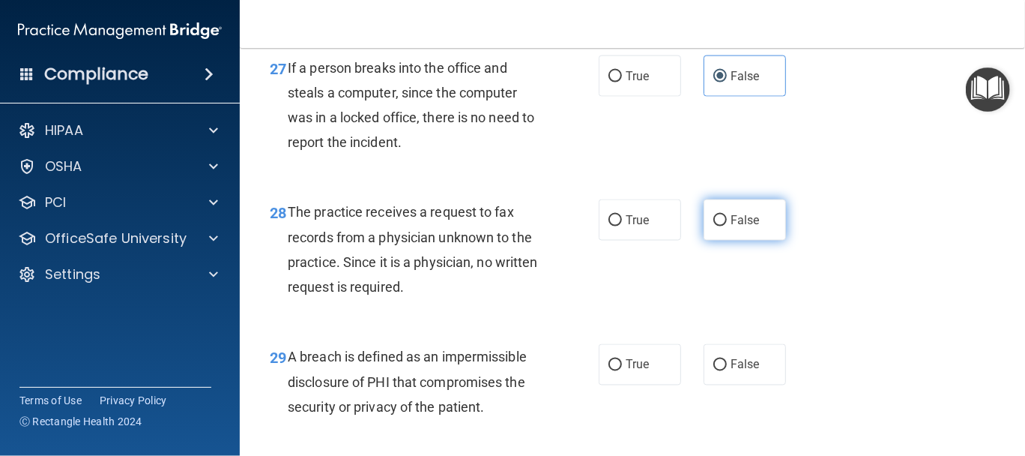
click at [731, 227] on span "False" at bounding box center [745, 220] width 29 height 14
click at [725, 226] on input "False" at bounding box center [719, 220] width 13 height 11
radio input "true"
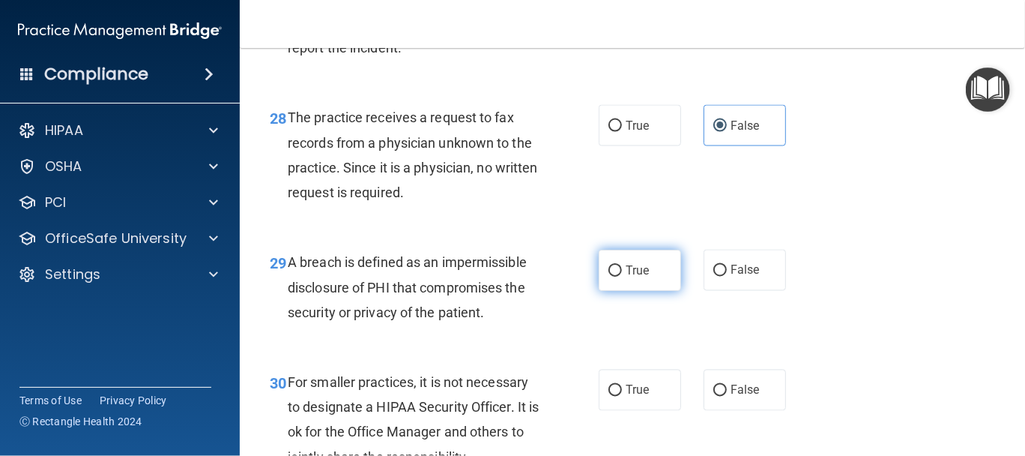
scroll to position [3996, 0]
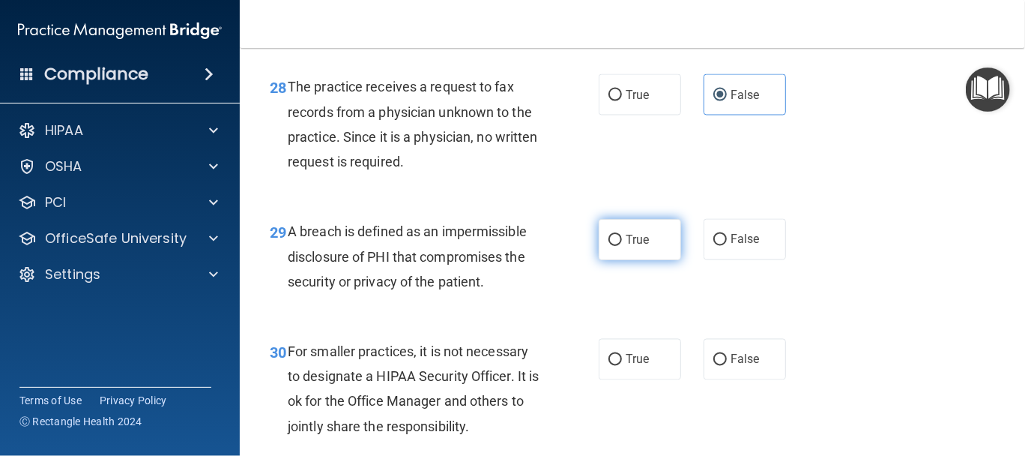
click at [603, 260] on label "True" at bounding box center [640, 239] width 82 height 41
click at [608, 246] on input "True" at bounding box center [614, 240] width 13 height 11
radio input "true"
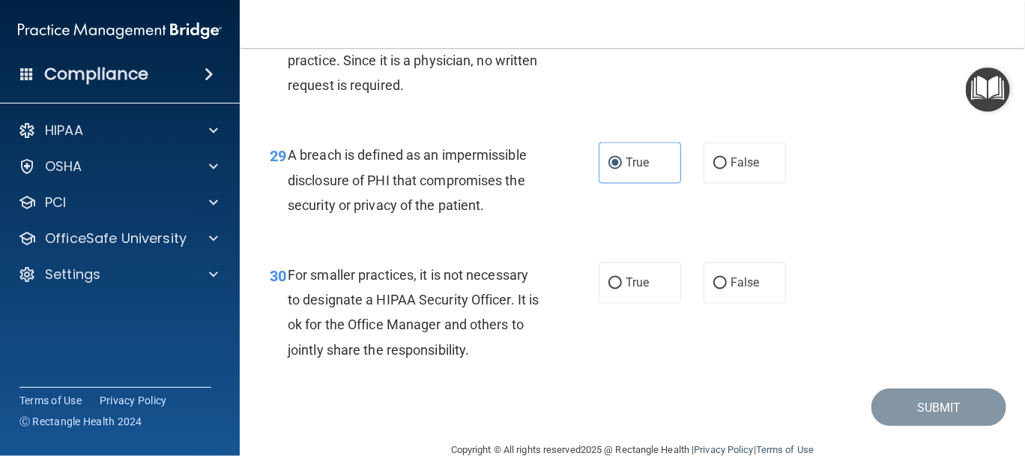
scroll to position [4121, 0]
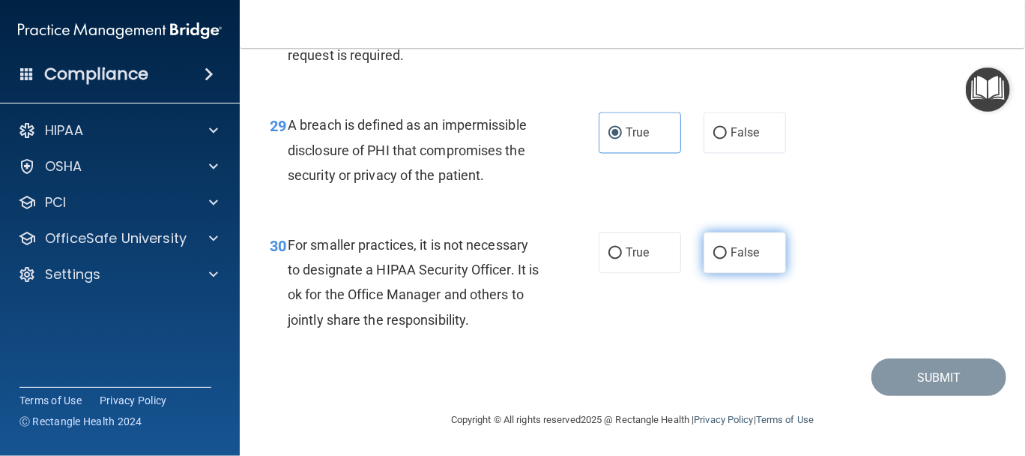
click at [732, 274] on label "False" at bounding box center [745, 252] width 82 height 41
click at [727, 259] on input "False" at bounding box center [719, 253] width 13 height 11
radio input "true"
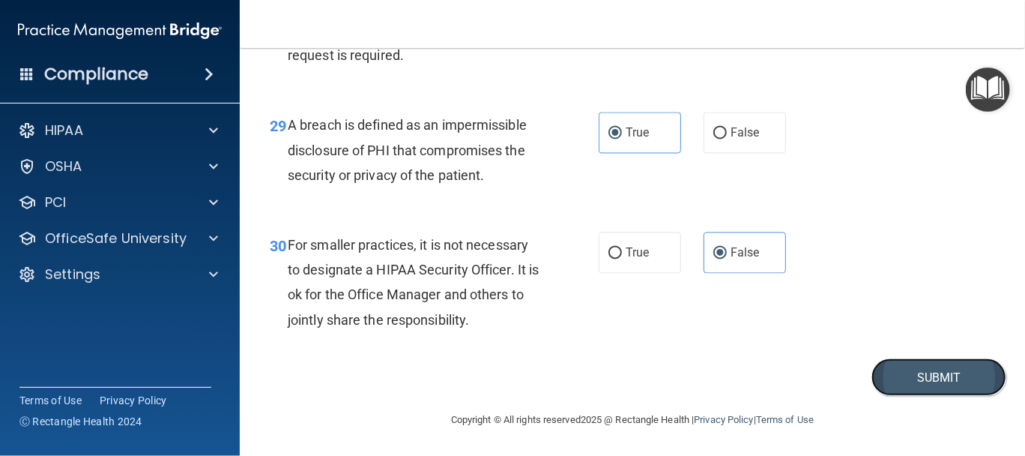
click at [934, 396] on button "Submit" at bounding box center [938, 377] width 135 height 38
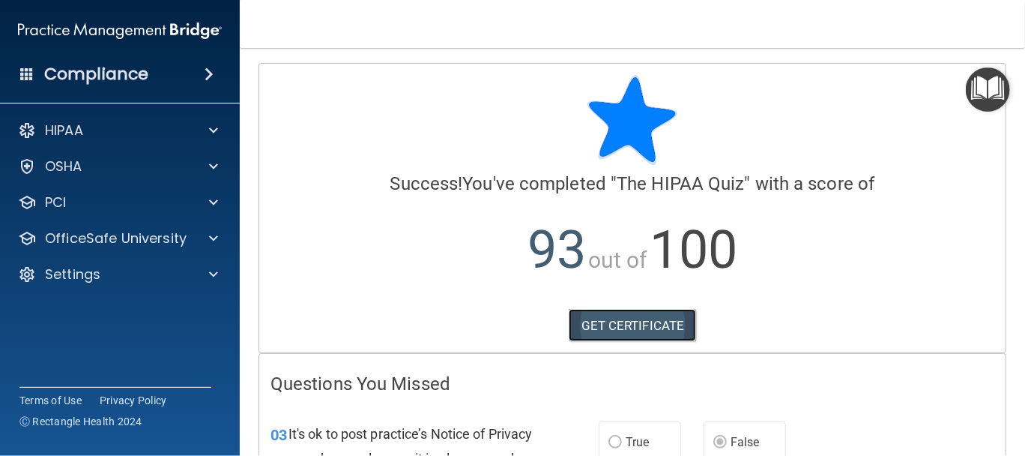
click at [644, 324] on link "GET CERTIFICATE" at bounding box center [633, 325] width 128 height 33
